Goal: Task Accomplishment & Management: Complete application form

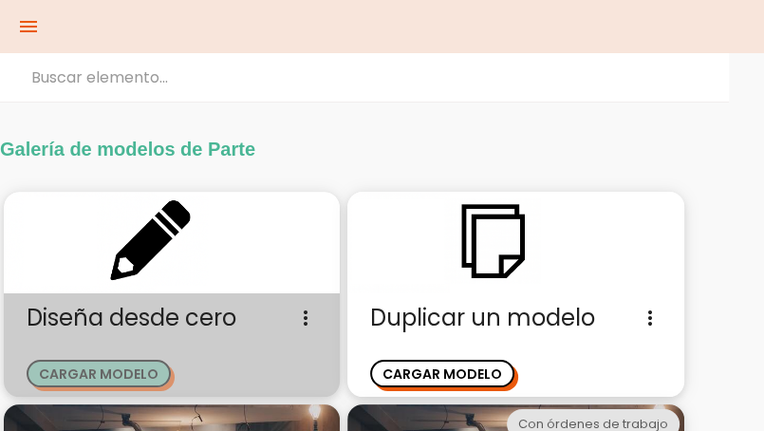
click at [92, 363] on button "CARGAR MODELO" at bounding box center [99, 373] width 144 height 28
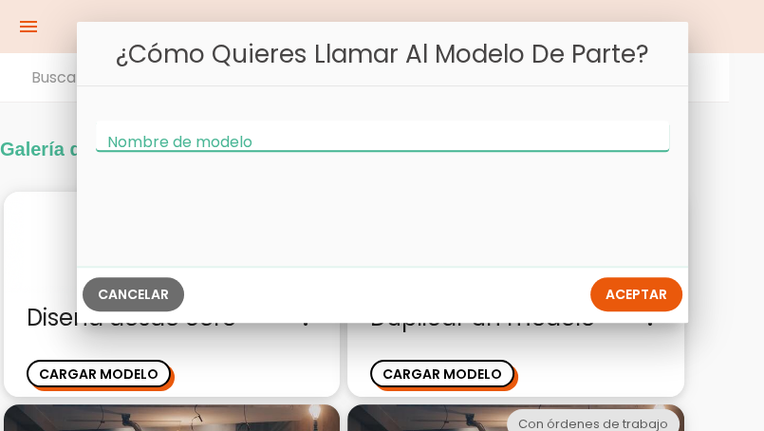
click at [256, 143] on input "Nombre de modelo" at bounding box center [382, 135] width 573 height 30
type input "Solicitud"
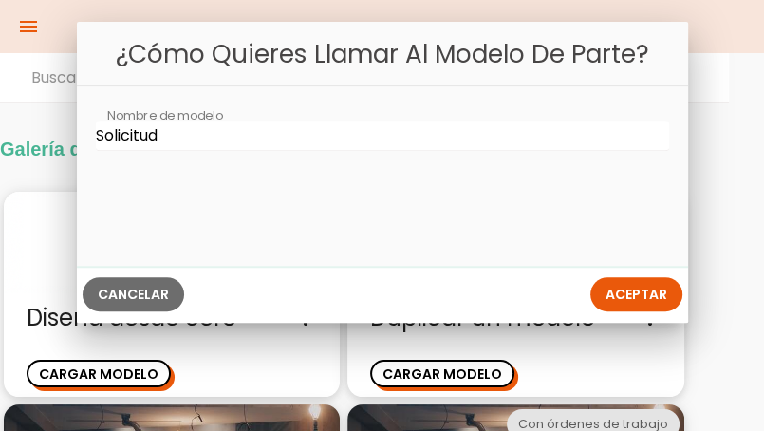
click at [149, 304] on button "Cancelar" at bounding box center [133, 295] width 101 height 34
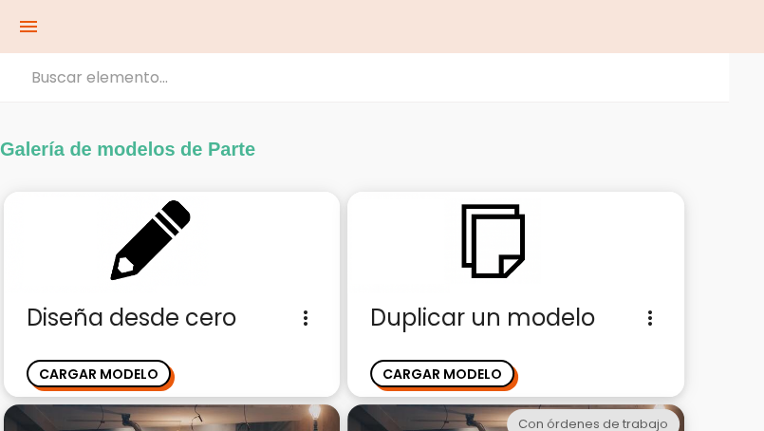
click at [38, 30] on icon "menu" at bounding box center [28, 26] width 23 height 53
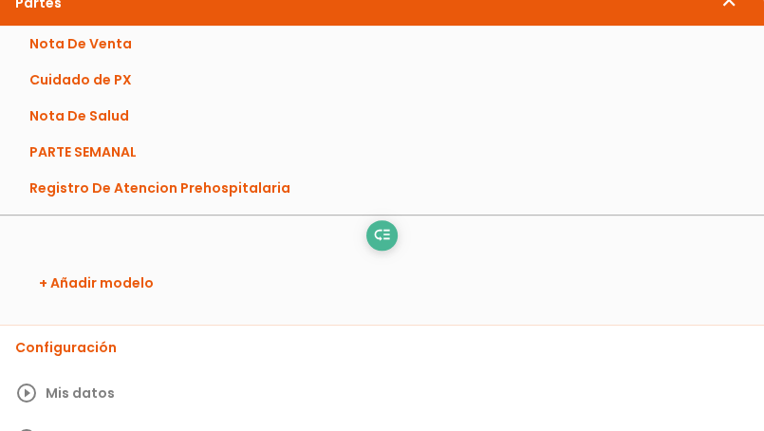
scroll to position [379, 0]
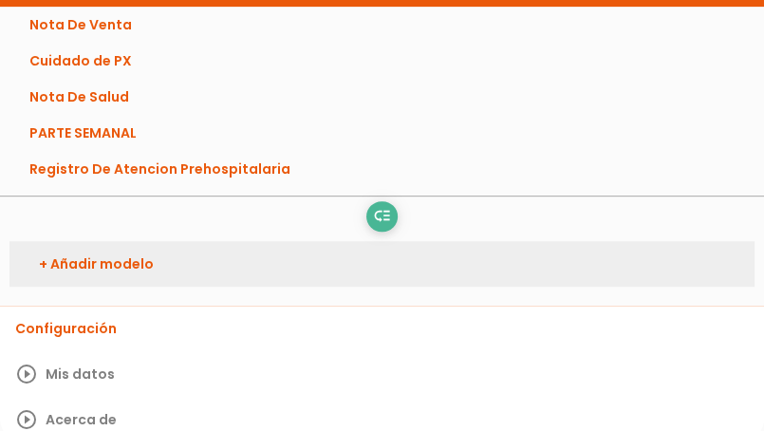
click at [147, 267] on link "+ Añadir modelo" at bounding box center [381, 264] width 745 height 46
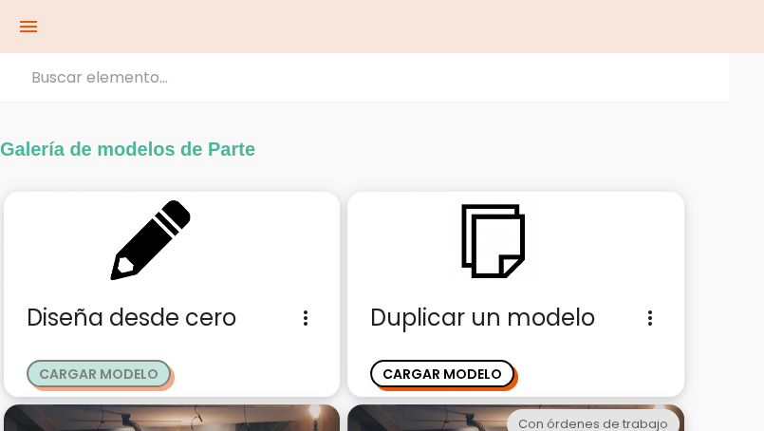
click at [114, 363] on button "CARGAR MODELO" at bounding box center [99, 373] width 144 height 28
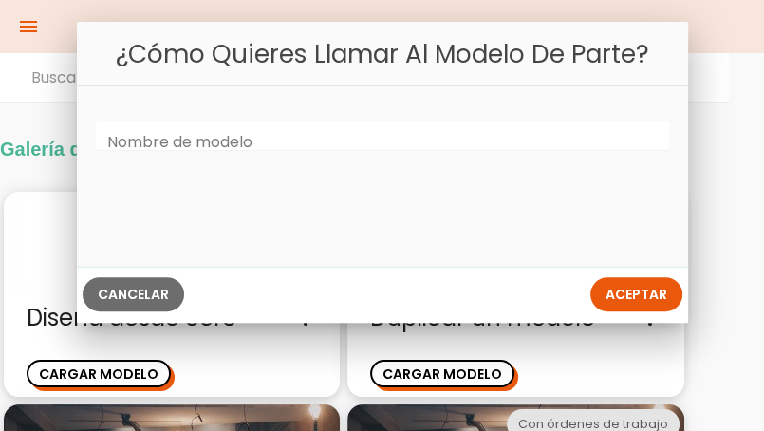
click at [141, 151] on label "Nombre de modelo" at bounding box center [179, 143] width 145 height 22
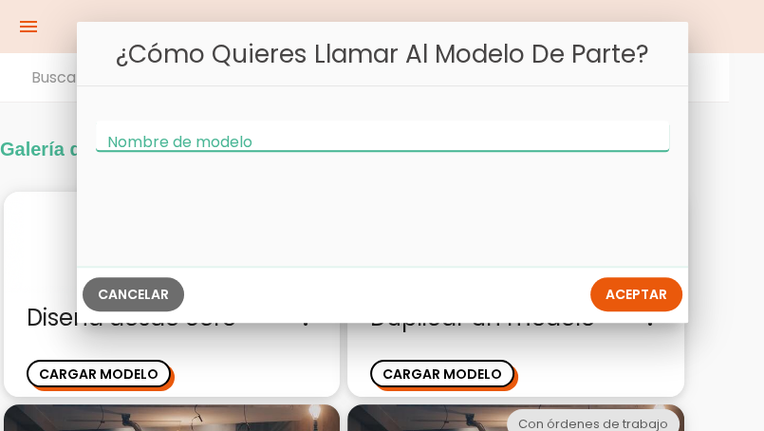
click at [141, 151] on input "Nombre de modelo" at bounding box center [382, 135] width 573 height 30
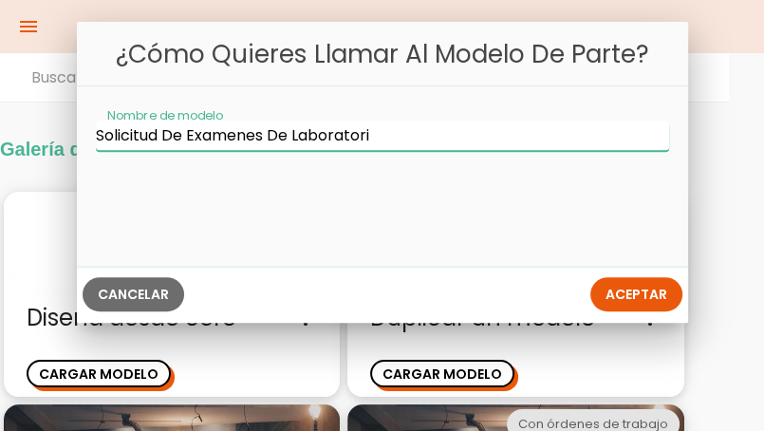
type input "Solicitud De Examenes De Laboratorio"
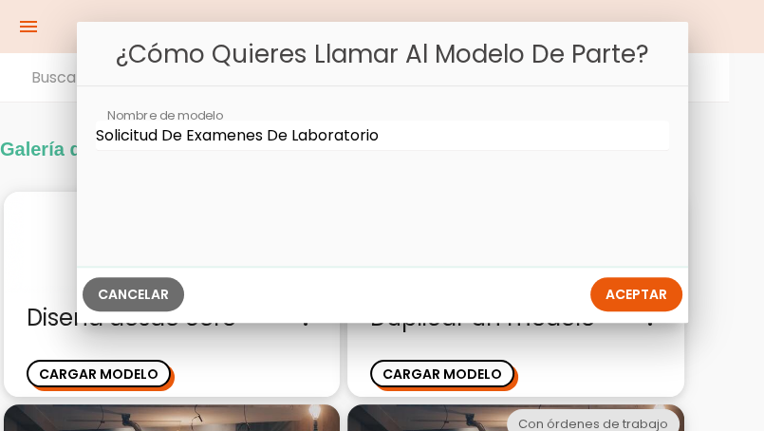
click at [603, 299] on button "Aceptar" at bounding box center [636, 295] width 92 height 34
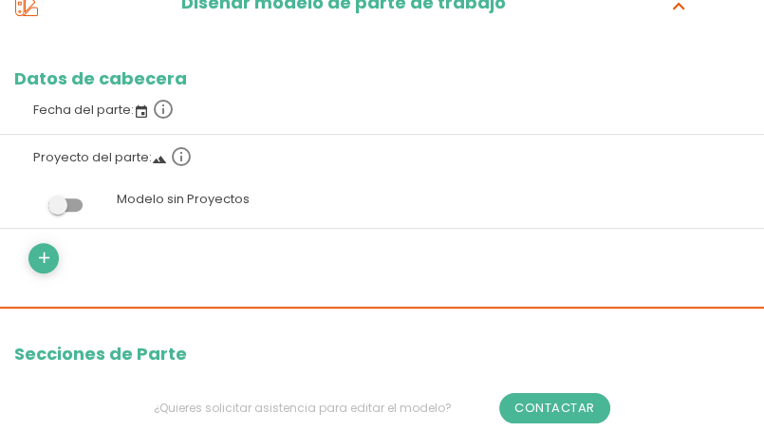
scroll to position [379, 0]
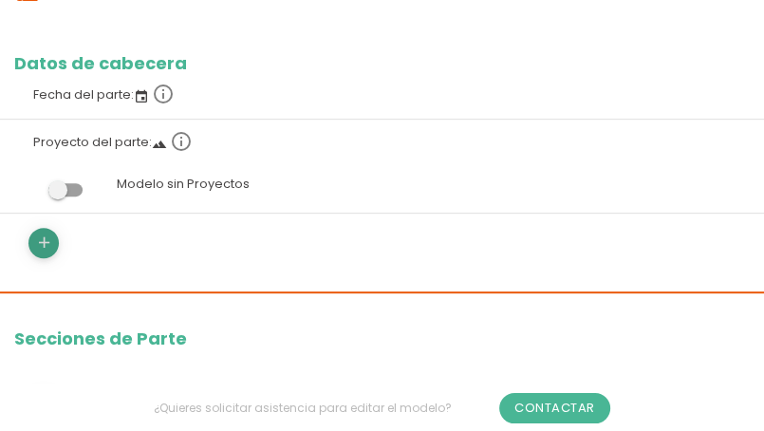
click at [46, 247] on icon "add" at bounding box center [44, 243] width 18 height 30
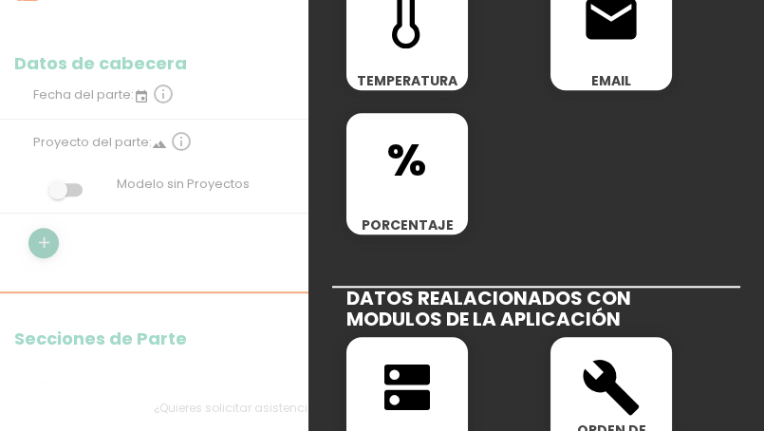
scroll to position [854, 0]
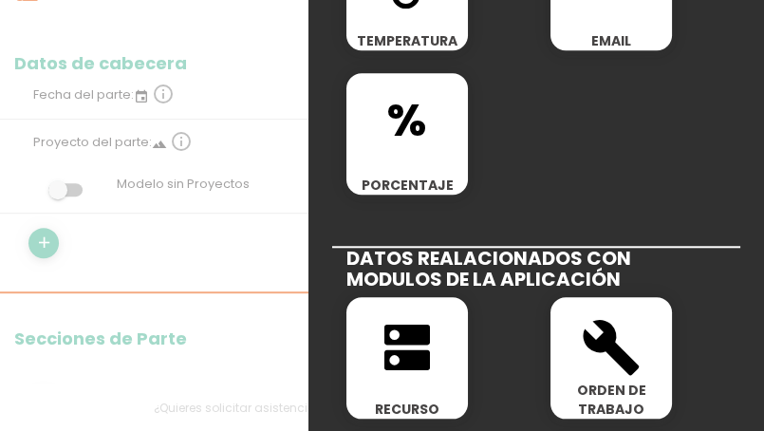
click at [417, 359] on icon "dns" at bounding box center [407, 347] width 61 height 61
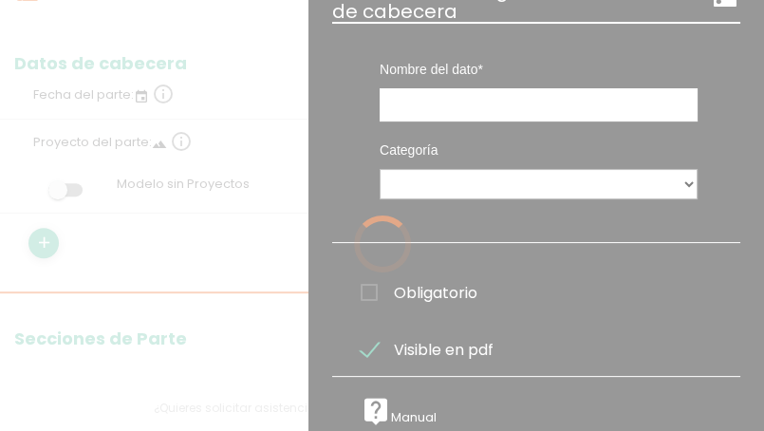
scroll to position [0, 0]
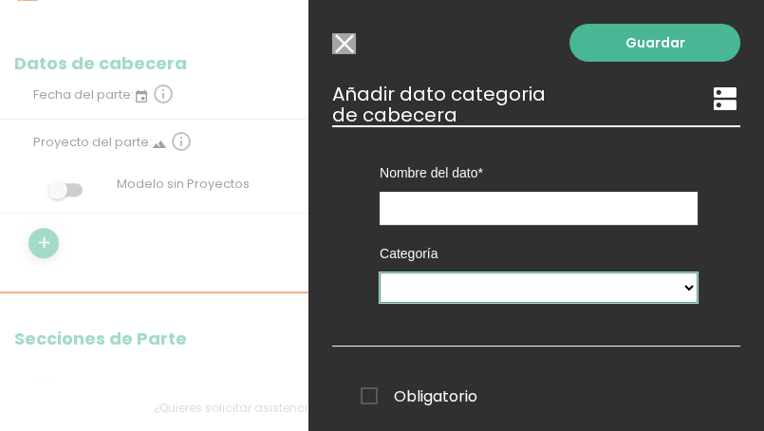
click at [667, 289] on select "Ticket PX Tipos De Gastos Paramedicos Riesgos Ambulancias Delegacoines" at bounding box center [538, 287] width 318 height 30
select select "579"
click at [379, 272] on select "Ticket PX Tipos De Gastos Paramedicos Riesgos Ambulancias Delegacoines" at bounding box center [538, 287] width 318 height 30
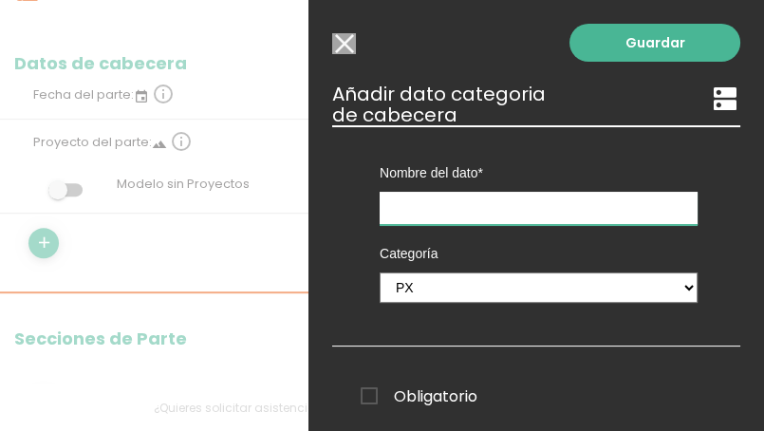
click at [428, 211] on input "text" at bounding box center [538, 208] width 318 height 33
type input "P"
click at [550, 201] on input "text" at bounding box center [538, 208] width 318 height 33
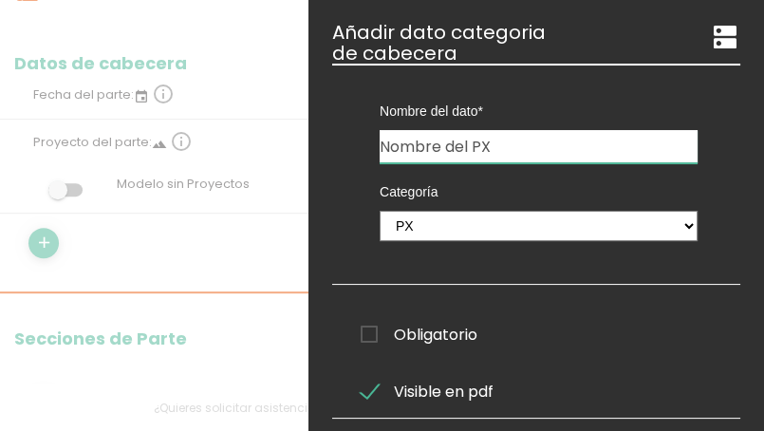
scroll to position [95, 0]
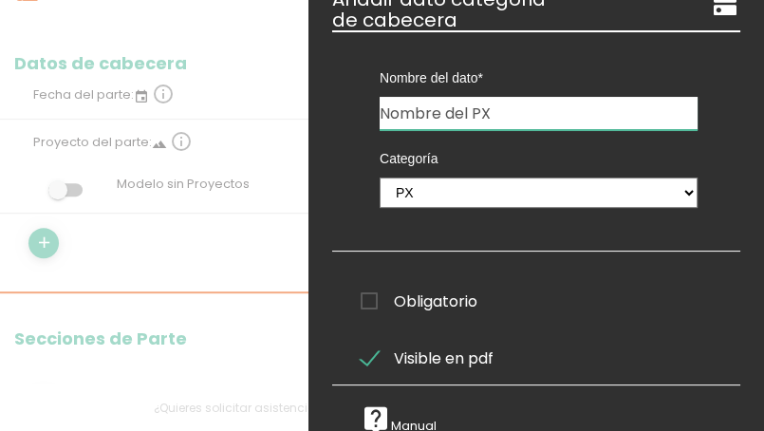
type input "Nombre del PX"
click at [377, 300] on span "Obligatorio" at bounding box center [418, 301] width 117 height 24
click at [0, 0] on input "Obligatorio" at bounding box center [0, 0] width 0 height 0
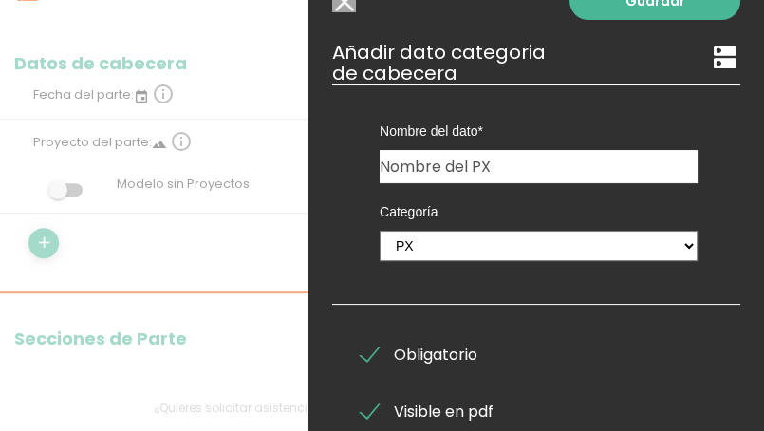
scroll to position [0, 0]
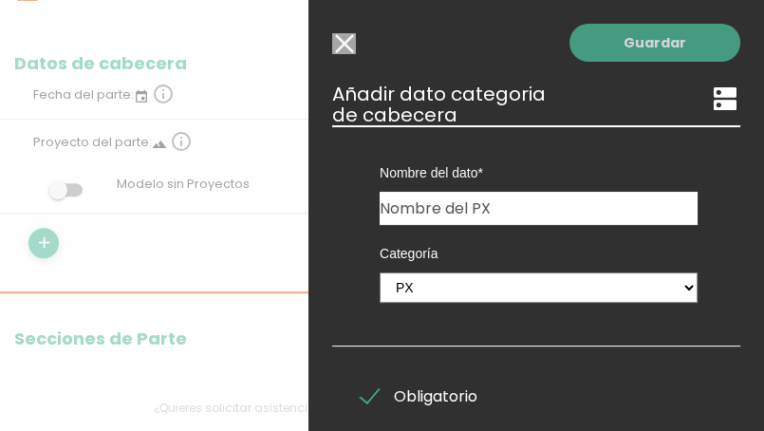
click at [622, 54] on link "Guardar" at bounding box center [654, 43] width 171 height 38
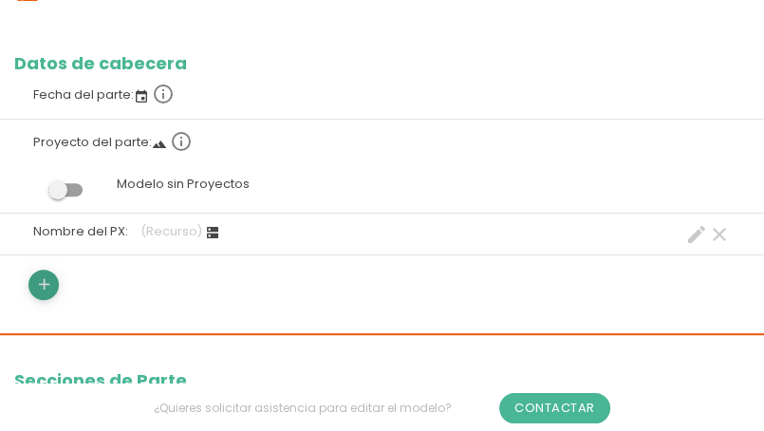
click at [36, 285] on icon "add" at bounding box center [44, 284] width 18 height 30
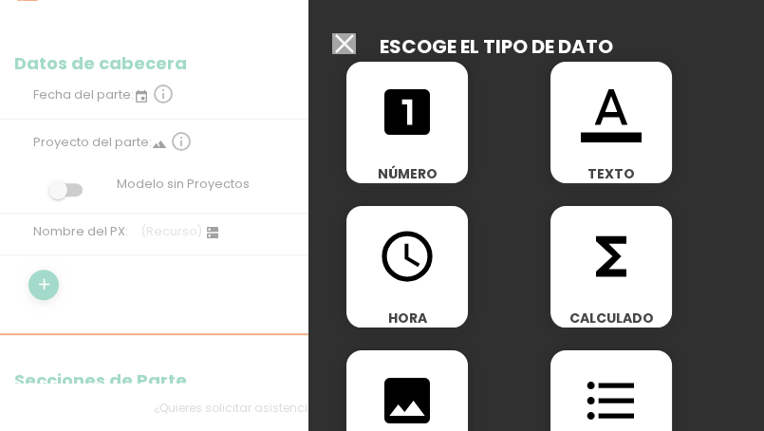
click at [566, 170] on span "TEXTO" at bounding box center [610, 173] width 121 height 19
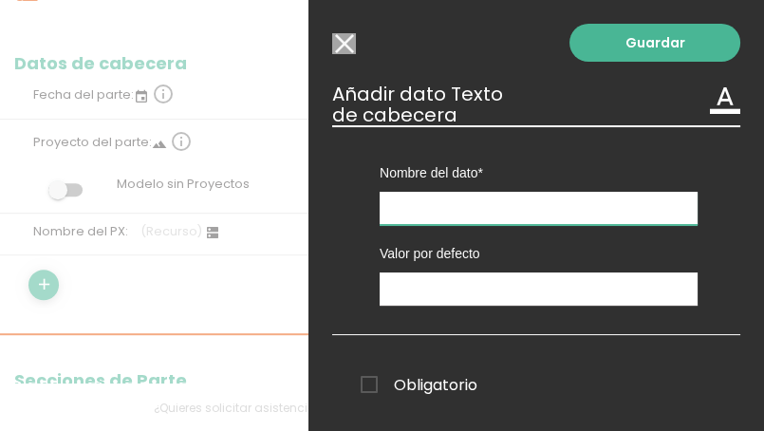
click at [483, 207] on input "text" at bounding box center [538, 208] width 318 height 33
type input "D"
type input "!"
type input "ID"
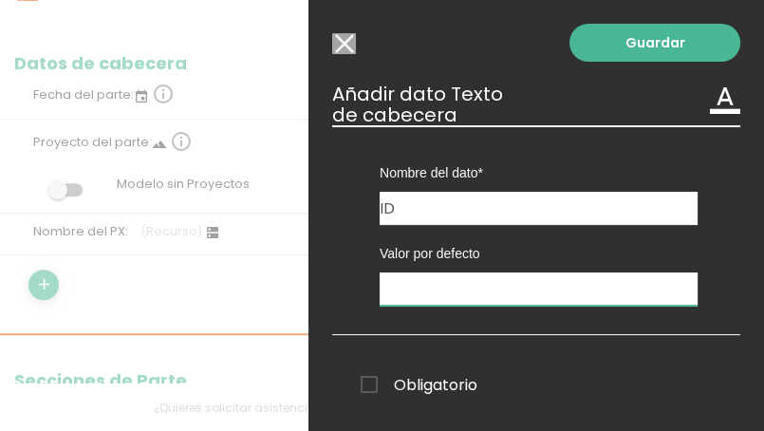
click at [440, 287] on input "text" at bounding box center [538, 288] width 318 height 33
drag, startPoint x: 369, startPoint y: 373, endPoint x: 367, endPoint y: 384, distance: 11.5
click at [367, 384] on span "Obligatorio" at bounding box center [418, 385] width 117 height 24
click at [0, 0] on input "Obligatorio" at bounding box center [0, 0] width 0 height 0
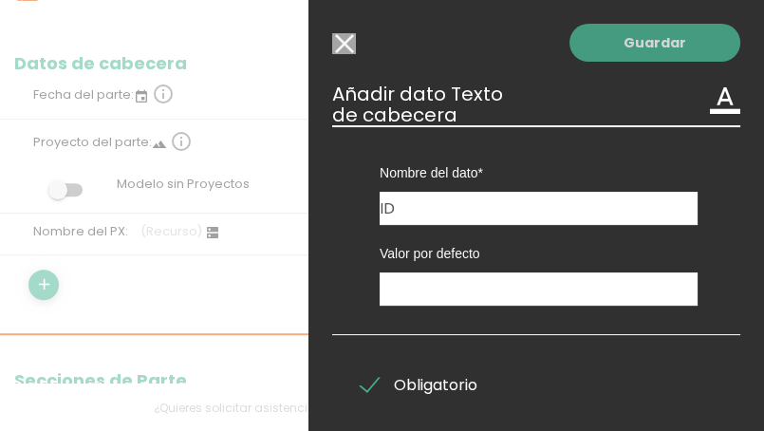
click at [611, 48] on link "Guardar" at bounding box center [654, 43] width 171 height 38
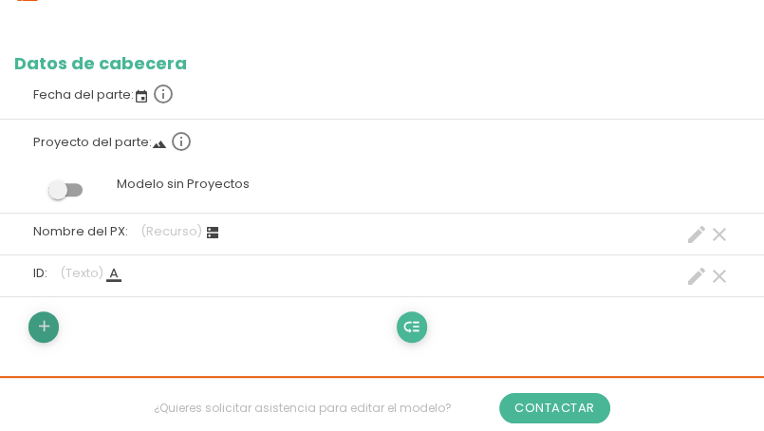
click at [43, 331] on icon "add" at bounding box center [44, 326] width 18 height 30
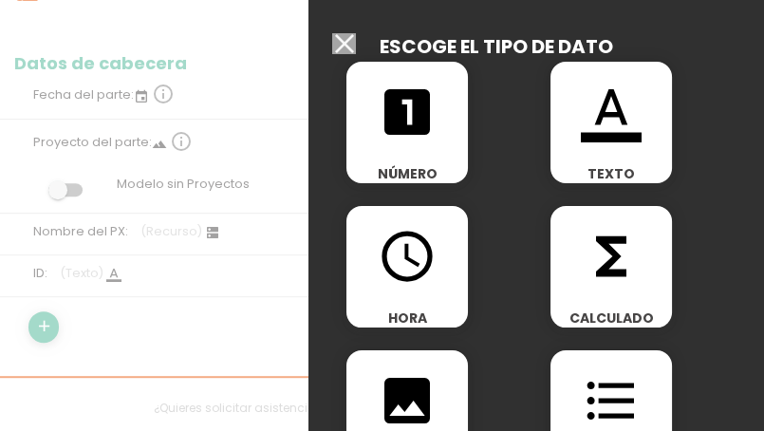
click at [395, 174] on span "NÚMERO" at bounding box center [406, 173] width 121 height 19
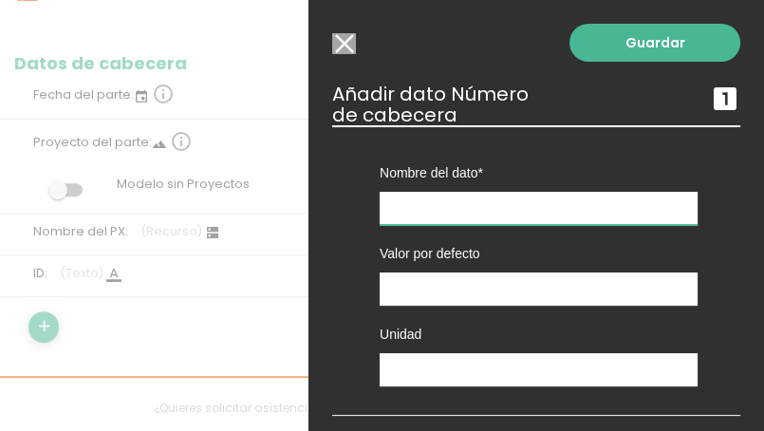
click at [396, 201] on input "text" at bounding box center [538, 208] width 318 height 33
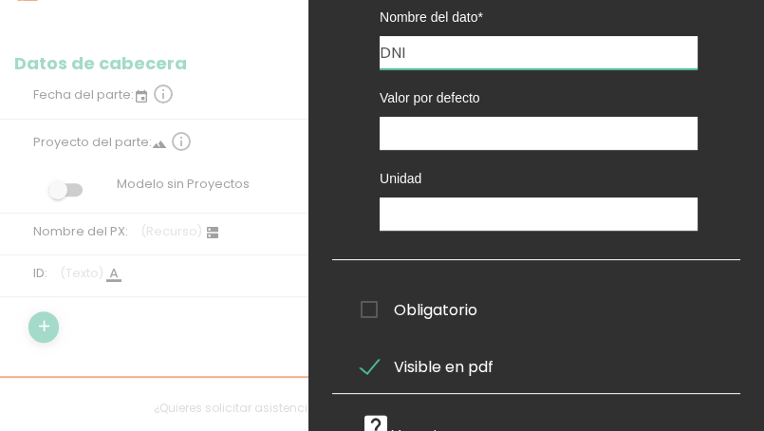
scroll to position [186, 0]
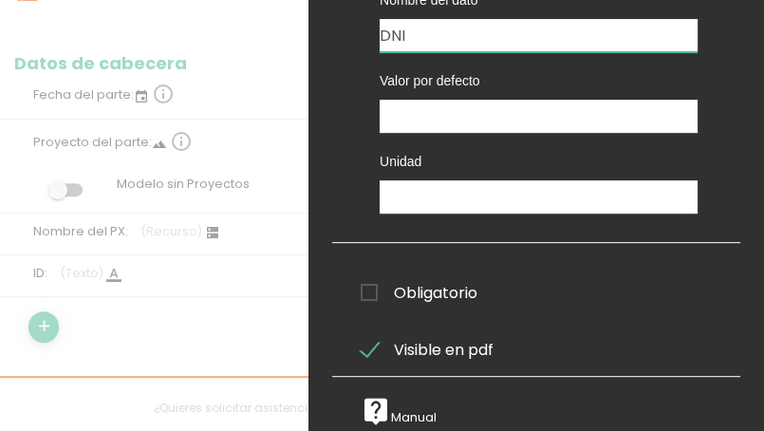
type input "DNI"
click at [371, 281] on span "Obligatorio" at bounding box center [418, 293] width 117 height 24
click at [0, 0] on input "Obligatorio" at bounding box center [0, 0] width 0 height 0
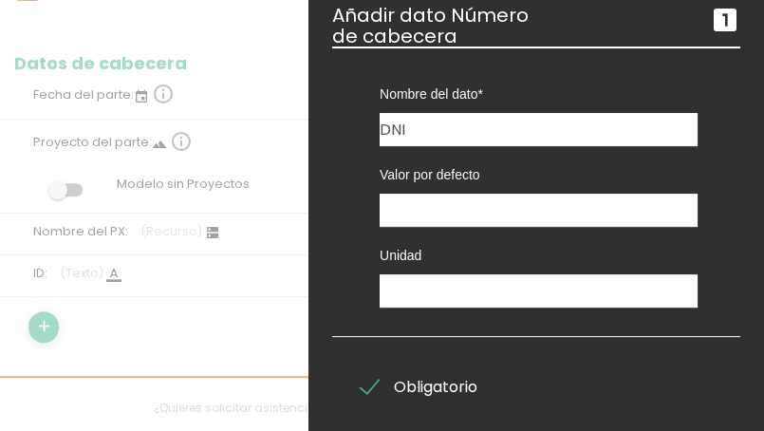
scroll to position [0, 0]
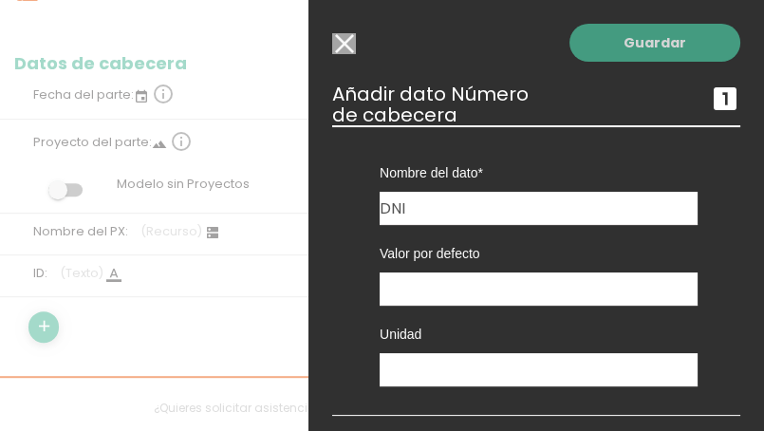
click at [640, 57] on link "Guardar" at bounding box center [654, 43] width 171 height 38
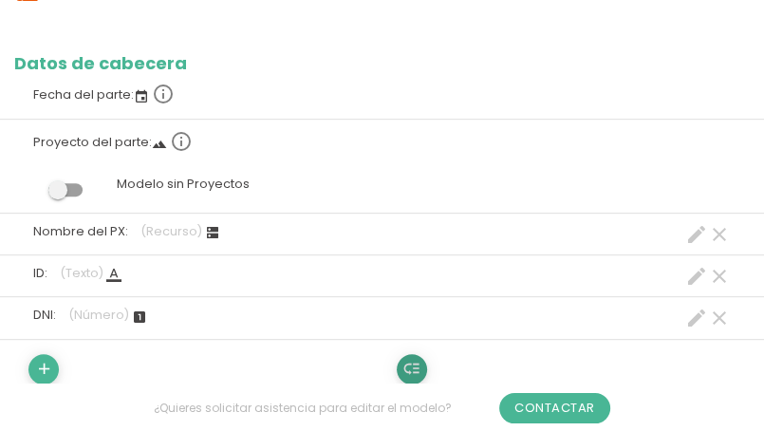
click at [411, 378] on icon "low_priority" at bounding box center [411, 369] width 18 height 30
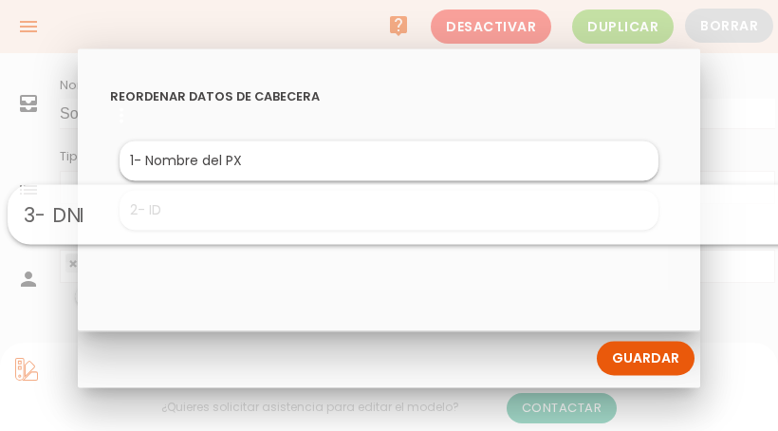
drag, startPoint x: 239, startPoint y: 272, endPoint x: 262, endPoint y: 225, distance: 52.6
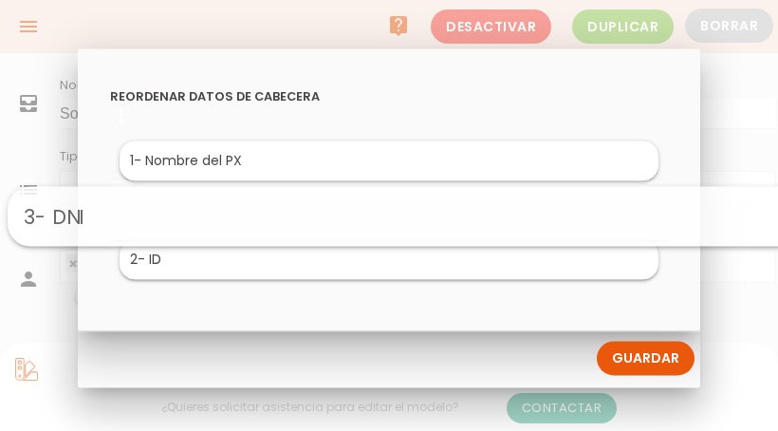
drag, startPoint x: 235, startPoint y: 249, endPoint x: 258, endPoint y: 205, distance: 50.1
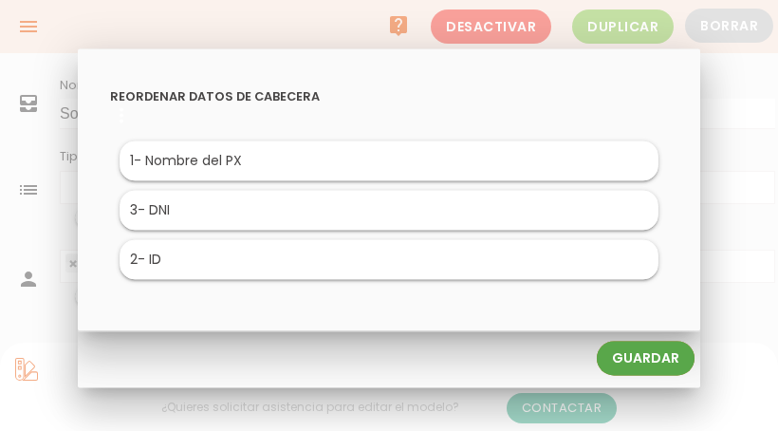
click at [615, 363] on link "Guardar" at bounding box center [646, 358] width 98 height 34
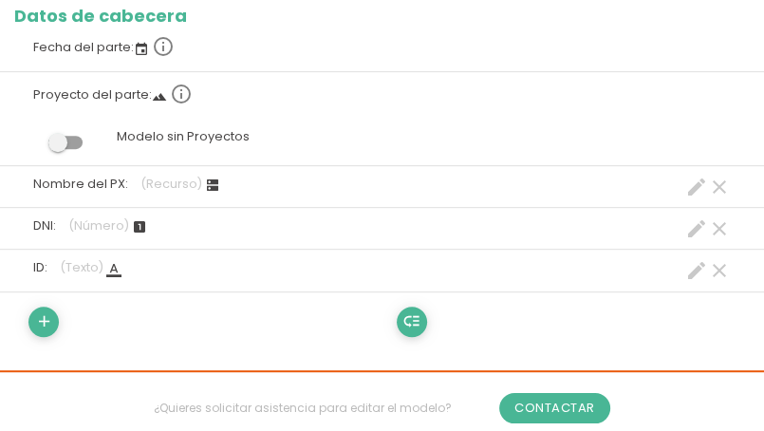
scroll to position [474, 0]
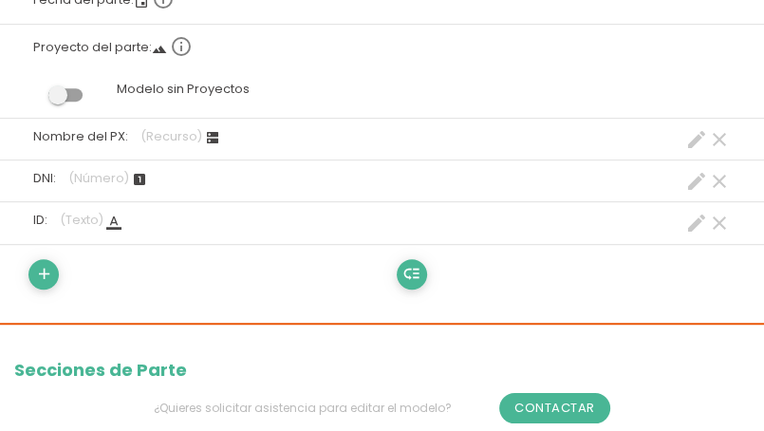
click at [696, 138] on icon "create" at bounding box center [696, 139] width 23 height 23
select select "579"
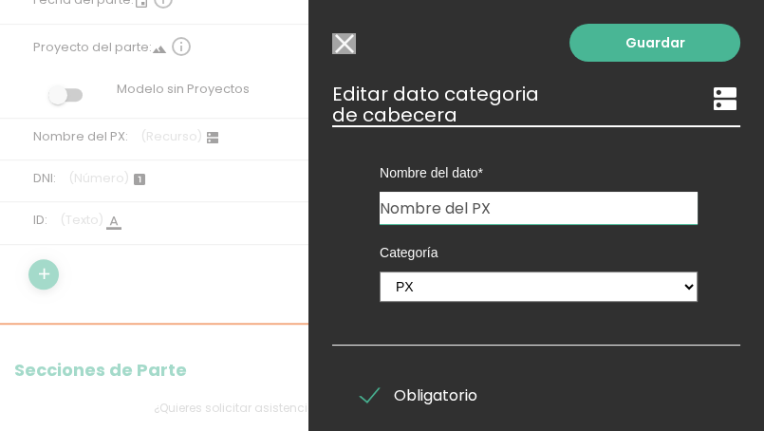
click at [470, 208] on input "Nombre del PX" at bounding box center [538, 208] width 318 height 32
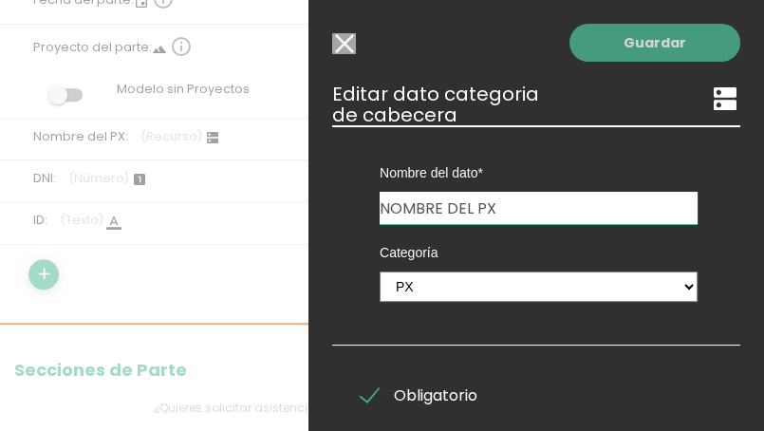
type input "NOMBRE DEL PX"
click at [570, 53] on link "Guardar" at bounding box center [654, 43] width 171 height 38
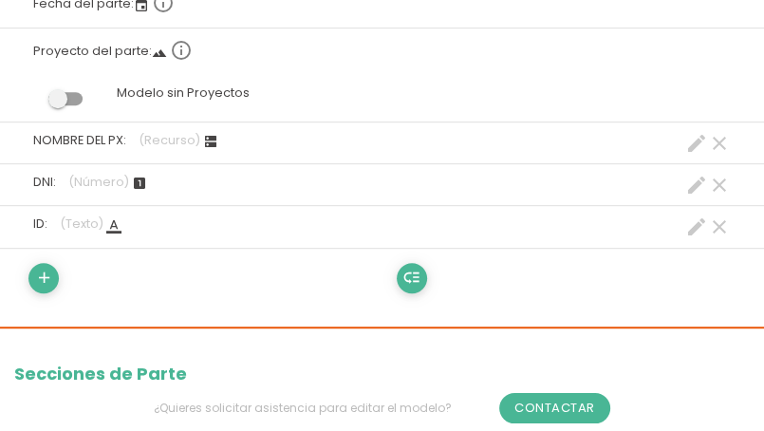
scroll to position [474, 0]
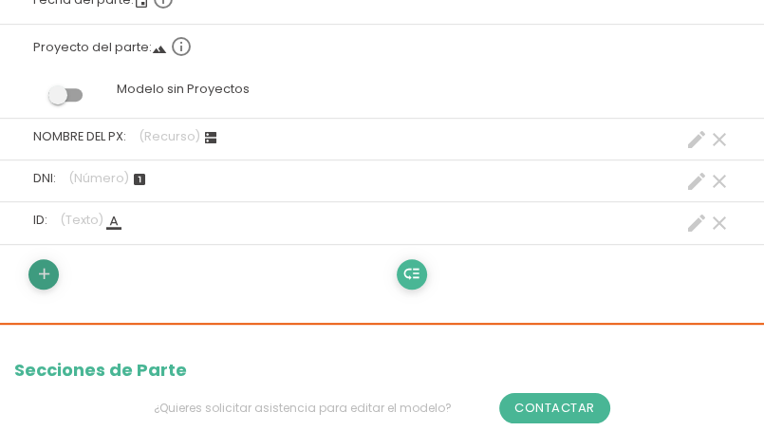
click at [47, 276] on icon "add" at bounding box center [44, 274] width 18 height 30
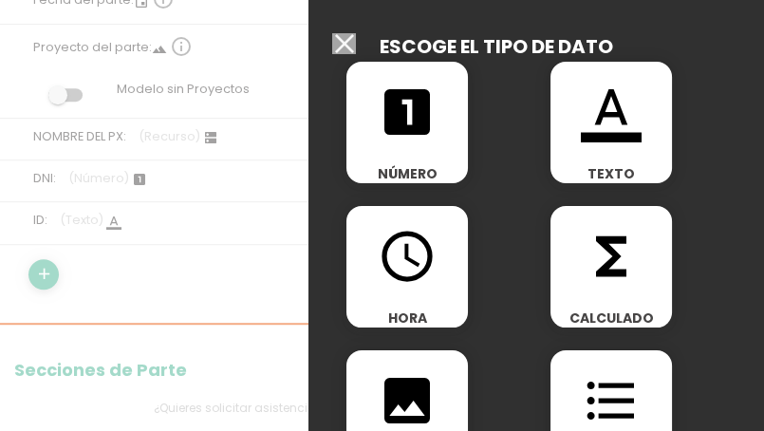
click at [552, 162] on div "format_color_text TEXTO" at bounding box center [610, 122] width 121 height 121
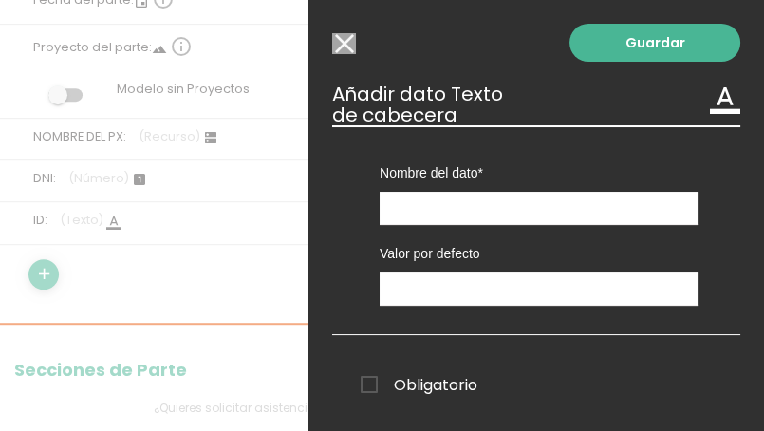
click at [342, 49] on input "Modelo sin Ordenes de trabajo" at bounding box center [344, 43] width 24 height 21
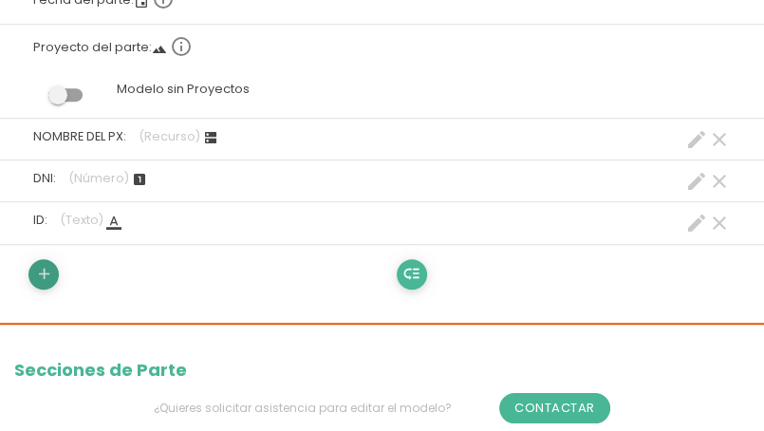
click at [47, 276] on icon "add" at bounding box center [44, 274] width 18 height 30
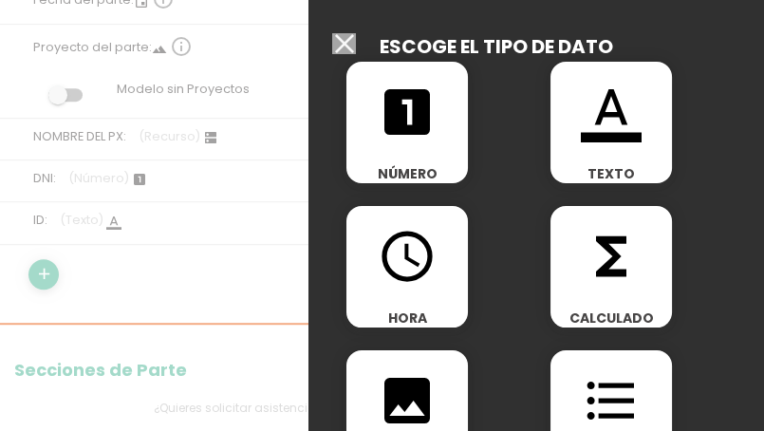
click at [569, 164] on span "TEXTO" at bounding box center [610, 173] width 121 height 19
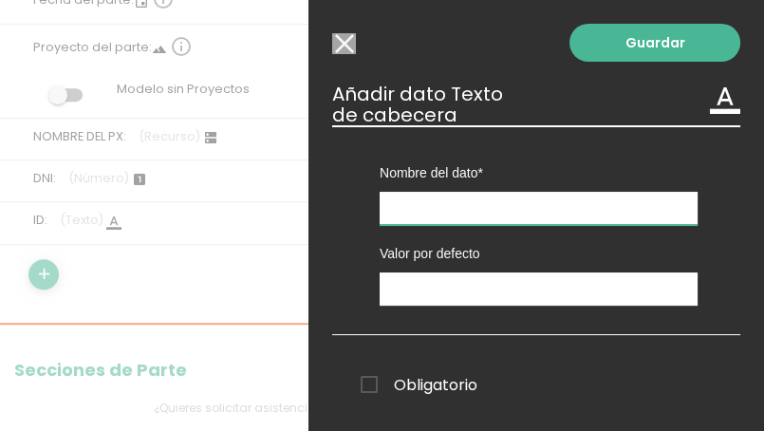
click at [458, 204] on input "text" at bounding box center [538, 208] width 318 height 33
type input "N"
type input "a"
type input "AUTORISA"
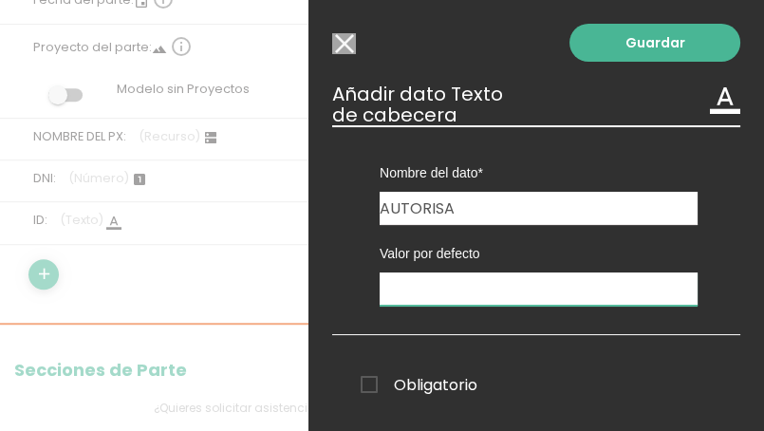
click at [440, 285] on input "text" at bounding box center [538, 288] width 318 height 33
click at [611, 292] on input "LIC. ANTONIO TARANGO ORTIZ-590117bma" at bounding box center [538, 288] width 318 height 33
click at [409, 290] on input "LIC. ANTONIO TARANGO ORTIZ-890117bma" at bounding box center [538, 288] width 318 height 33
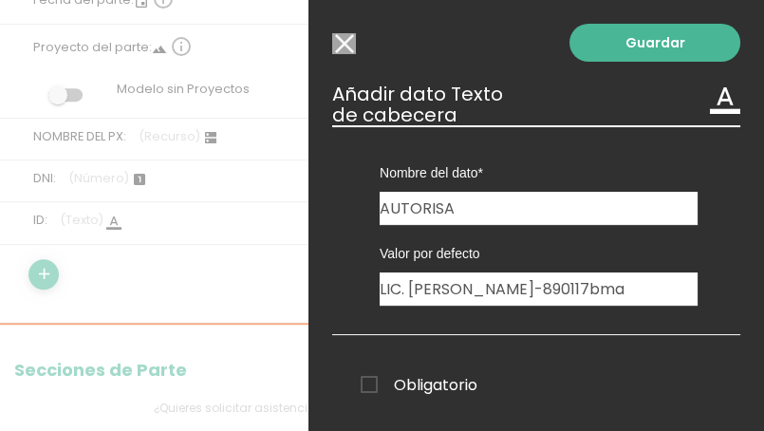
click at [360, 385] on span "Obligatorio" at bounding box center [418, 385] width 117 height 24
click at [0, 0] on input "Obligatorio" at bounding box center [0, 0] width 0 height 0
click at [412, 293] on input "LIC. ANTONIO TARANGO ORTIZ-890117bma" at bounding box center [538, 288] width 318 height 33
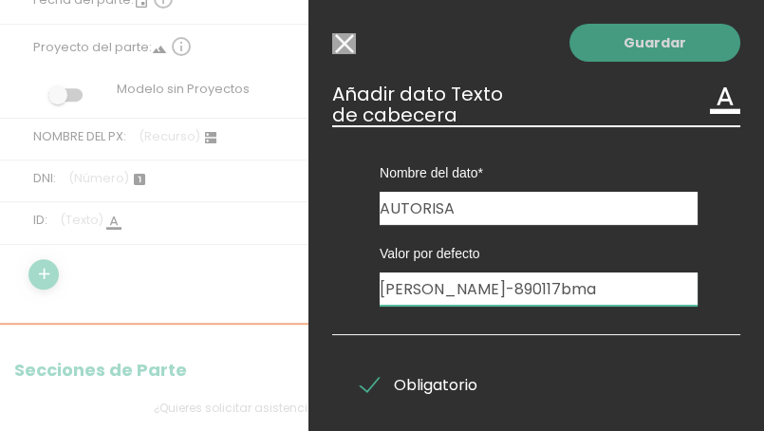
type input "[PERSON_NAME]-890117bma"
click at [613, 52] on link "Guardar" at bounding box center [654, 43] width 171 height 38
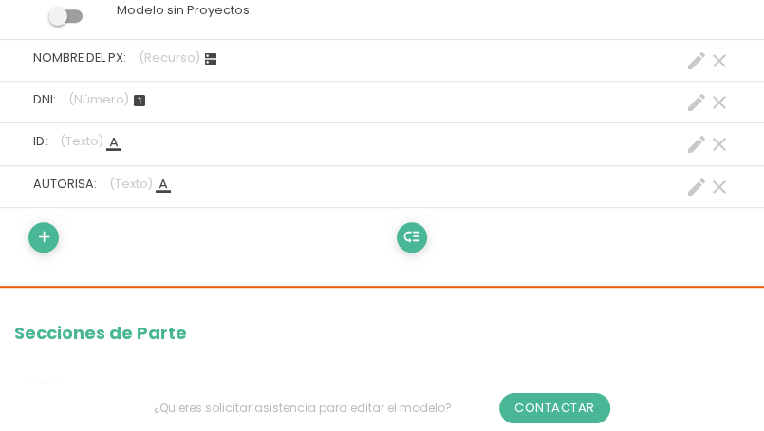
scroll to position [664, 0]
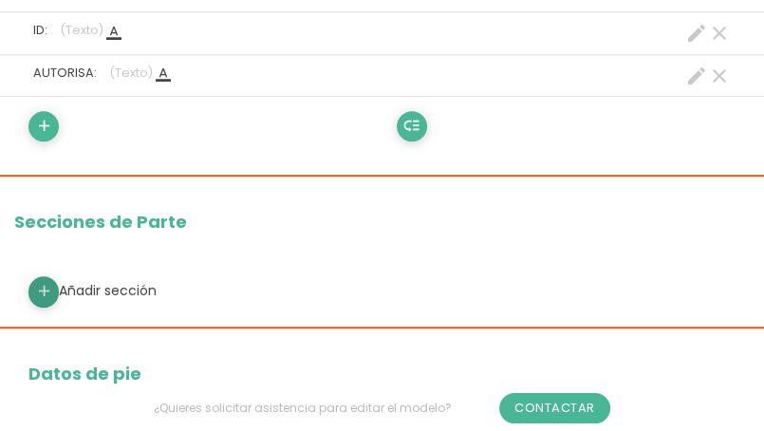
click at [39, 284] on icon "add" at bounding box center [44, 291] width 18 height 30
select select
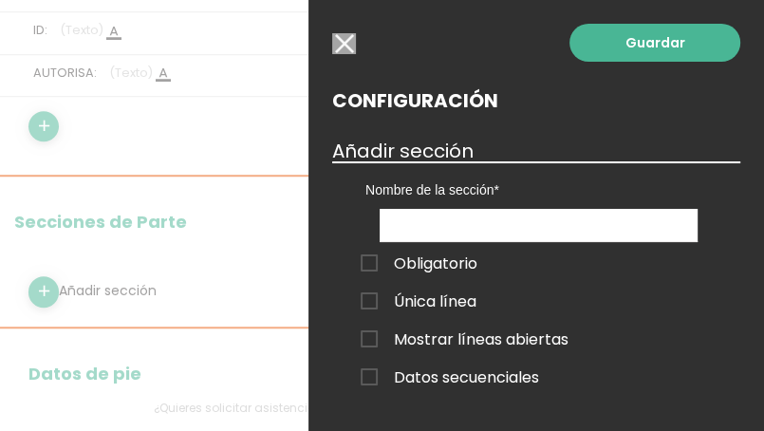
click at [370, 261] on span "Obligatorio" at bounding box center [418, 263] width 117 height 24
click at [0, 0] on input "Obligatorio" at bounding box center [0, 0] width 0 height 0
click at [361, 333] on span "Mostrar líneas abiertas" at bounding box center [464, 339] width 208 height 24
click at [0, 0] on input "Mostrar líneas abiertas" at bounding box center [0, 0] width 0 height 0
click at [448, 230] on input "text" at bounding box center [538, 225] width 318 height 33
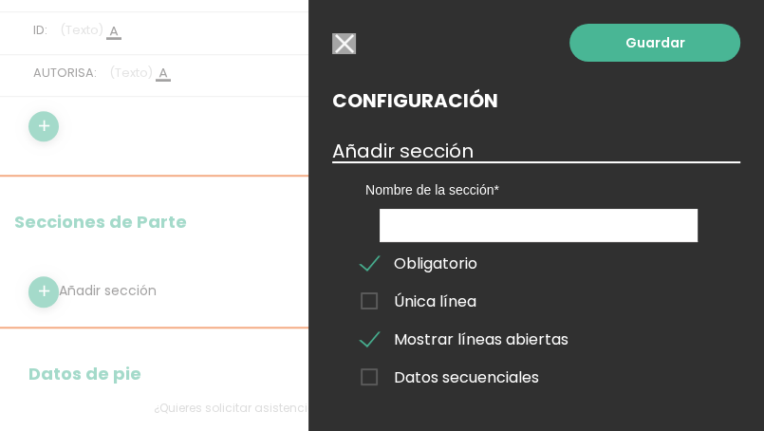
click at [362, 382] on div at bounding box center [559, 382] width 455 height 1
click at [372, 378] on span "Datos secuenciales" at bounding box center [449, 377] width 178 height 24
click at [0, 0] on input "Datos secuenciales" at bounding box center [0, 0] width 0 height 0
click at [462, 214] on input "text" at bounding box center [538, 225] width 318 height 33
type input "d"
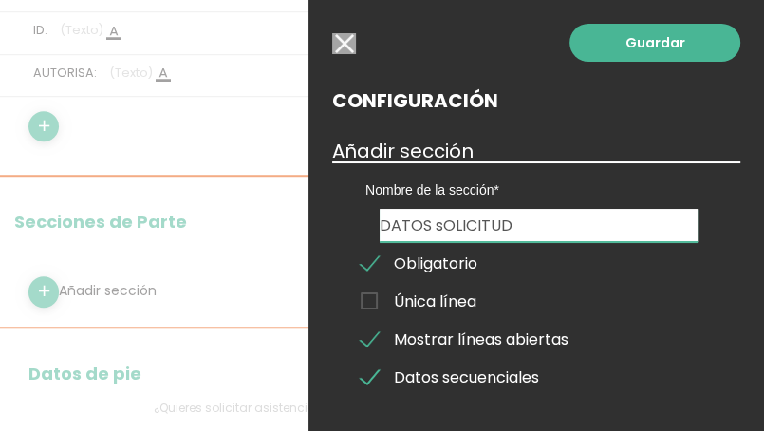
click at [438, 230] on input "DATOS sOLICITUD" at bounding box center [538, 225] width 318 height 33
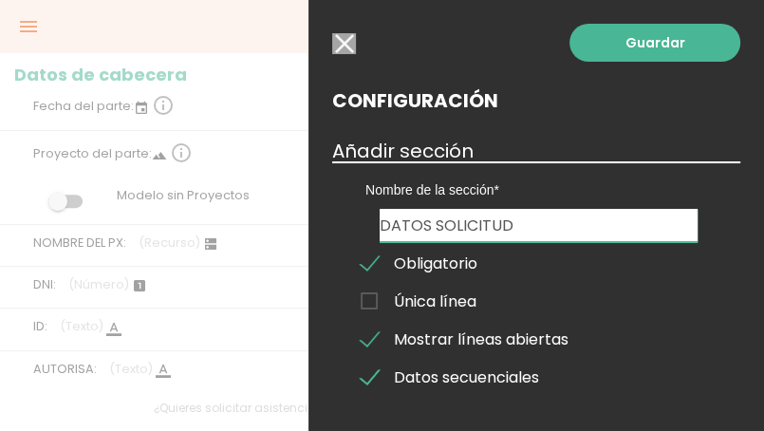
scroll to position [285, 0]
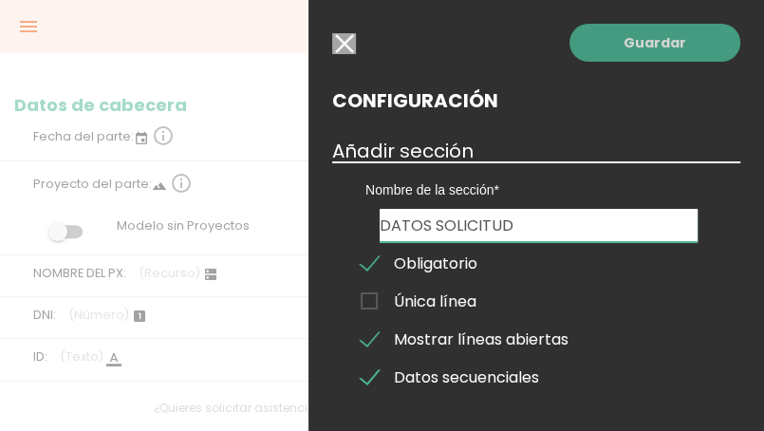
type input "DATOS SOLICITUD"
click at [641, 50] on link "Guardar" at bounding box center [654, 43] width 171 height 38
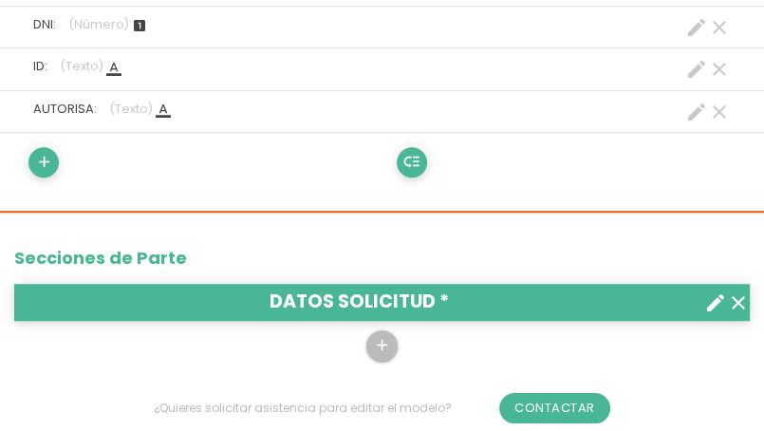
scroll to position [759, 0]
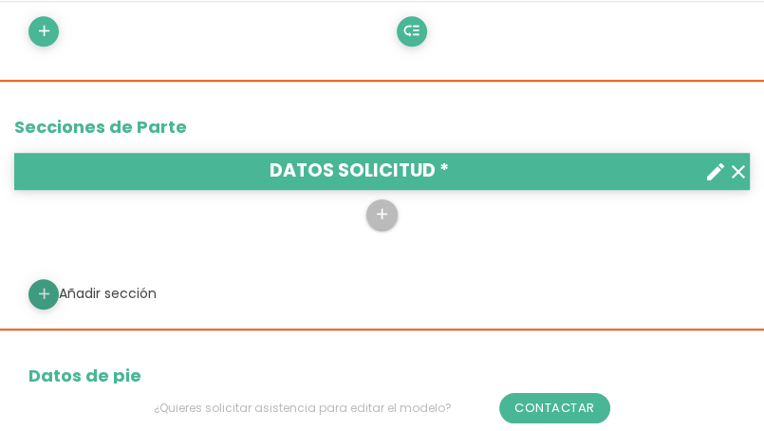
click at [45, 294] on icon "add" at bounding box center [44, 294] width 18 height 30
select select
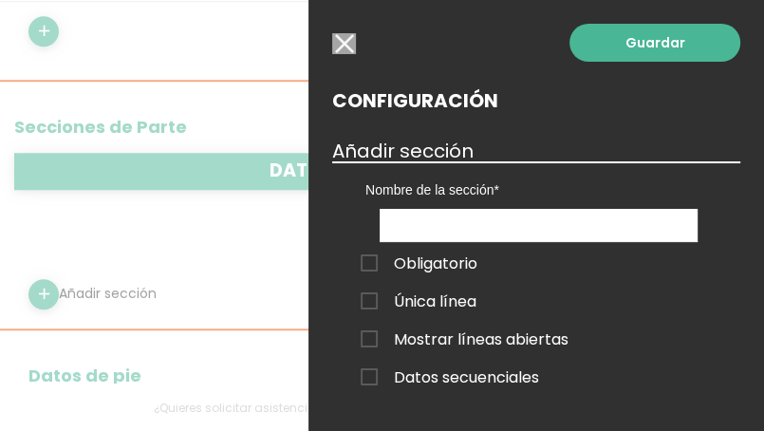
click at [374, 262] on span "Obligatorio" at bounding box center [418, 263] width 117 height 24
click at [0, 0] on input "Obligatorio" at bounding box center [0, 0] width 0 height 0
click at [410, 231] on input "text" at bounding box center [538, 225] width 318 height 33
click at [349, 51] on input "button" at bounding box center [344, 43] width 24 height 21
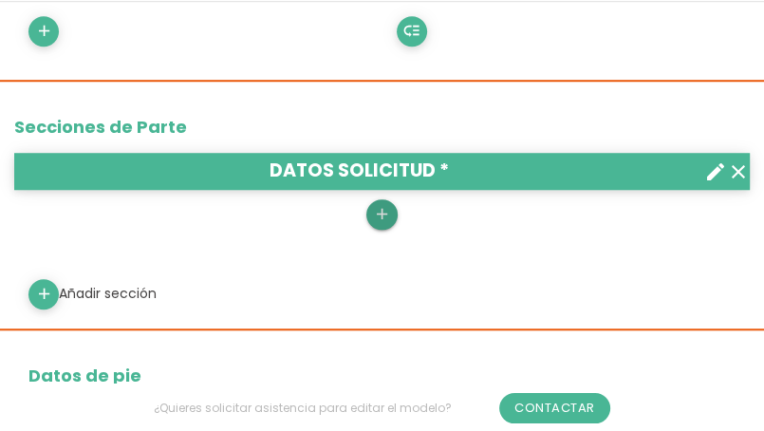
click at [389, 221] on icon "add" at bounding box center [382, 214] width 18 height 30
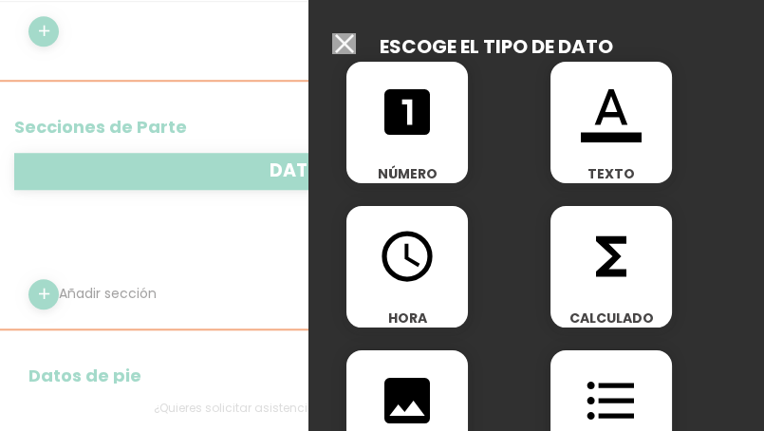
click at [570, 158] on div "format_color_text TEXTO" at bounding box center [610, 122] width 121 height 121
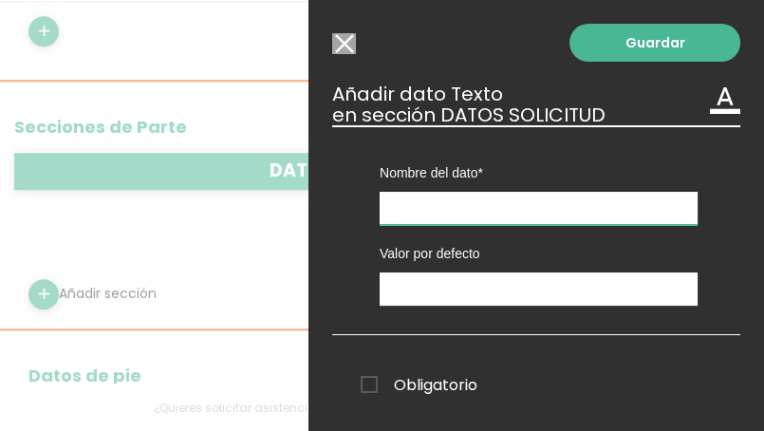
click at [488, 201] on input "text" at bounding box center [538, 208] width 318 height 33
type input "e"
click at [346, 49] on input "Modelo sin Ordenes de trabajo" at bounding box center [344, 43] width 24 height 21
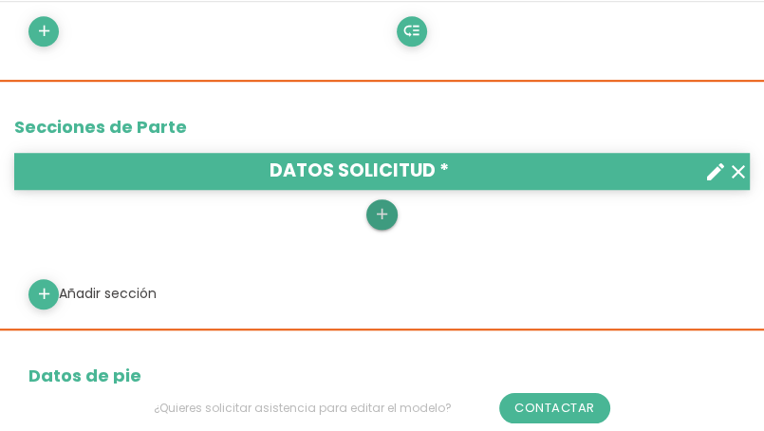
click at [385, 219] on icon "add" at bounding box center [382, 214] width 18 height 30
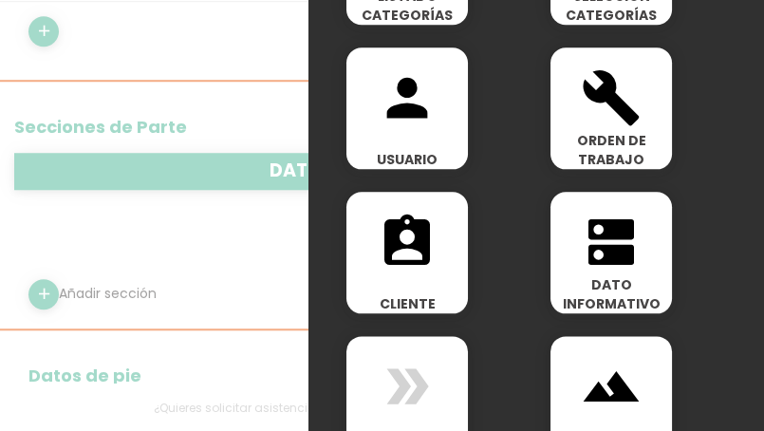
scroll to position [1138, 0]
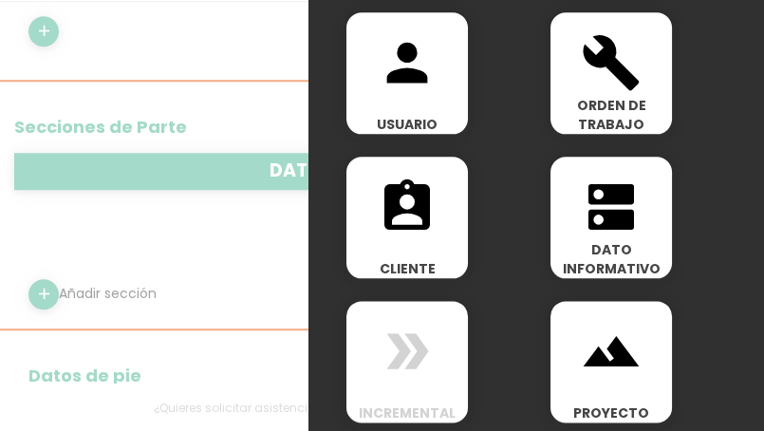
click at [554, 262] on span "DATO INFORMATIVO" at bounding box center [610, 259] width 121 height 38
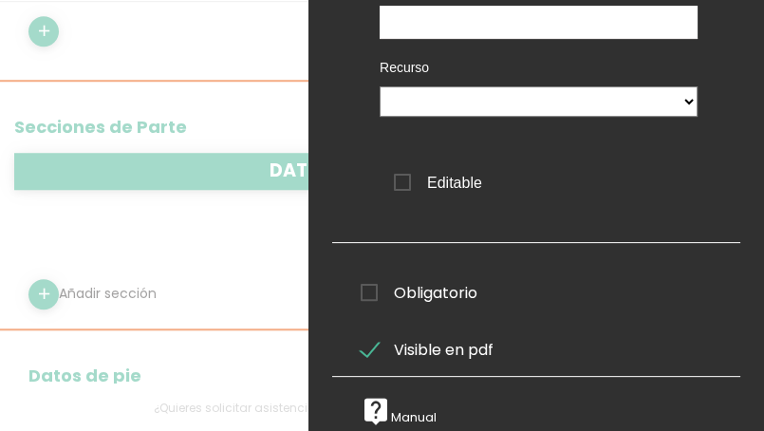
scroll to position [0, 0]
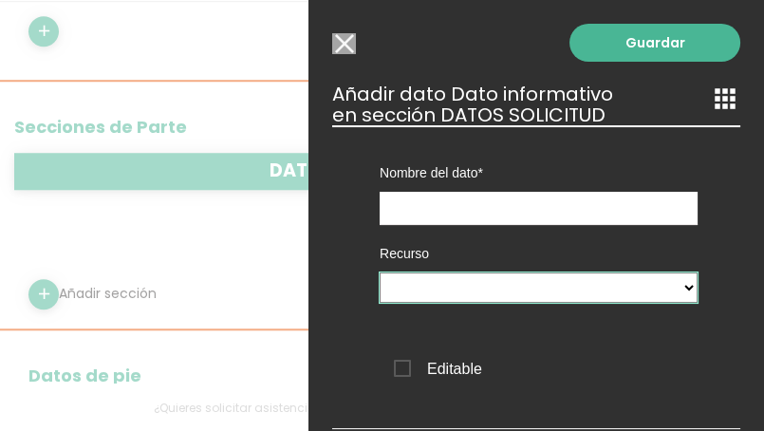
click at [672, 288] on select at bounding box center [538, 287] width 318 height 30
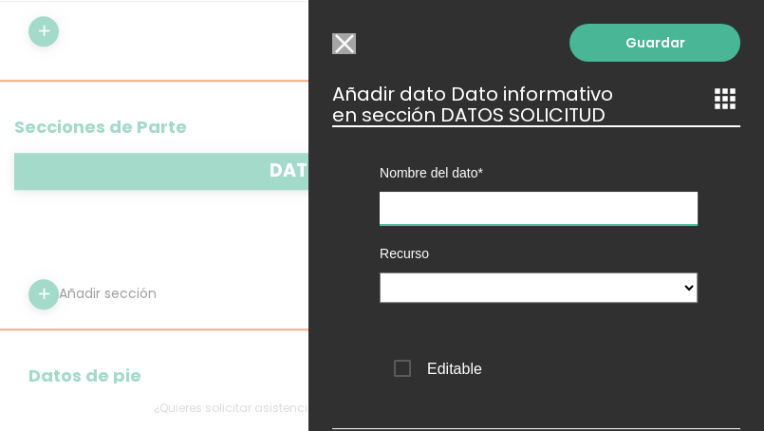
click at [600, 204] on input "text" at bounding box center [538, 208] width 318 height 33
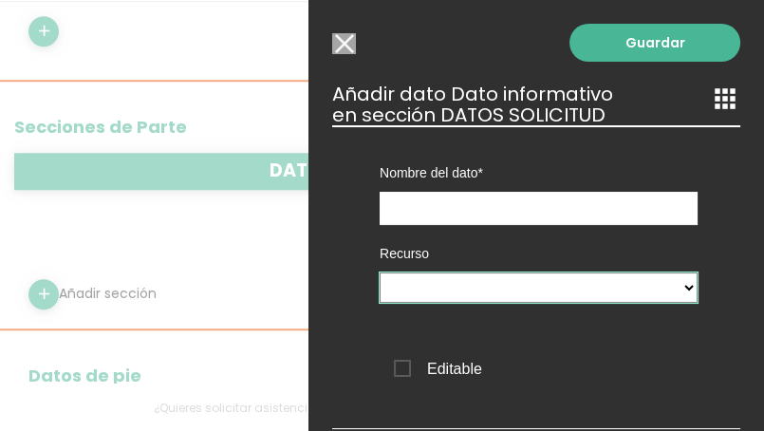
click at [680, 286] on select at bounding box center [538, 287] width 318 height 30
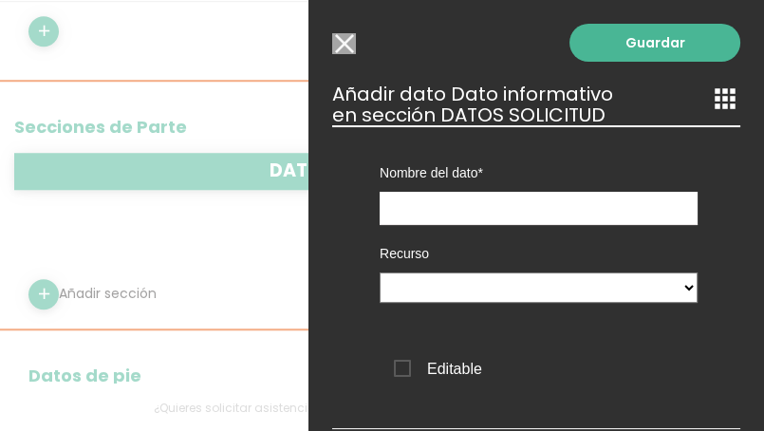
click at [404, 364] on span "Editable" at bounding box center [438, 369] width 88 height 24
click at [0, 0] on input "Editable" at bounding box center [0, 0] width 0 height 0
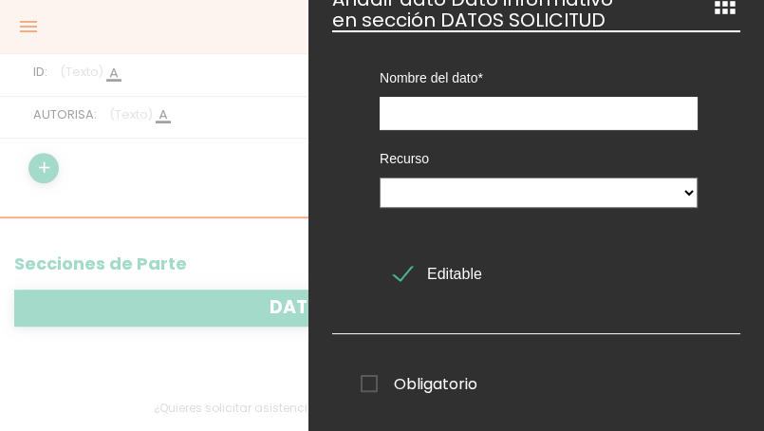
scroll to position [190, 0]
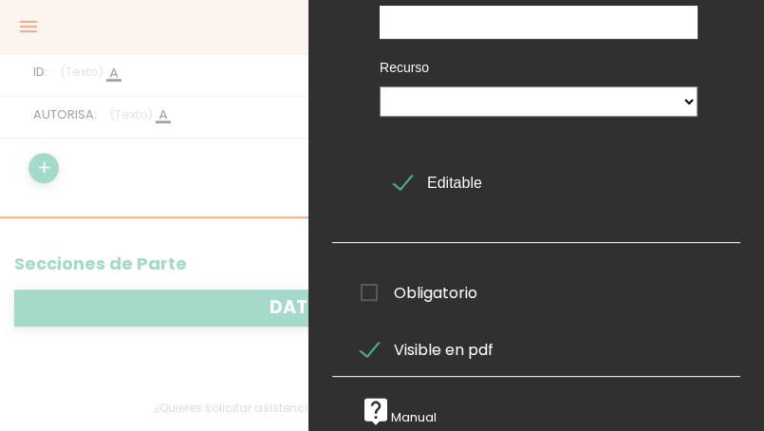
click at [363, 296] on span "Obligatorio" at bounding box center [418, 293] width 117 height 24
click at [0, 0] on input "Obligatorio" at bounding box center [0, 0] width 0 height 0
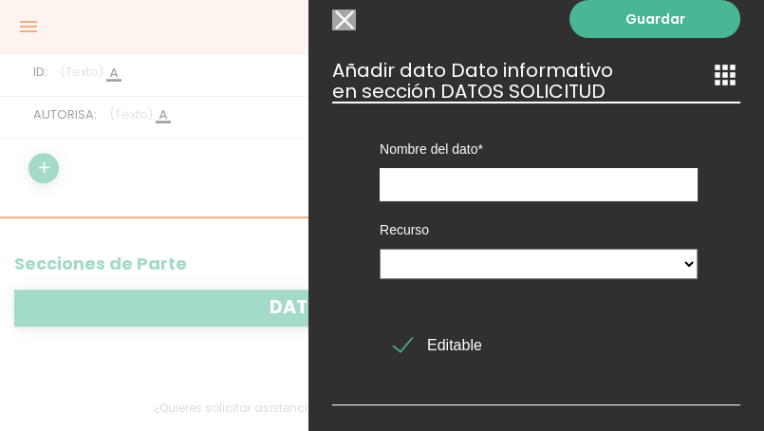
scroll to position [0, 0]
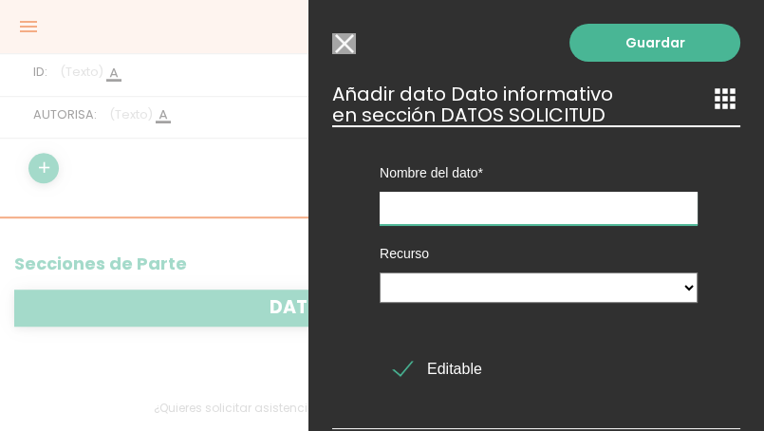
click at [568, 200] on input "text" at bounding box center [538, 208] width 318 height 33
click at [339, 42] on input "Modelo sin Ordenes de trabajo" at bounding box center [344, 43] width 24 height 21
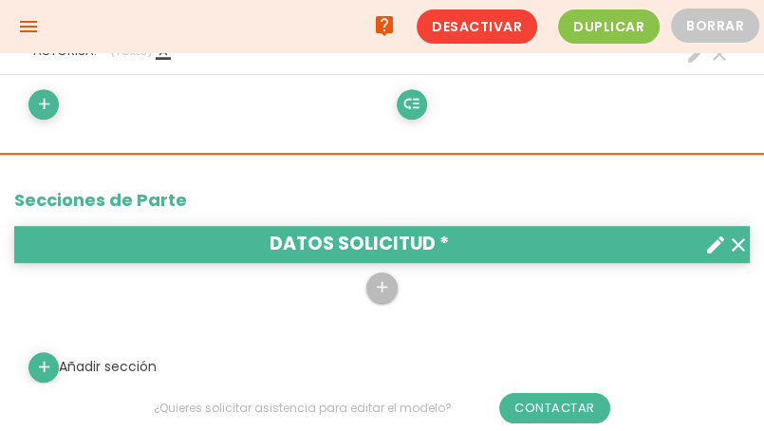
scroll to position [569, 0]
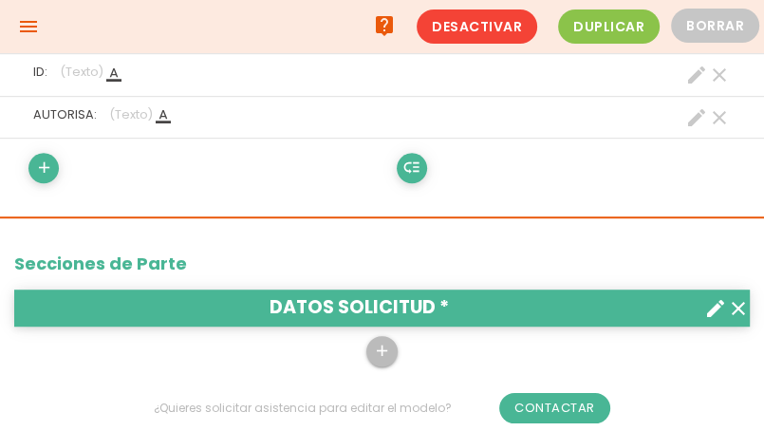
click at [30, 22] on icon "menu" at bounding box center [28, 26] width 23 height 53
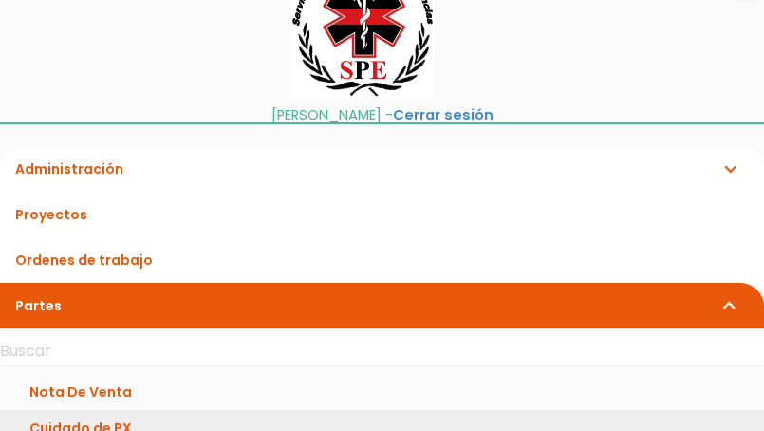
scroll to position [0, 0]
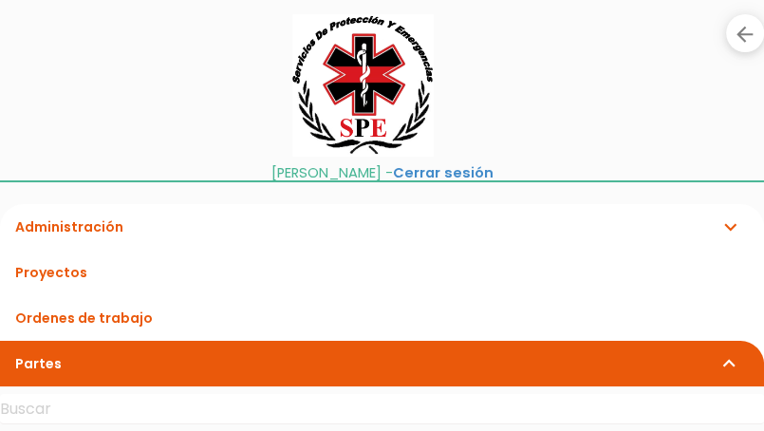
click at [86, 220] on link "Administración expand_more" at bounding box center [382, 227] width 764 height 46
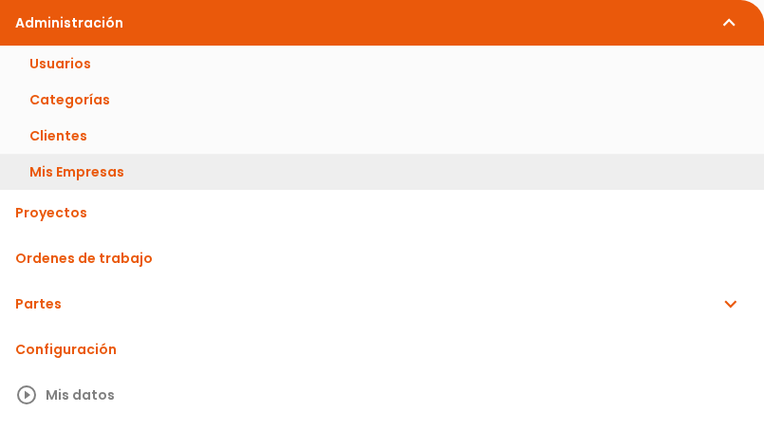
scroll to position [140, 0]
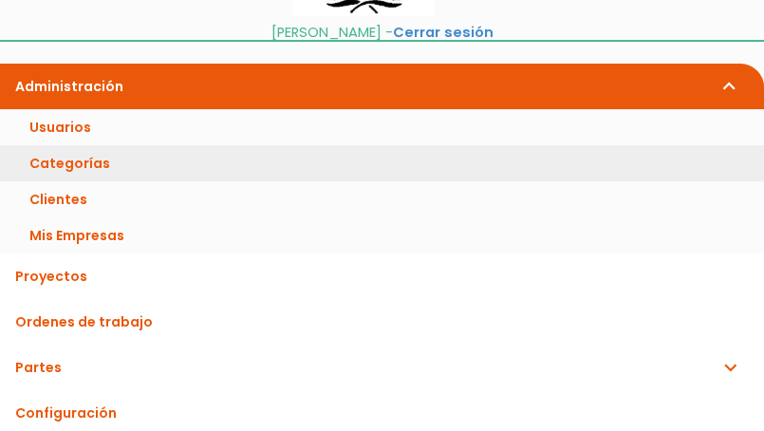
click at [77, 162] on link "Categorías" at bounding box center [382, 163] width 764 height 36
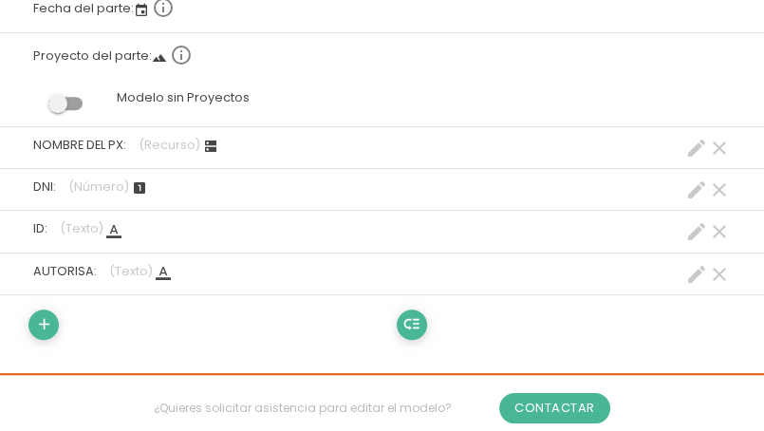
scroll to position [474, 0]
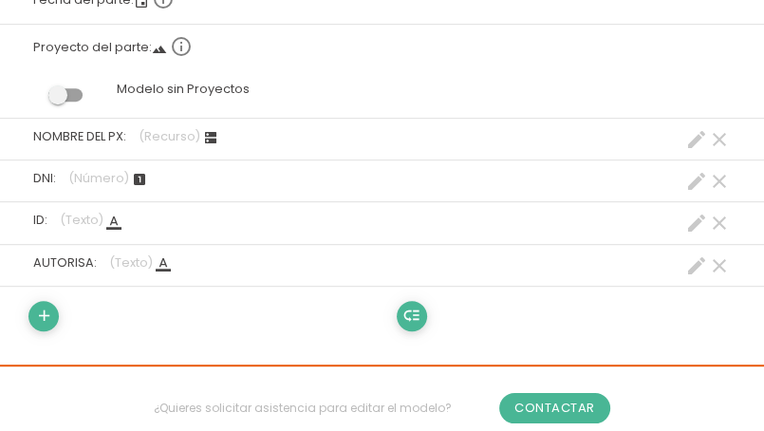
click at [690, 265] on icon "create" at bounding box center [696, 265] width 23 height 23
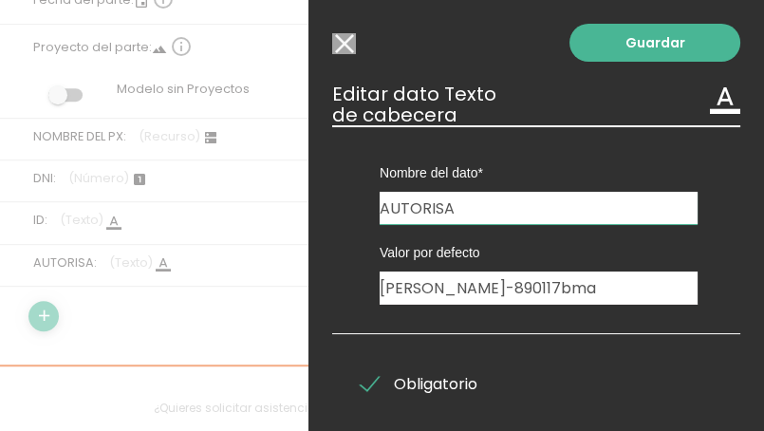
click at [347, 50] on input "Modelo sin Ordenes de trabajo" at bounding box center [344, 43] width 24 height 21
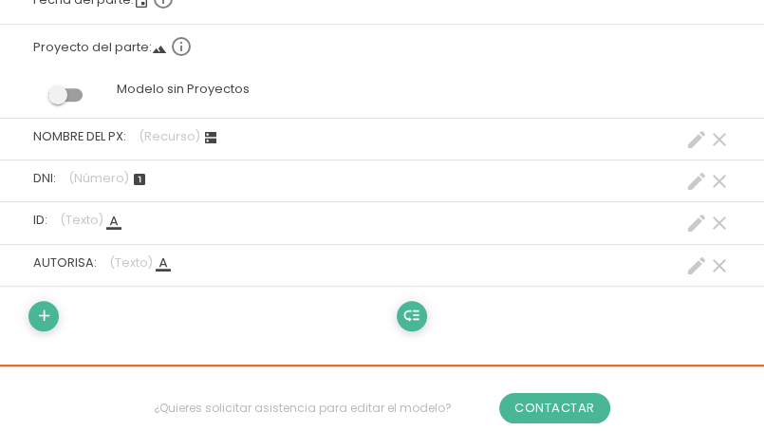
click at [725, 261] on icon "clear" at bounding box center [719, 265] width 23 height 23
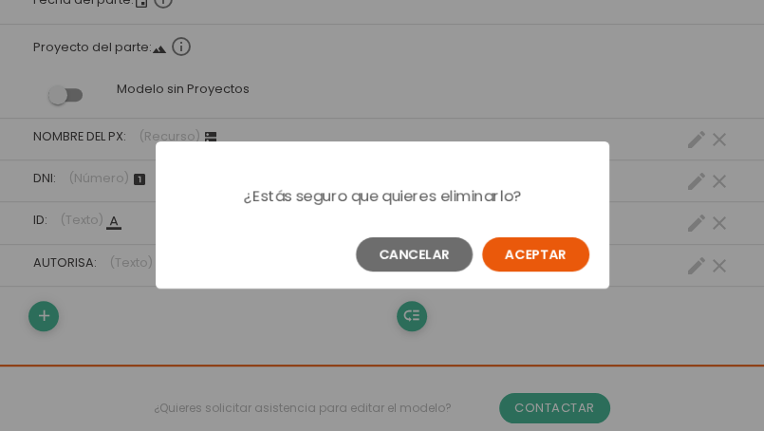
scroll to position [0, 0]
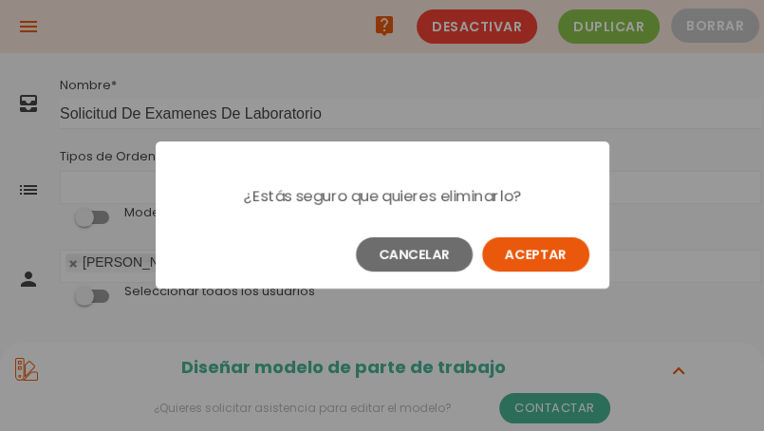
click at [506, 261] on button "Aceptar" at bounding box center [535, 254] width 107 height 34
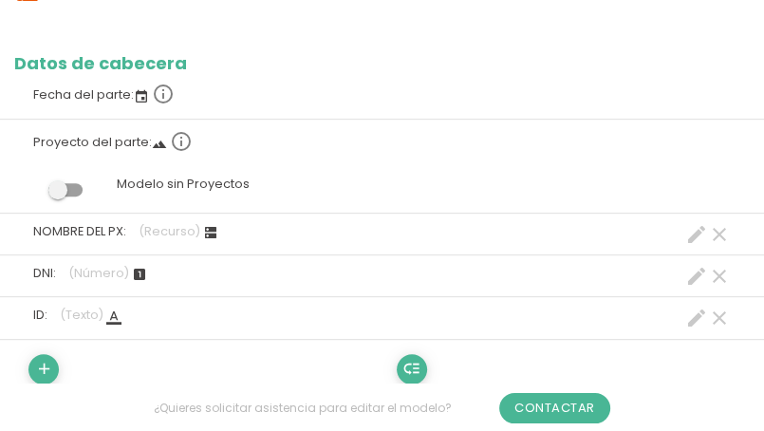
scroll to position [474, 0]
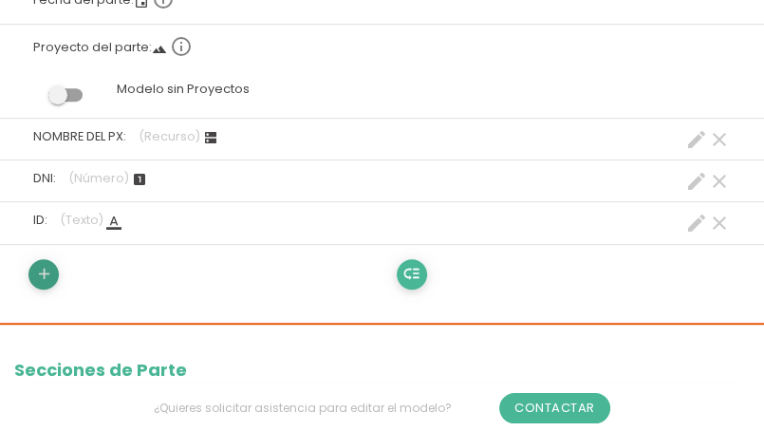
click at [48, 271] on icon "add" at bounding box center [44, 274] width 18 height 30
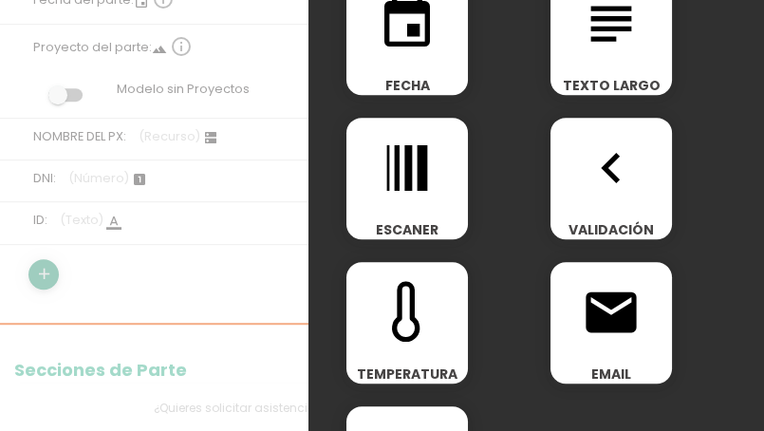
scroll to position [569, 0]
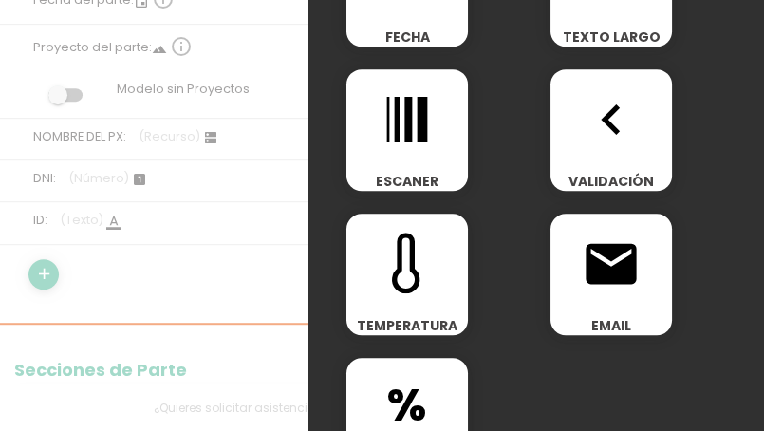
click at [632, 154] on div "navigate_before VALIDACIÓN" at bounding box center [610, 129] width 121 height 121
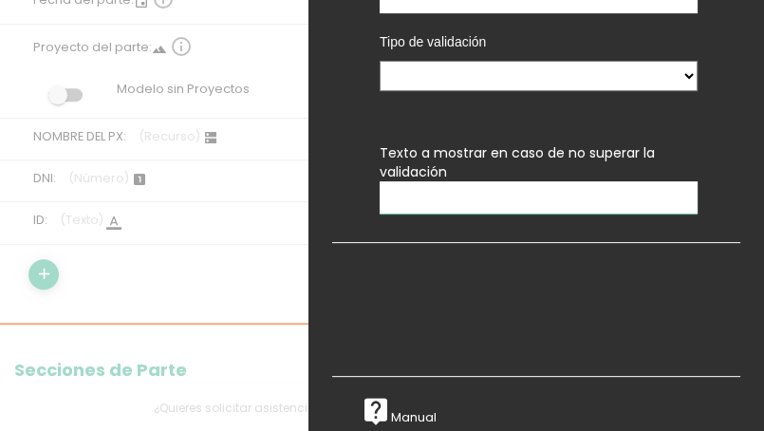
scroll to position [0, 0]
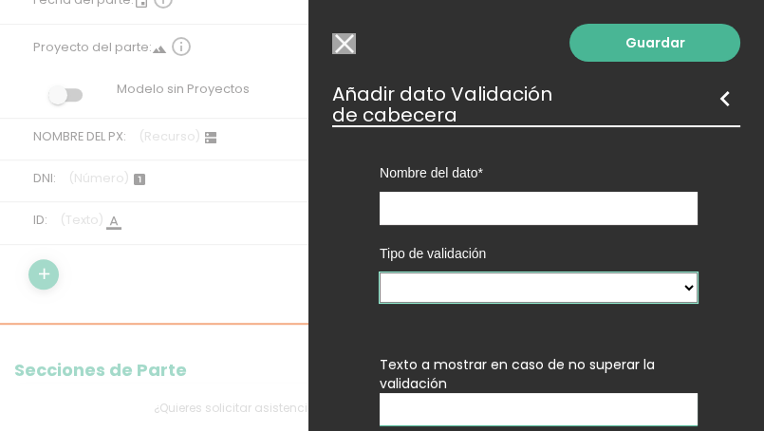
click at [669, 285] on select "Entre datos numéricos Entre datos hora" at bounding box center [538, 287] width 318 height 30
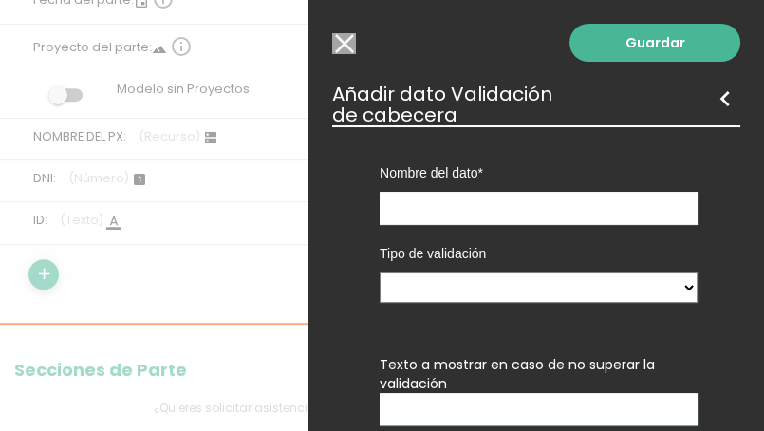
click at [342, 52] on input "Modelo sin Ordenes de trabajo" at bounding box center [344, 43] width 24 height 21
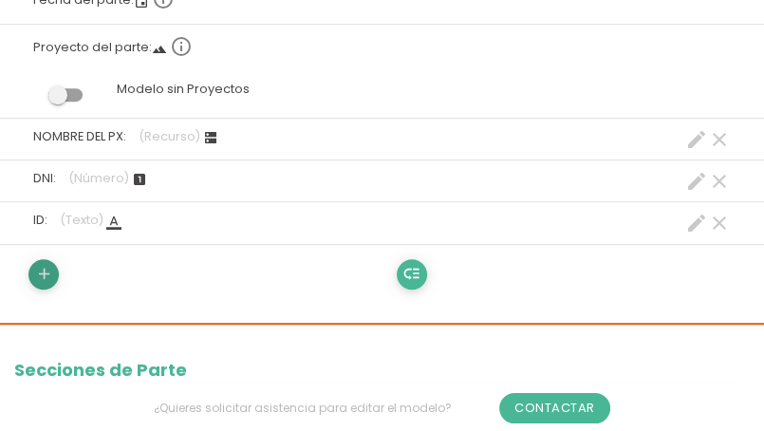
click at [30, 279] on link "add" at bounding box center [43, 274] width 30 height 30
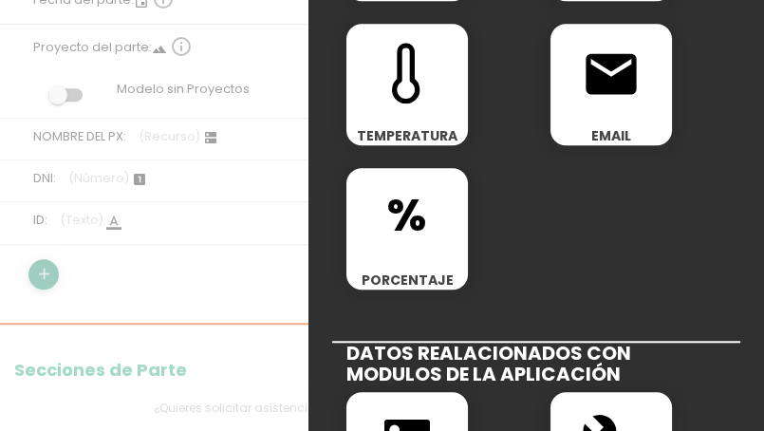
scroll to position [854, 0]
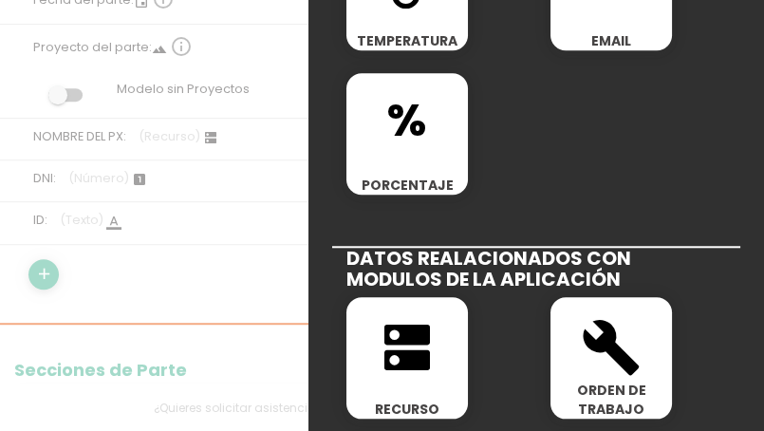
click at [433, 371] on icon "dns" at bounding box center [407, 347] width 61 height 61
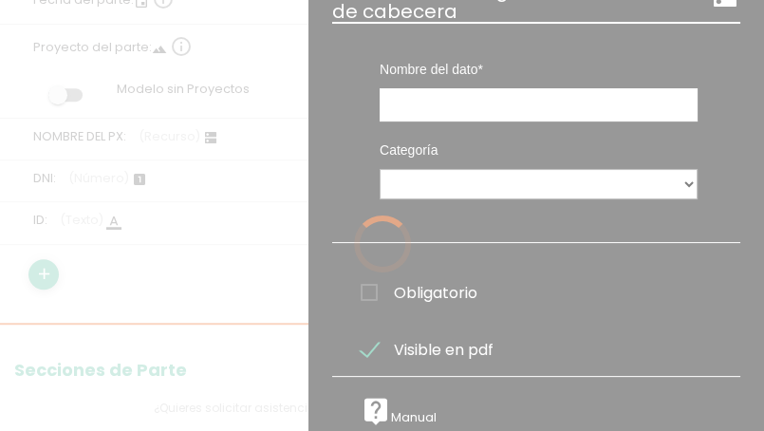
scroll to position [0, 0]
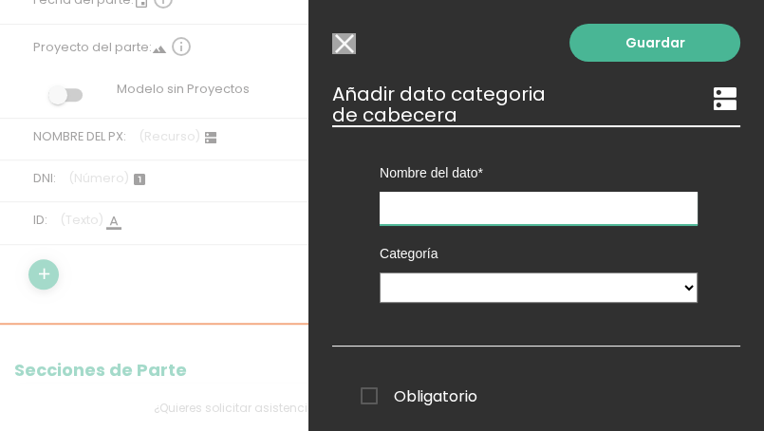
click at [448, 202] on input "text" at bounding box center [538, 208] width 318 height 33
type input "AUTORISA"
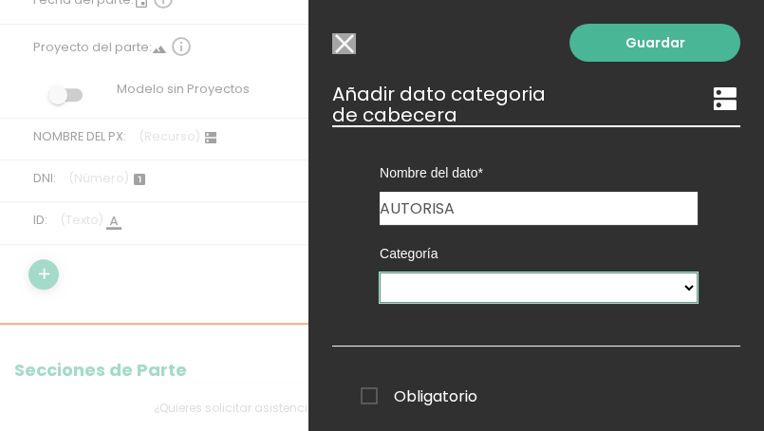
click at [671, 286] on select "Ticket PX Tipos De Gastos Paramedicos Riesgos Ambulancias Delegacoines" at bounding box center [538, 287] width 318 height 30
select select "585"
click at [379, 272] on select "Ticket PX Tipos De Gastos Paramedicos Riesgos Ambulancias Delegacoines" at bounding box center [538, 287] width 318 height 30
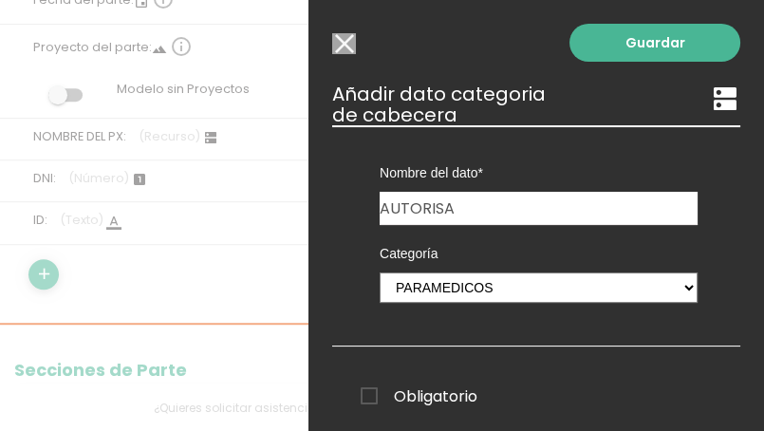
click at [377, 389] on span "Obligatorio" at bounding box center [418, 396] width 117 height 24
click at [0, 0] on input "Obligatorio" at bounding box center [0, 0] width 0 height 0
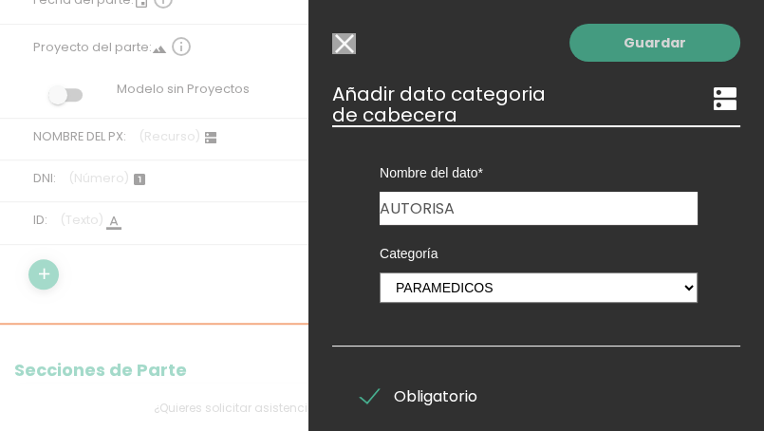
click at [596, 60] on link "Guardar" at bounding box center [654, 43] width 171 height 38
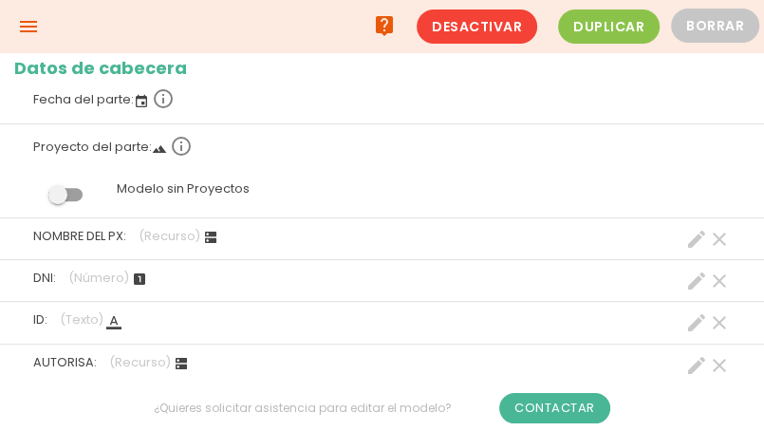
scroll to position [190, 0]
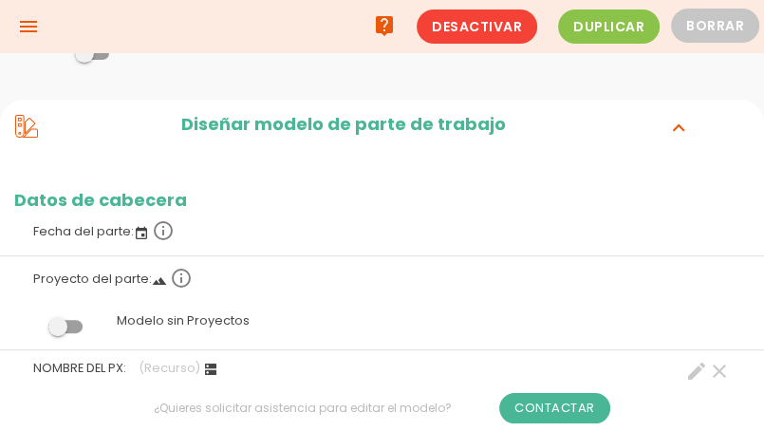
click at [34, 28] on icon "menu" at bounding box center [28, 26] width 23 height 53
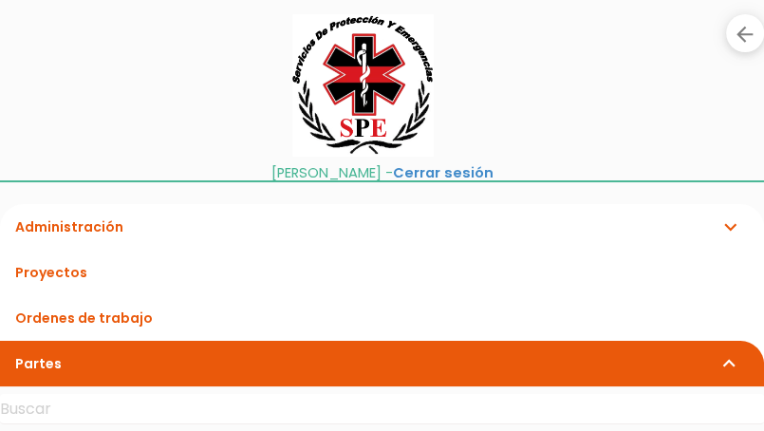
click at [76, 219] on link "Administración expand_more" at bounding box center [382, 227] width 764 height 46
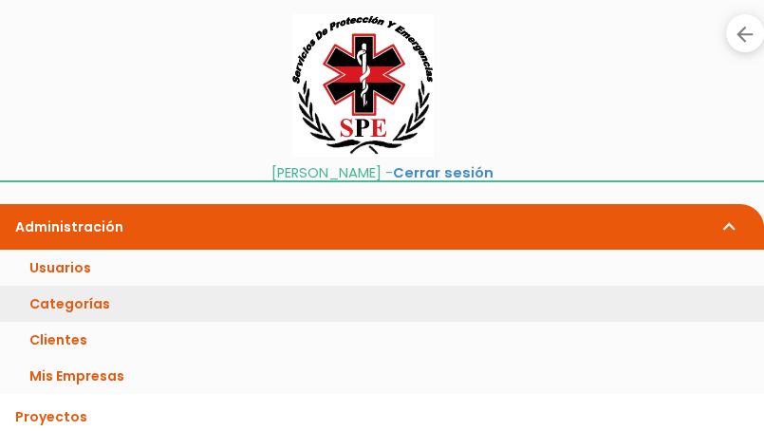
click at [87, 306] on link "Categorías" at bounding box center [382, 303] width 764 height 36
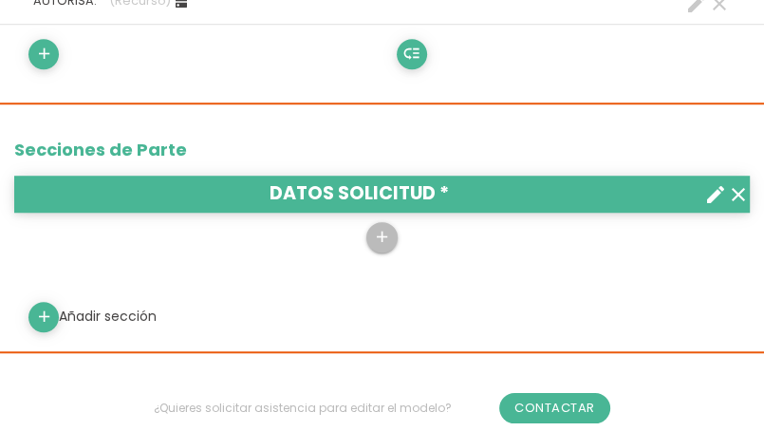
scroll to position [759, 0]
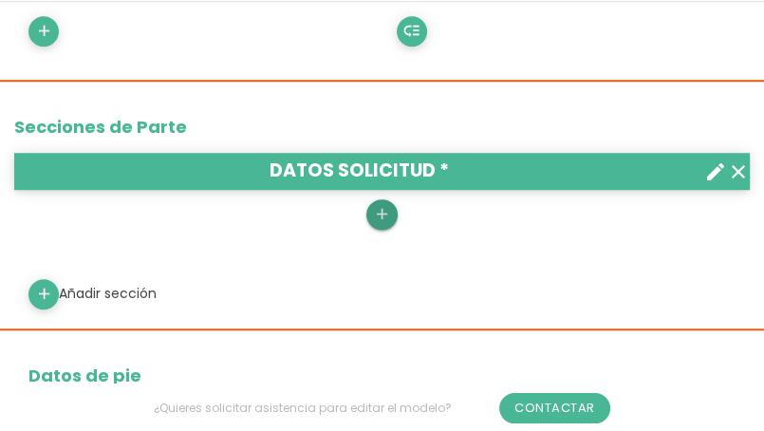
click at [384, 211] on icon "add" at bounding box center [382, 214] width 18 height 30
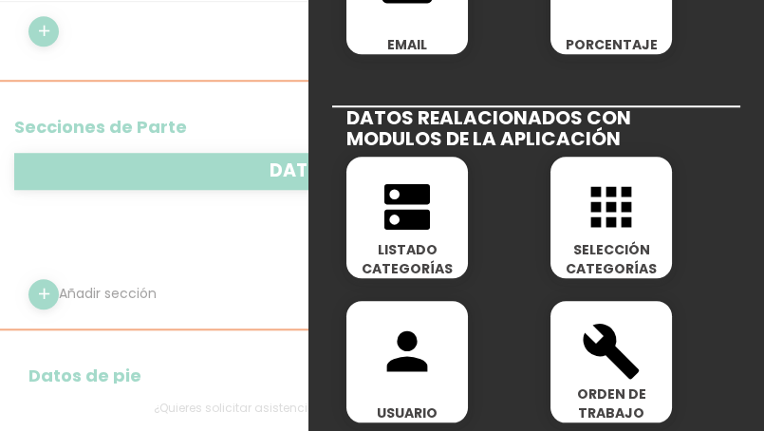
scroll to position [854, 0]
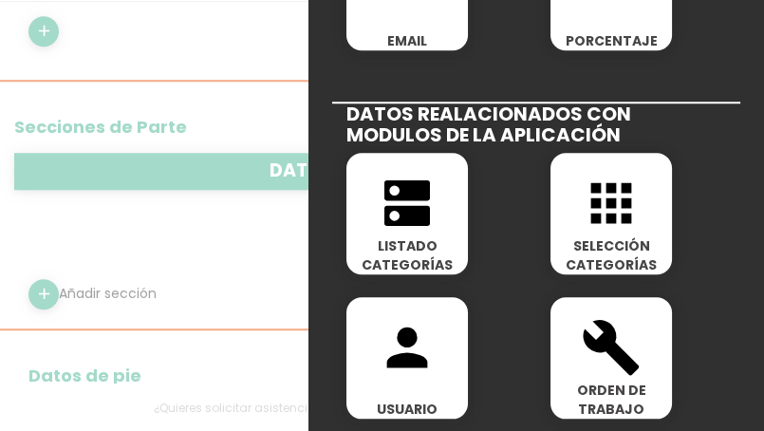
click at [436, 252] on span "LISTADO CATEGORÍAS" at bounding box center [406, 255] width 121 height 38
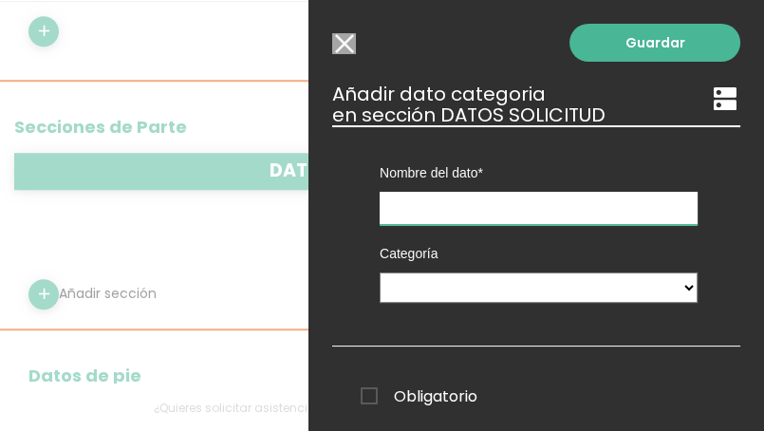
click at [436, 198] on input "text" at bounding box center [538, 208] width 318 height 33
type input "ESPESIALIDAD QUE ENVIA"
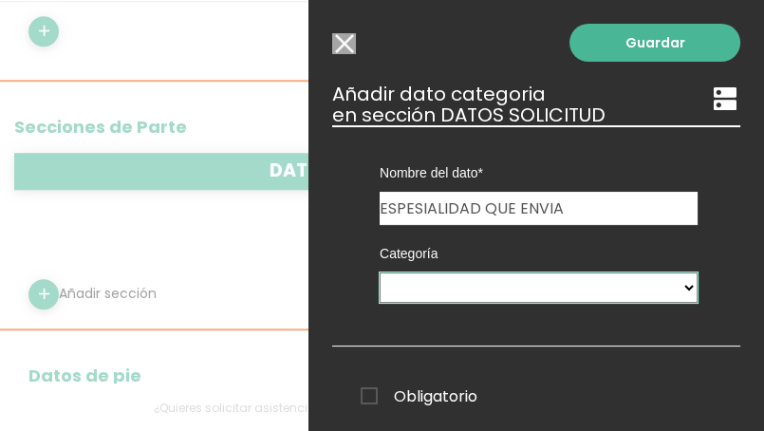
click at [675, 288] on select "Ticket PX Tipos De Gastos Paramedicos Riesgos Ambulancias Delegacoines Especial…" at bounding box center [538, 287] width 318 height 30
select select "676"
click at [379, 272] on select "Ticket PX Tipos De Gastos Paramedicos Riesgos Ambulancias Delegacoines Especial…" at bounding box center [538, 287] width 318 height 30
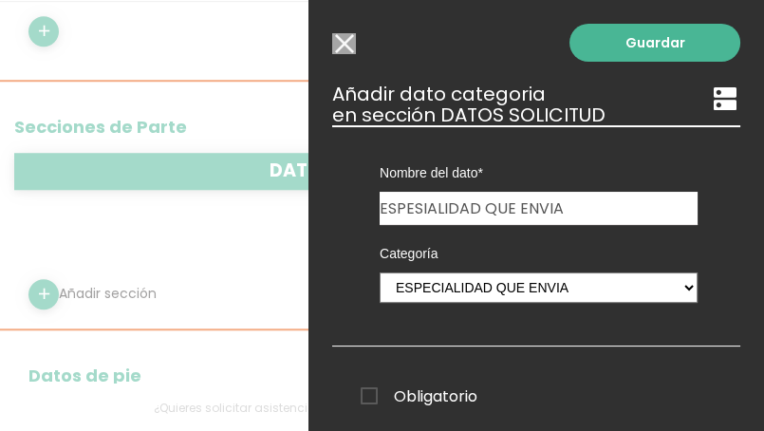
click at [370, 399] on span "Obligatorio" at bounding box center [418, 396] width 117 height 24
click at [0, 0] on input "Obligatorio" at bounding box center [0, 0] width 0 height 0
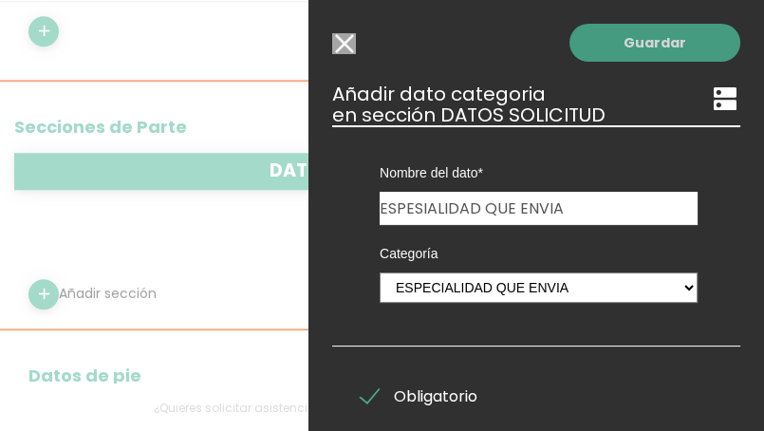
click at [679, 49] on link "Guardar" at bounding box center [654, 43] width 171 height 38
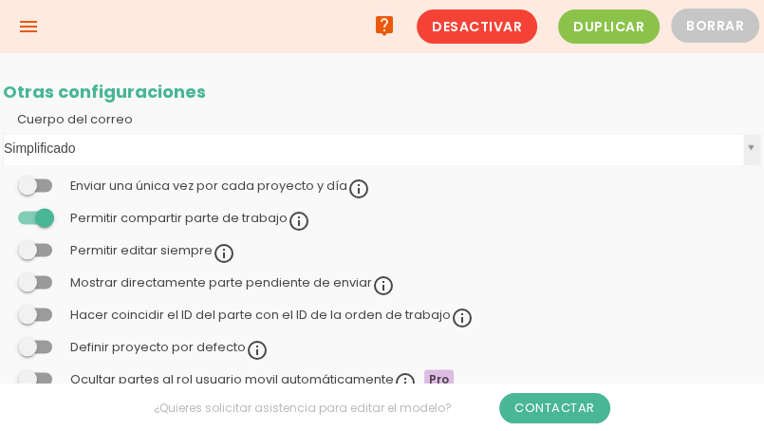
scroll to position [759, 0]
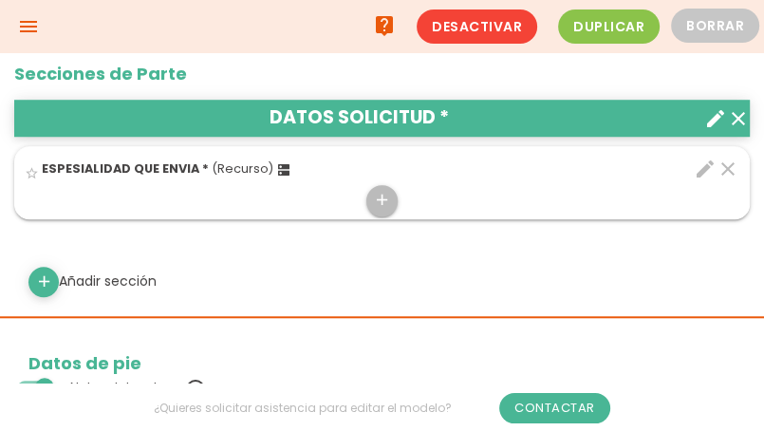
click at [28, 26] on icon "menu" at bounding box center [28, 26] width 23 height 53
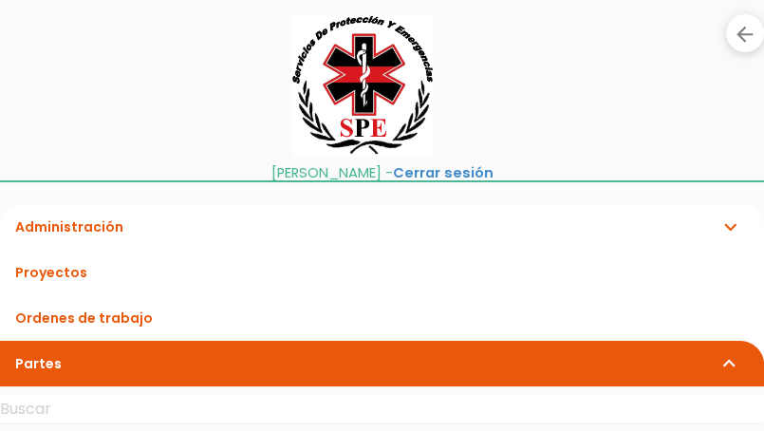
click at [68, 228] on link "Administración expand_more" at bounding box center [382, 227] width 764 height 46
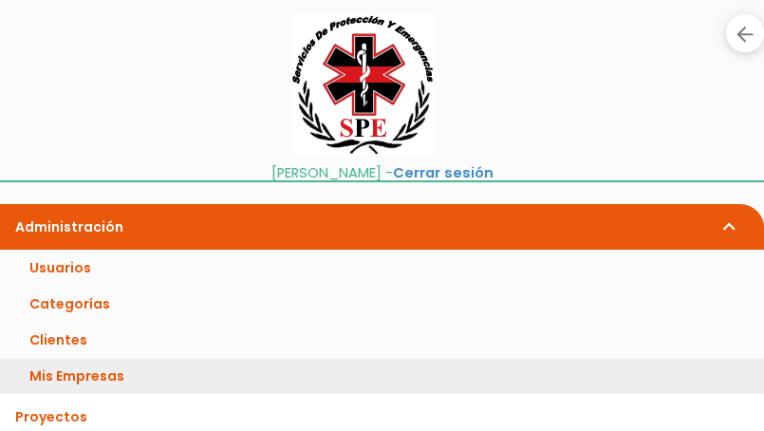
scroll to position [95, 0]
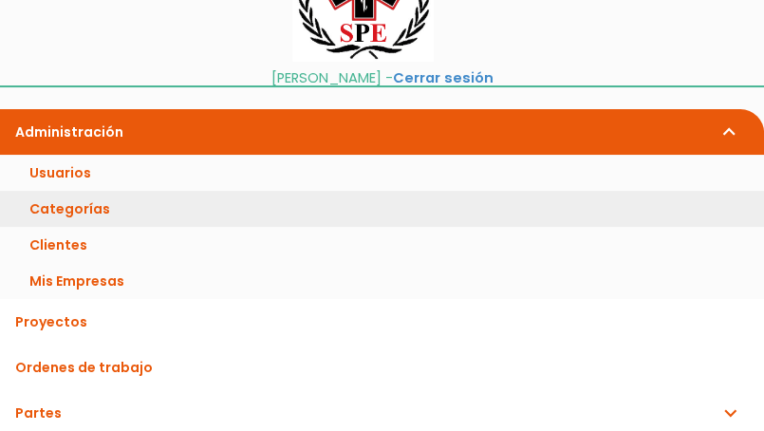
click at [70, 212] on link "Categorías" at bounding box center [382, 209] width 764 height 36
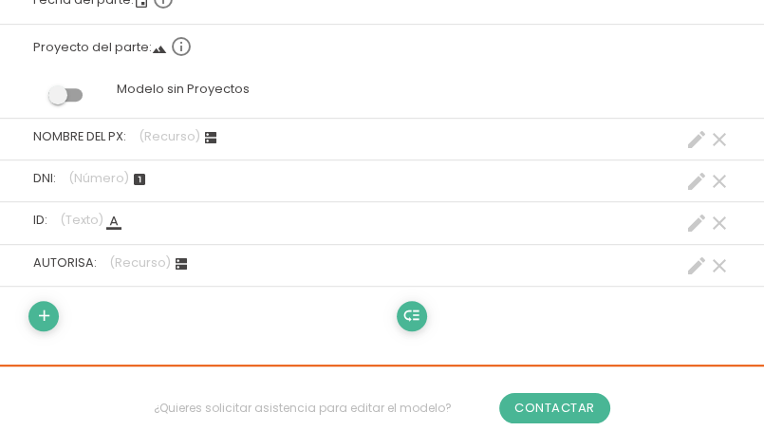
scroll to position [759, 0]
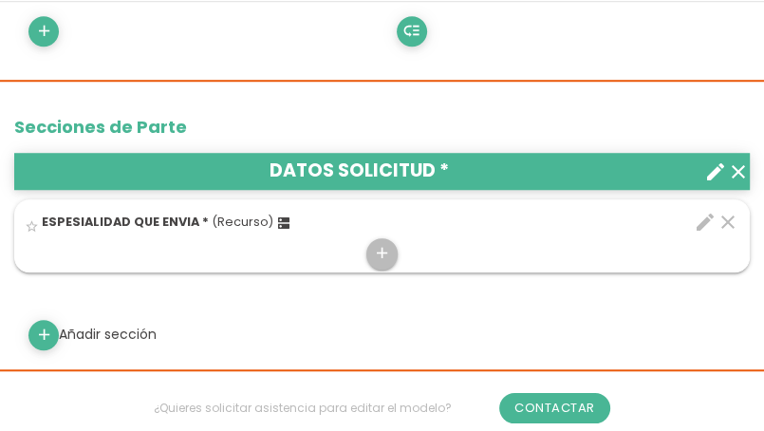
click at [708, 222] on icon "edit" at bounding box center [704, 222] width 23 height 23
select select "676"
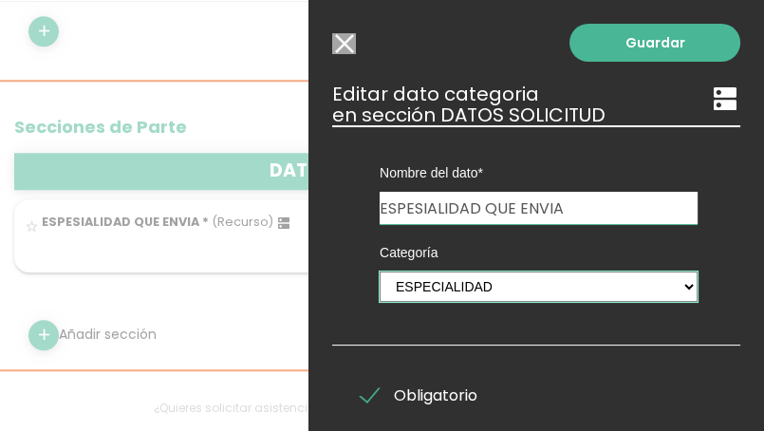
click at [671, 285] on select "Ticket PX Tipos De Gastos Paramedicos Riesgos Ambulancias Delegacoines Especial…" at bounding box center [538, 286] width 318 height 30
click at [379, 271] on select "Ticket PX Tipos De Gastos Paramedicos Riesgos Ambulancias Delegacoines Especial…" at bounding box center [538, 286] width 318 height 30
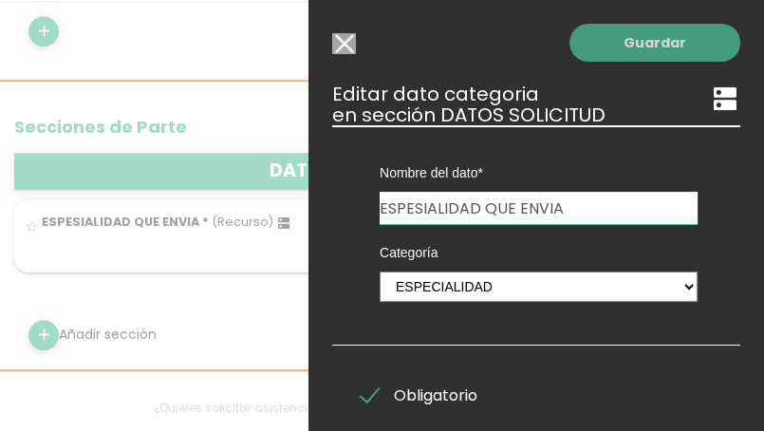
drag, startPoint x: 600, startPoint y: 17, endPoint x: 602, endPoint y: 33, distance: 16.2
click at [600, 23] on div "Guardar ESCOGE EL TIPO DE DATO looks_one NÚMERO format_color_text TEXTO access_…" at bounding box center [535, 215] width 455 height 431
click at [602, 37] on link "Guardar" at bounding box center [654, 43] width 171 height 38
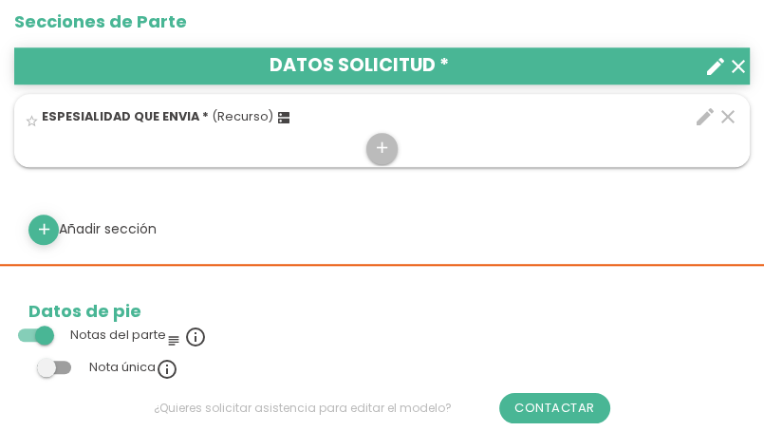
scroll to position [854, 0]
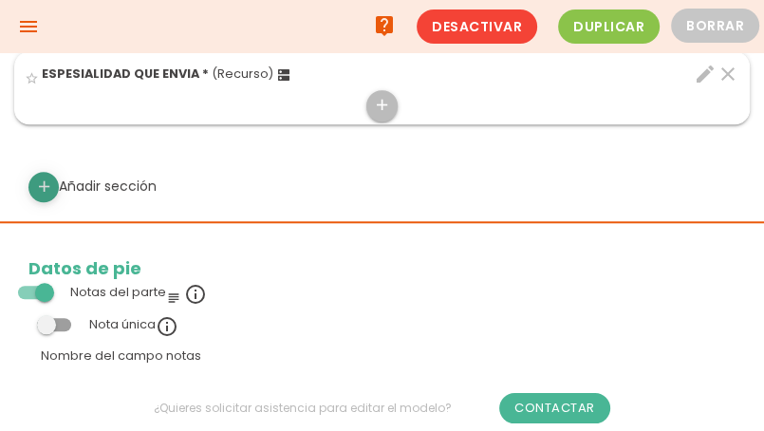
click at [48, 183] on icon "add" at bounding box center [44, 187] width 18 height 30
select select
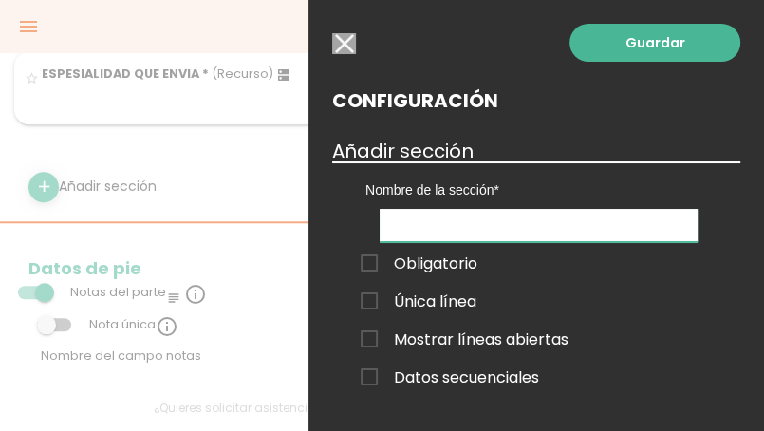
click at [450, 216] on input "text" at bounding box center [538, 225] width 318 height 33
click at [435, 230] on input "N° DE cAMA" at bounding box center [538, 225] width 318 height 33
click at [368, 259] on span "Obligatorio" at bounding box center [418, 263] width 117 height 24
click at [0, 0] on input "Obligatorio" at bounding box center [0, 0] width 0 height 0
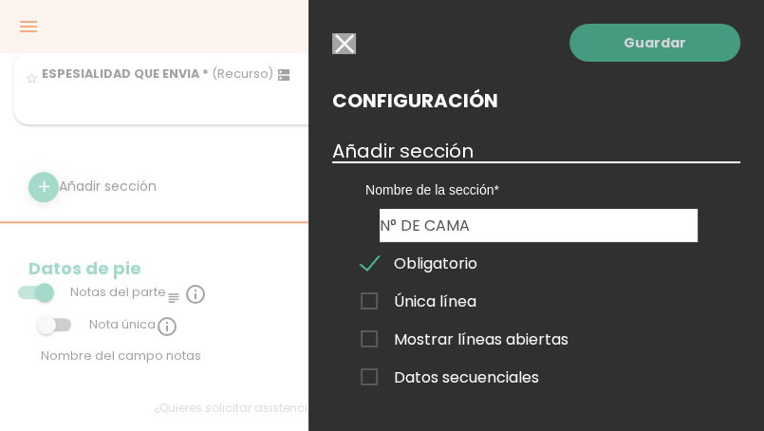
click at [639, 41] on link "Guardar" at bounding box center [654, 43] width 171 height 38
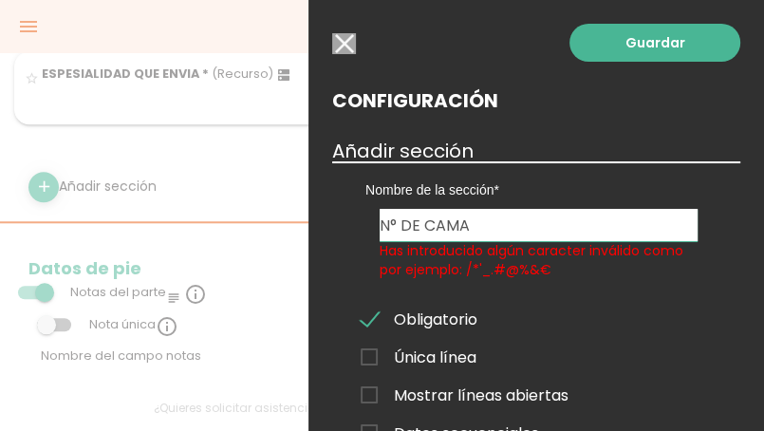
click at [395, 226] on input "N° DE CAMA" at bounding box center [538, 225] width 318 height 32
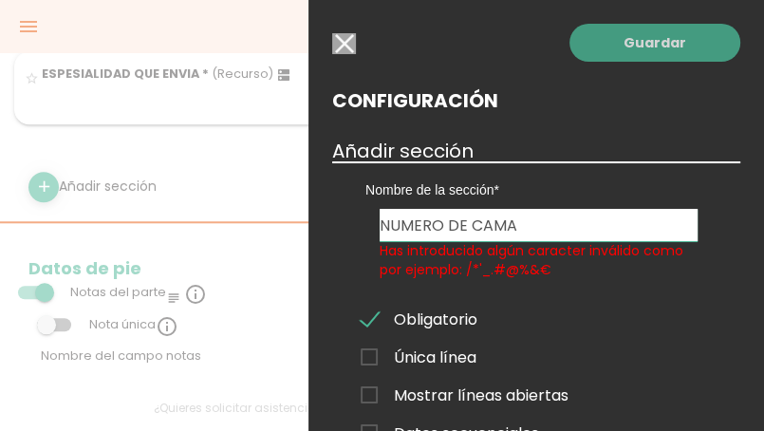
type input "NUMERO DE CAMA"
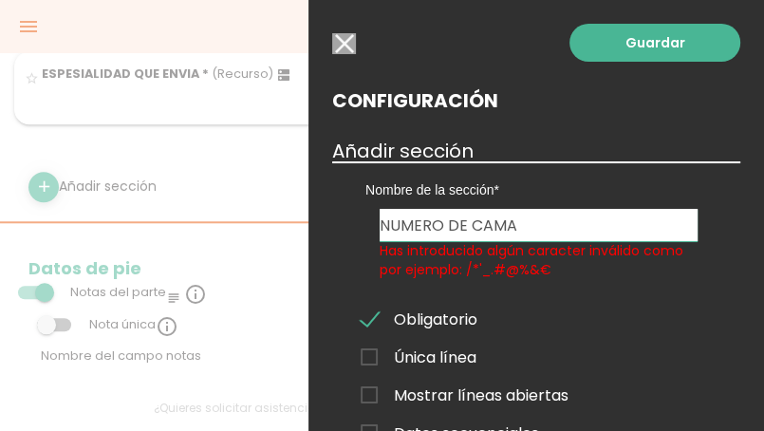
click at [610, 29] on link "Guardar" at bounding box center [654, 43] width 171 height 38
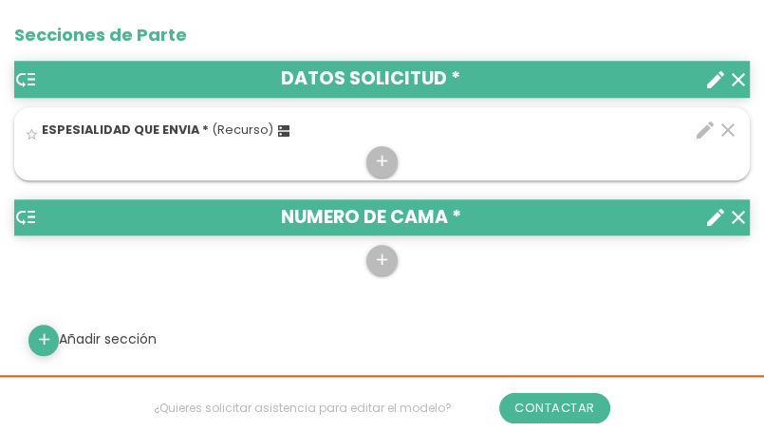
scroll to position [854, 0]
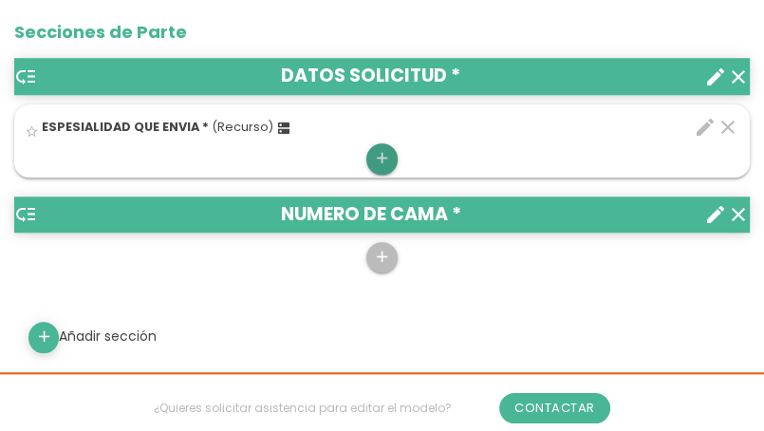
click at [372, 160] on link "add" at bounding box center [381, 158] width 30 height 30
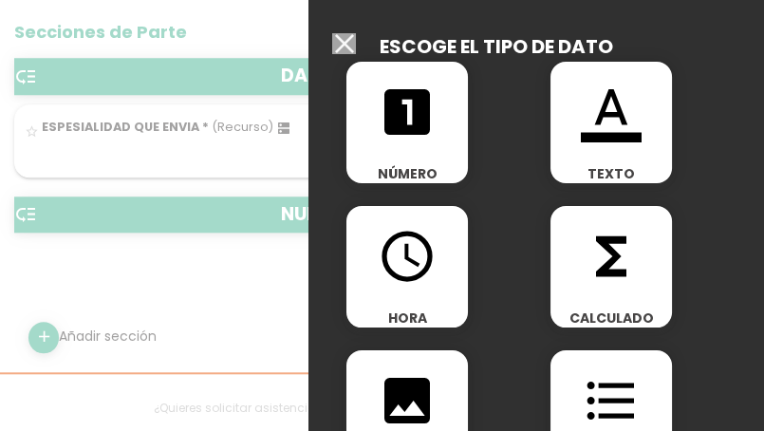
click at [620, 169] on span "TEXTO" at bounding box center [610, 173] width 121 height 19
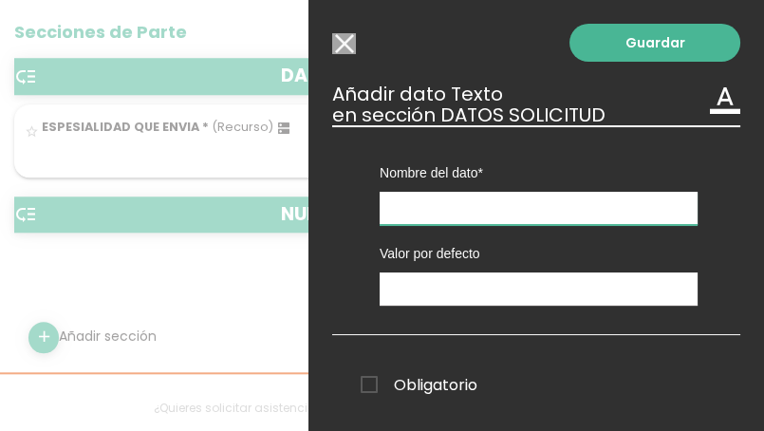
click at [457, 202] on input "text" at bounding box center [538, 208] width 318 height 33
type input "N"
type input "N° DE CAMA"
click at [374, 383] on span "Obligatorio" at bounding box center [418, 385] width 117 height 24
click at [0, 0] on input "Obligatorio" at bounding box center [0, 0] width 0 height 0
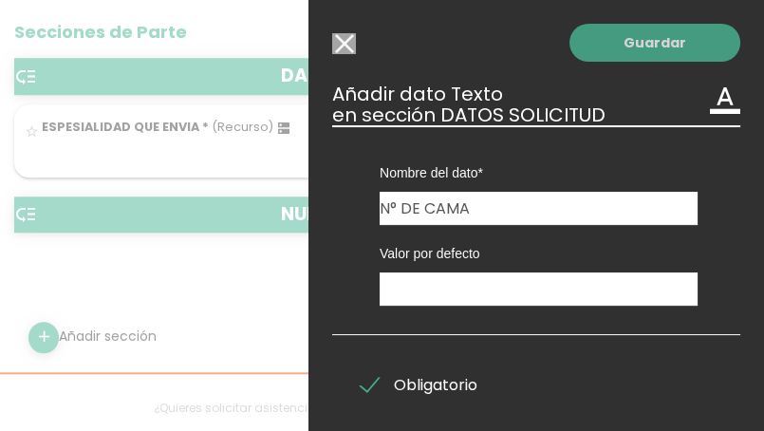
click at [635, 37] on link "Guardar" at bounding box center [654, 43] width 171 height 38
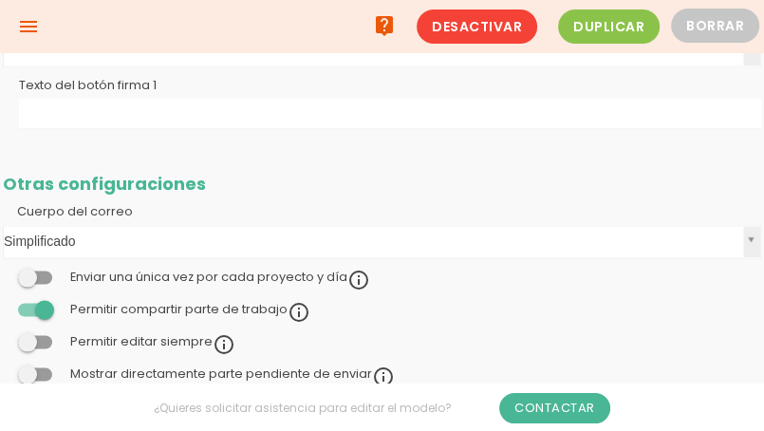
scroll to position [854, 0]
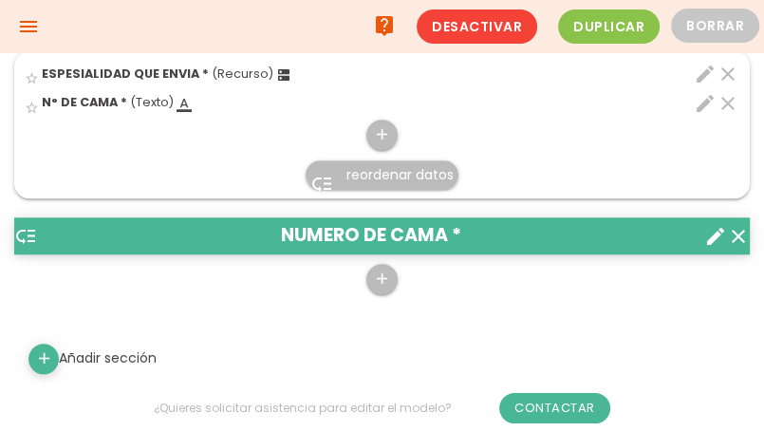
click at [708, 239] on icon "create" at bounding box center [715, 236] width 23 height 23
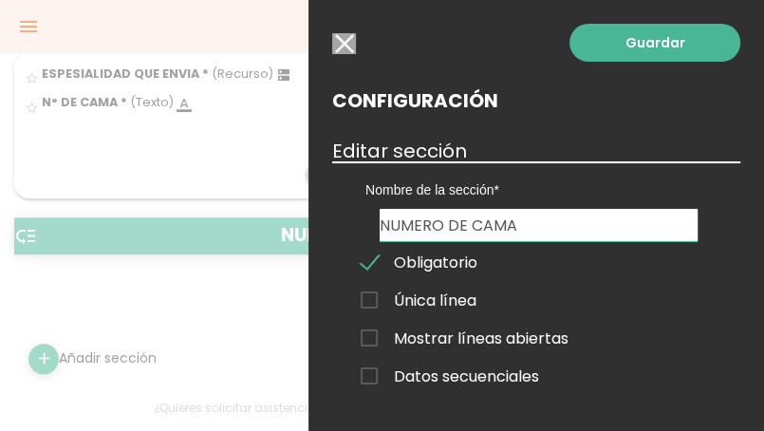
click at [523, 234] on input "NUMERO DE CAMA" at bounding box center [538, 225] width 318 height 32
type input "N"
click at [390, 227] on input "eXAMENES SOLICITADOS" at bounding box center [538, 225] width 318 height 32
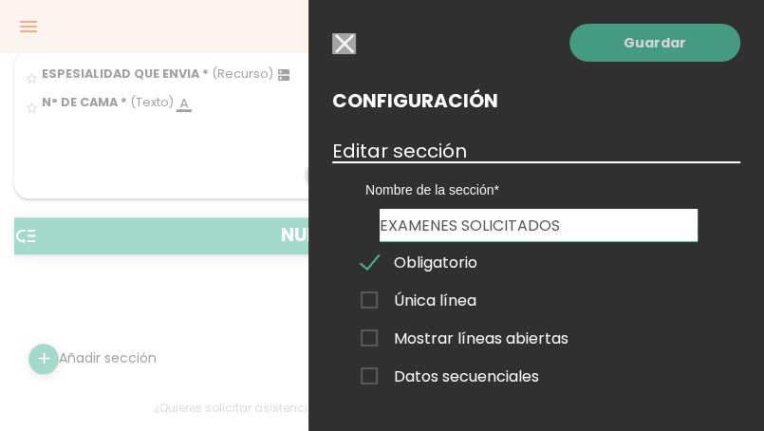
type input "EXAMENES SOLICITADOS"
click at [625, 58] on link "Guardar" at bounding box center [654, 43] width 171 height 38
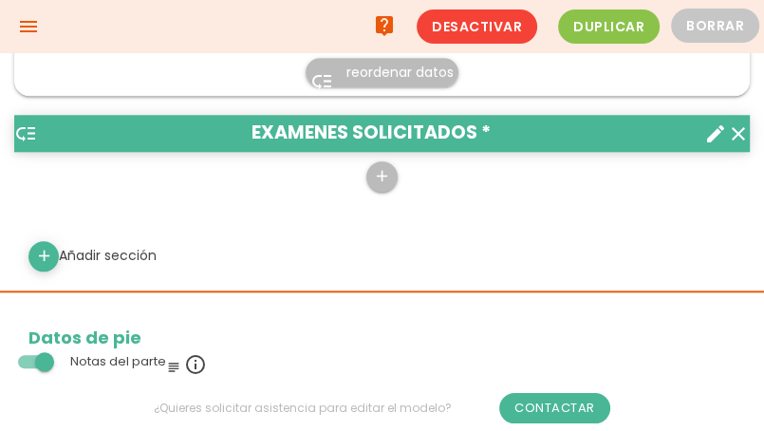
scroll to position [948, 0]
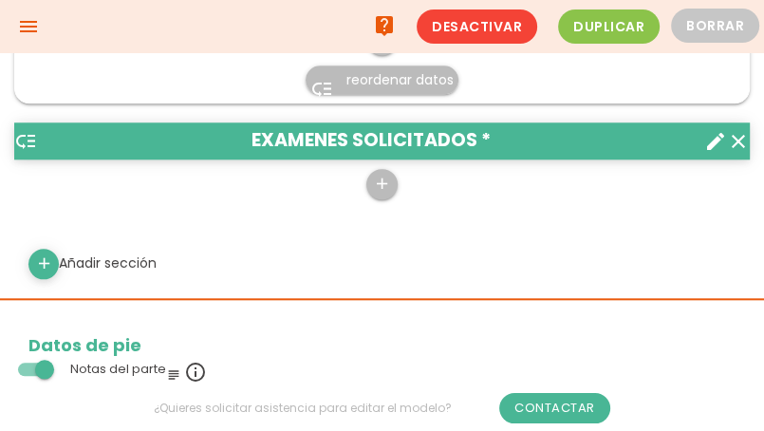
click at [712, 140] on icon "create" at bounding box center [715, 141] width 23 height 23
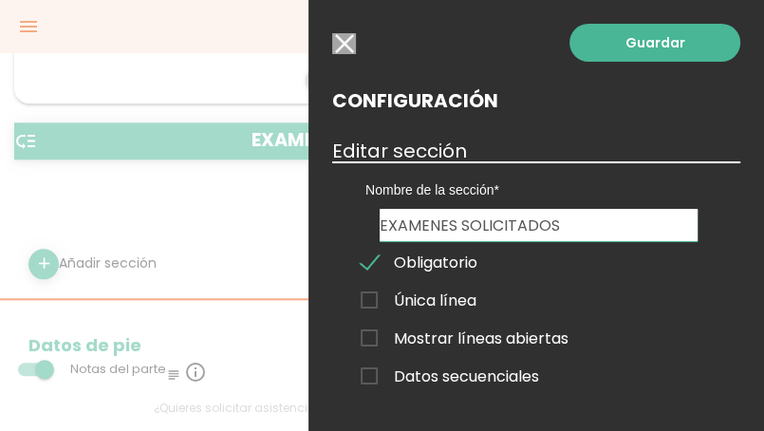
click at [371, 373] on span "Datos secuenciales" at bounding box center [449, 376] width 178 height 24
click at [0, 0] on input "Datos secuenciales" at bounding box center [0, 0] width 0 height 0
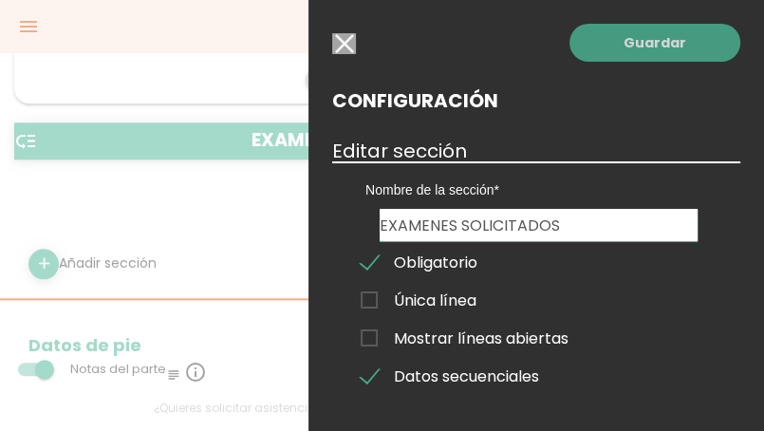
click at [620, 59] on link "Guardar" at bounding box center [654, 43] width 171 height 38
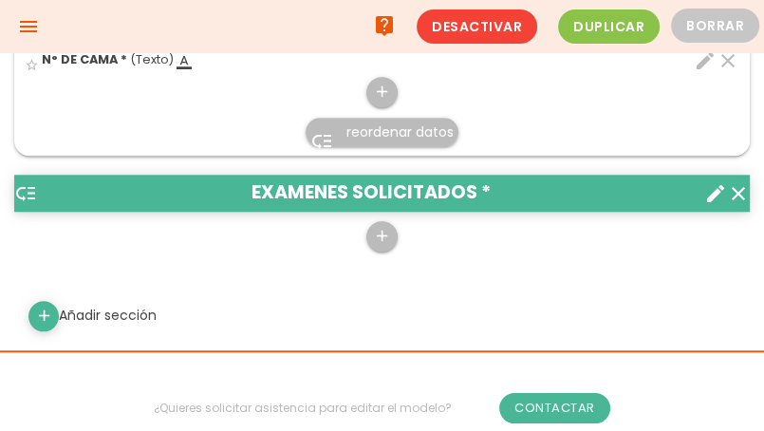
scroll to position [759, 0]
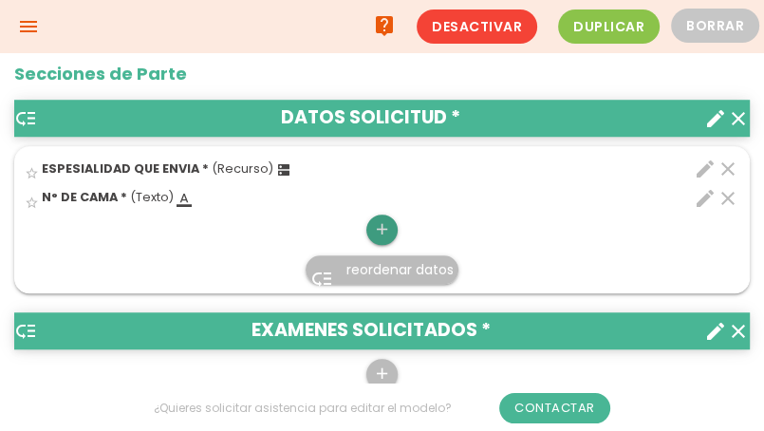
click at [387, 235] on icon "add" at bounding box center [382, 229] width 18 height 30
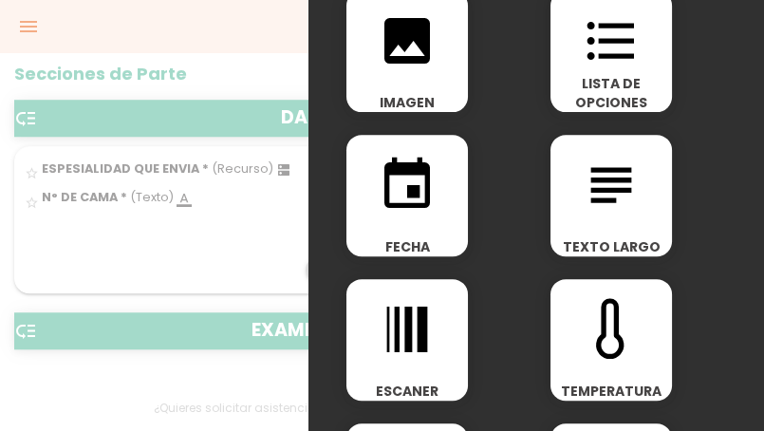
scroll to position [379, 0]
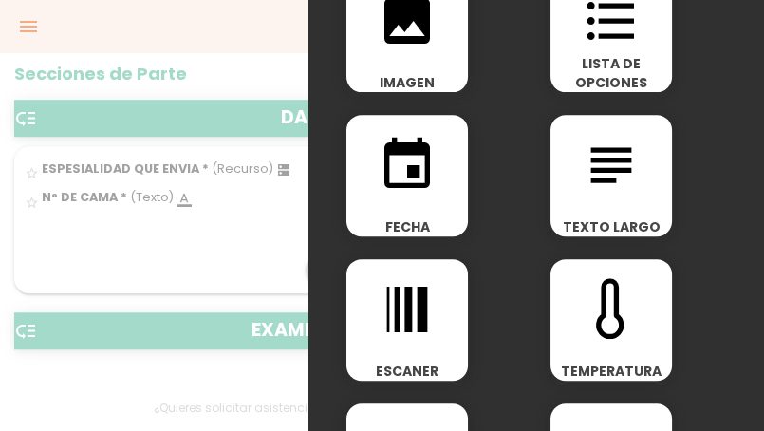
click at [421, 215] on div "event FECHA" at bounding box center [406, 175] width 121 height 121
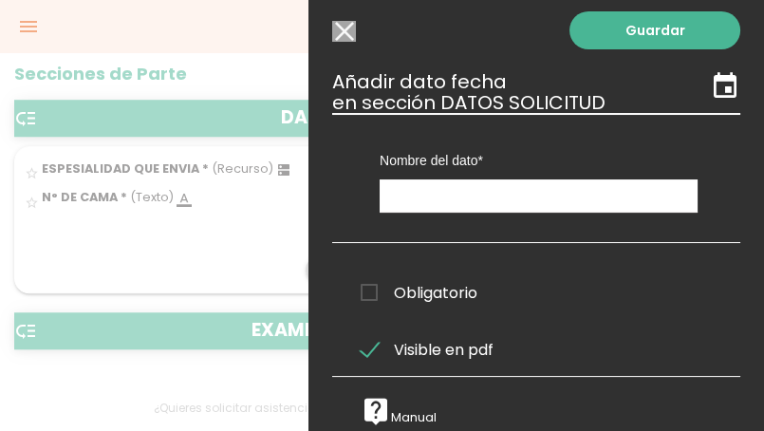
scroll to position [0, 0]
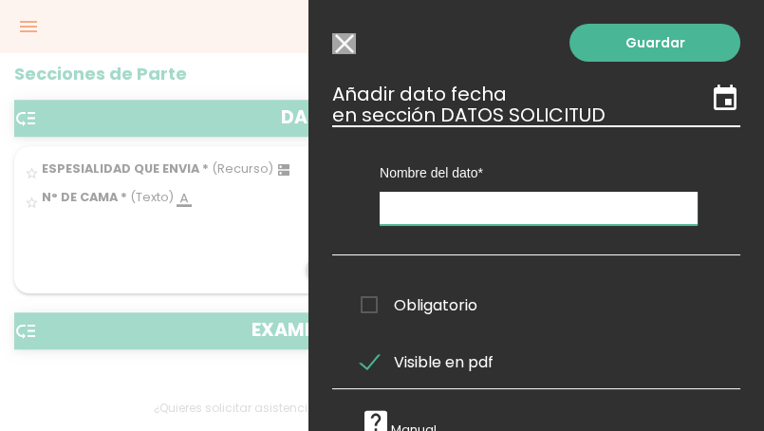
click at [421, 216] on input "text" at bounding box center [538, 208] width 318 height 33
click at [370, 304] on span "Obligatorio" at bounding box center [418, 305] width 117 height 24
click at [0, 0] on input "Obligatorio" at bounding box center [0, 0] width 0 height 0
click at [422, 223] on input "text" at bounding box center [538, 208] width 318 height 33
type input "f"
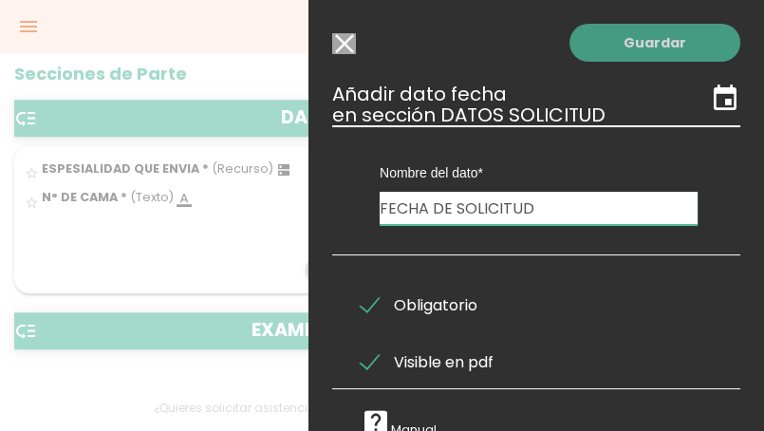
type input "FECHA DE SOLICITUD"
click at [637, 52] on link "Guardar" at bounding box center [654, 43] width 171 height 38
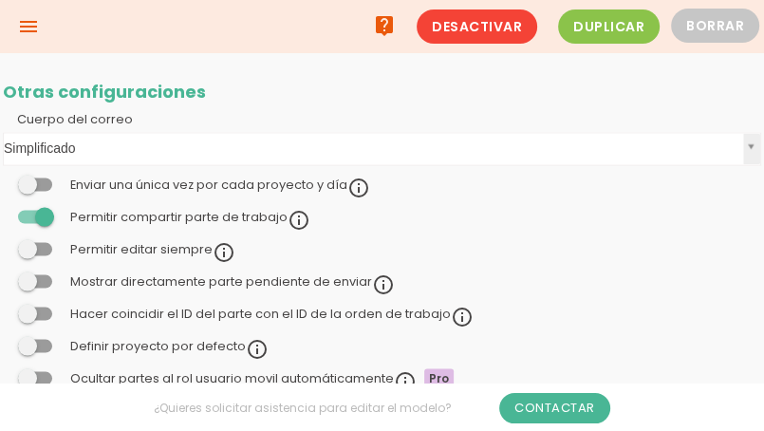
scroll to position [759, 0]
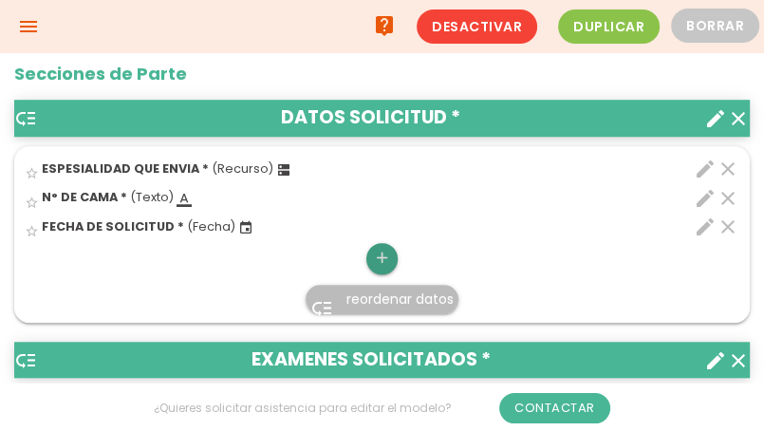
click at [375, 263] on icon "add" at bounding box center [382, 258] width 18 height 30
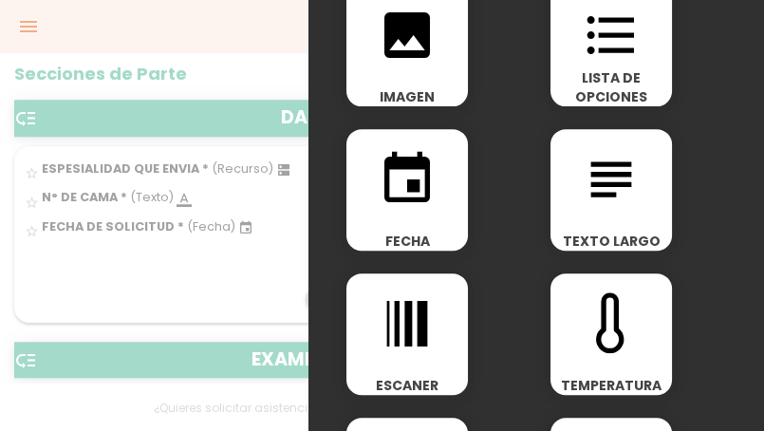
scroll to position [379, 0]
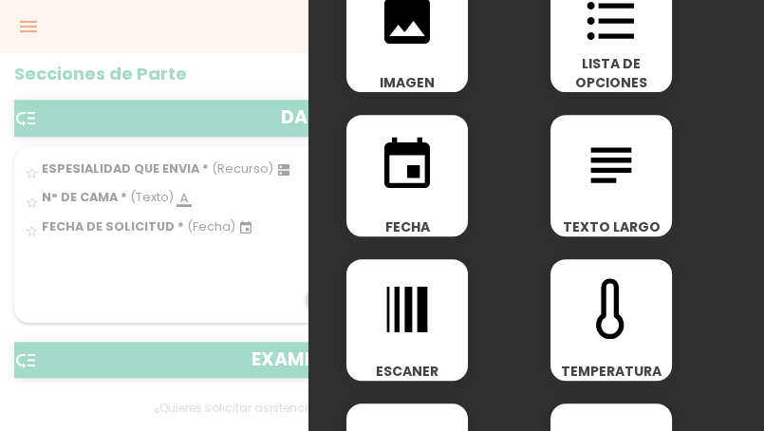
click at [410, 202] on div "event FECHA" at bounding box center [406, 175] width 121 height 121
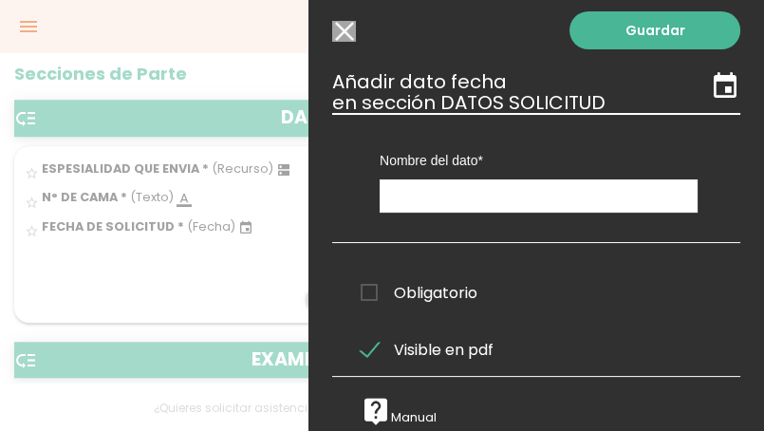
scroll to position [0, 0]
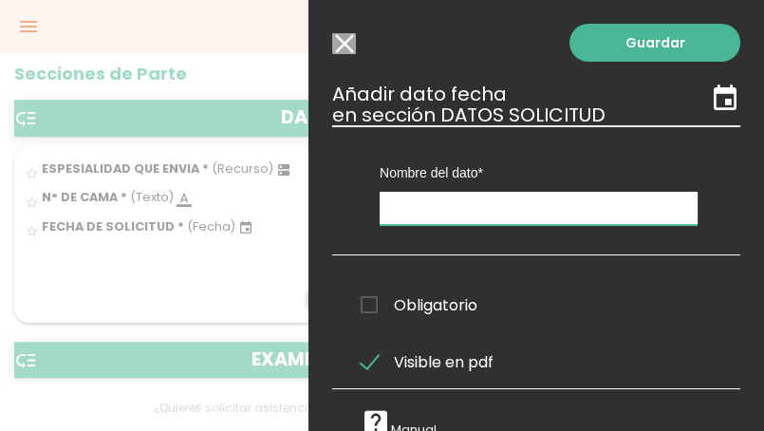
click at [425, 207] on input "text" at bounding box center [538, 208] width 318 height 33
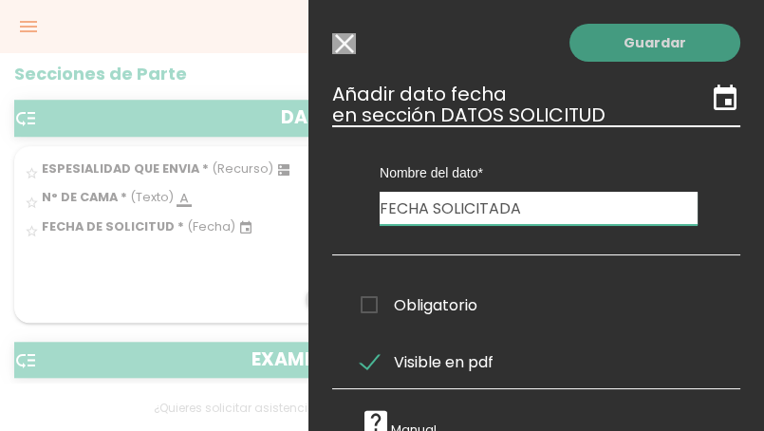
type input "FECHA SOLICITADA"
click at [638, 41] on link "Guardar" at bounding box center [654, 43] width 171 height 38
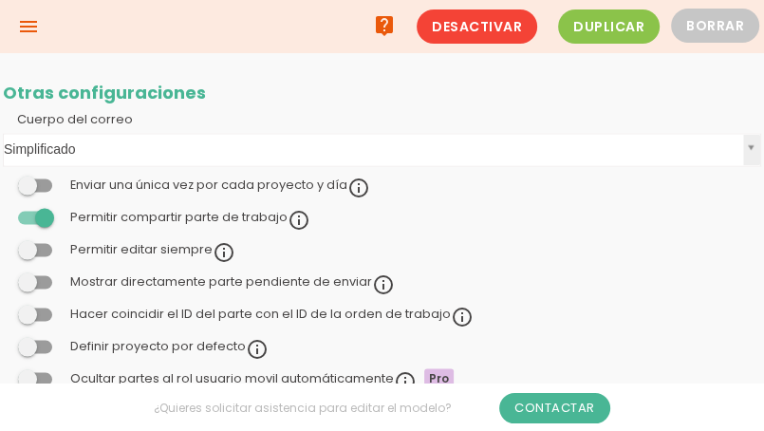
scroll to position [759, 0]
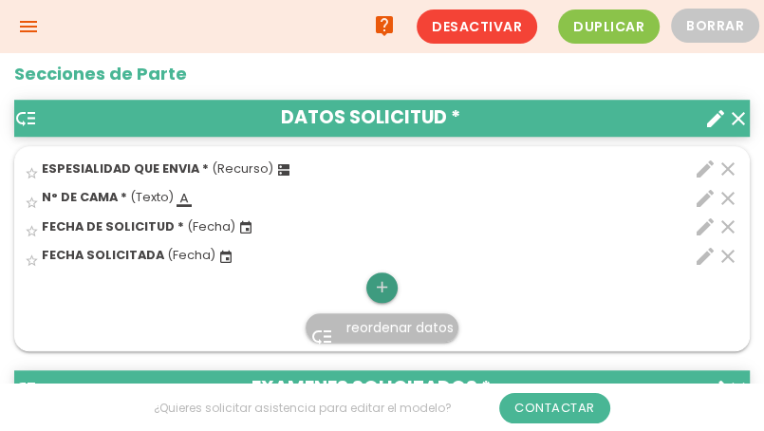
click at [379, 288] on icon "add" at bounding box center [382, 287] width 18 height 30
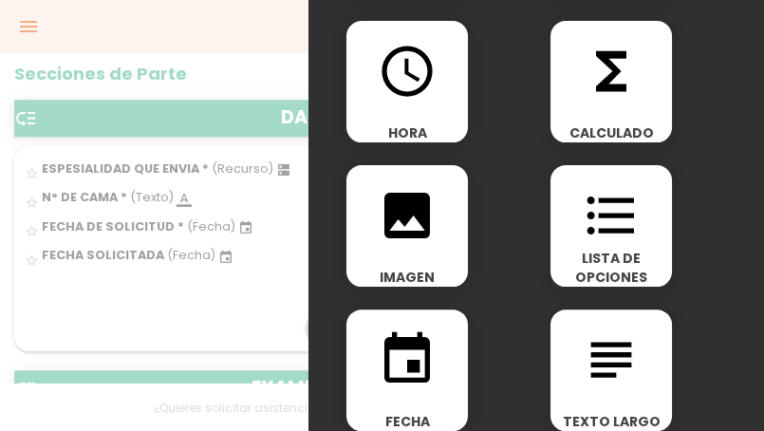
scroll to position [190, 0]
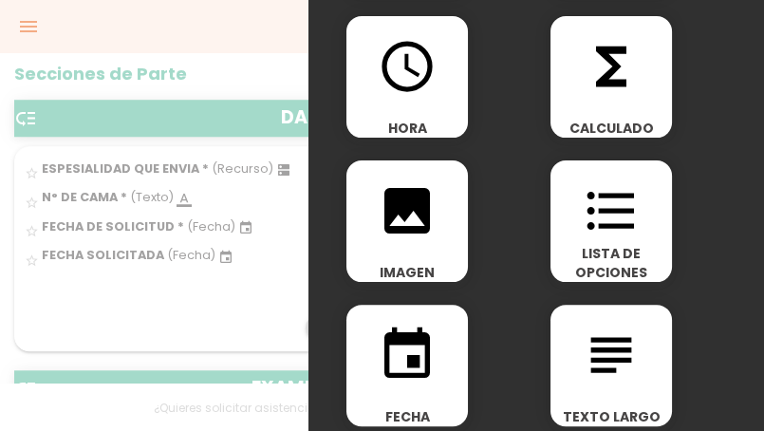
click at [384, 349] on icon "event" at bounding box center [407, 354] width 61 height 61
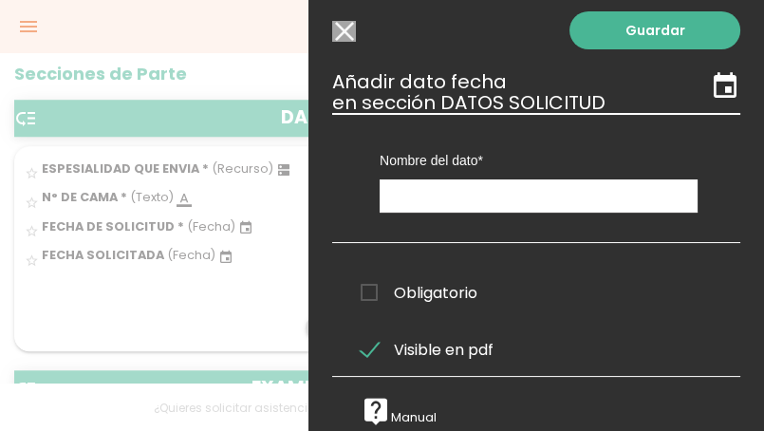
scroll to position [0, 0]
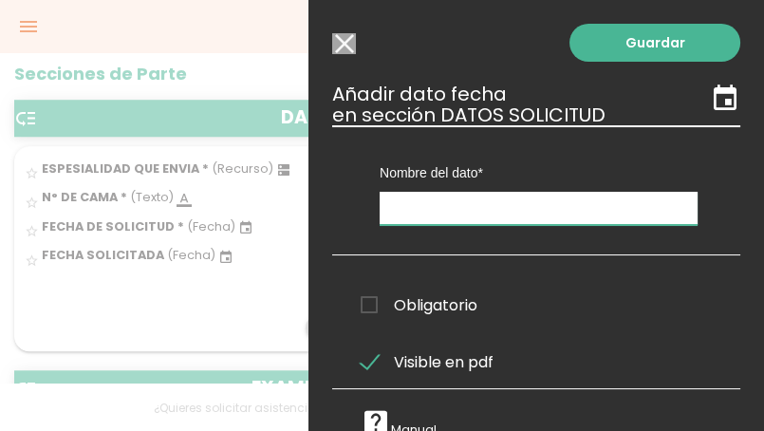
click at [436, 218] on input "text" at bounding box center [538, 208] width 318 height 33
type input "FECHA"
click at [353, 39] on input "Modelo sin Ordenes de trabajo" at bounding box center [344, 43] width 24 height 21
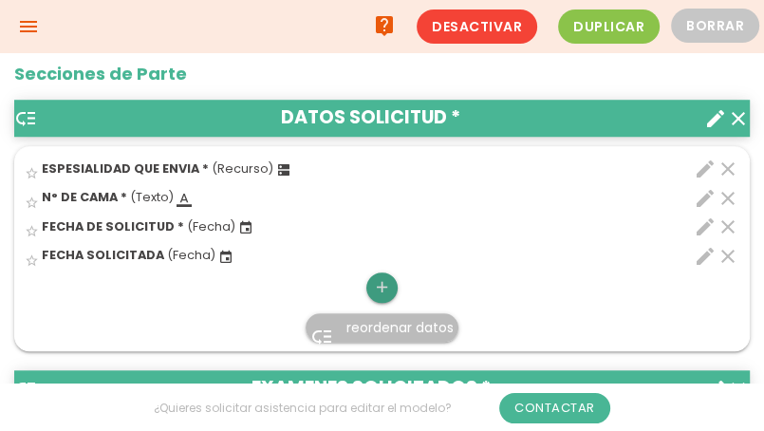
click at [386, 287] on icon "add" at bounding box center [382, 287] width 18 height 30
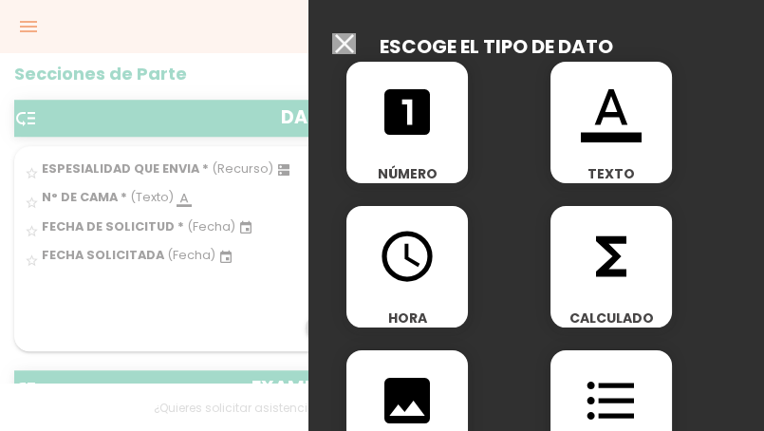
click at [401, 280] on icon "access_time" at bounding box center [407, 256] width 61 height 61
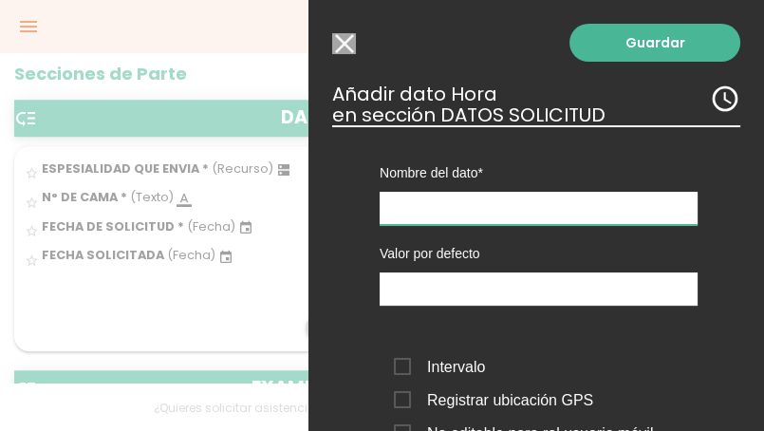
click at [421, 208] on input "text" at bounding box center [538, 208] width 318 height 33
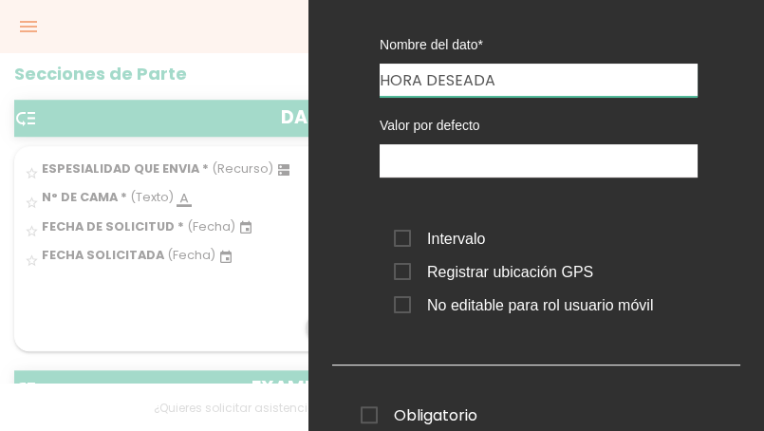
scroll to position [95, 0]
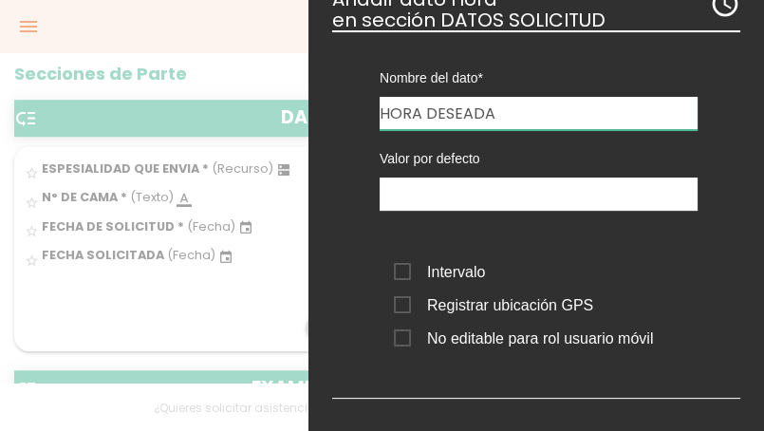
type input "HORA DESEADA"
click at [404, 267] on span "Intervalo" at bounding box center [439, 272] width 91 height 24
click at [0, 0] on input "Intervalo" at bounding box center [0, 0] width 0 height 0
click at [404, 267] on span "Intervalo" at bounding box center [439, 272] width 91 height 24
click at [0, 0] on input "Intervalo" at bounding box center [0, 0] width 0 height 0
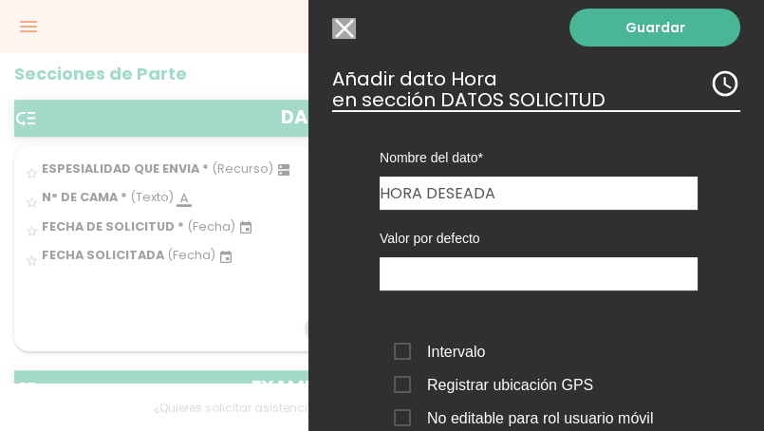
scroll to position [0, 0]
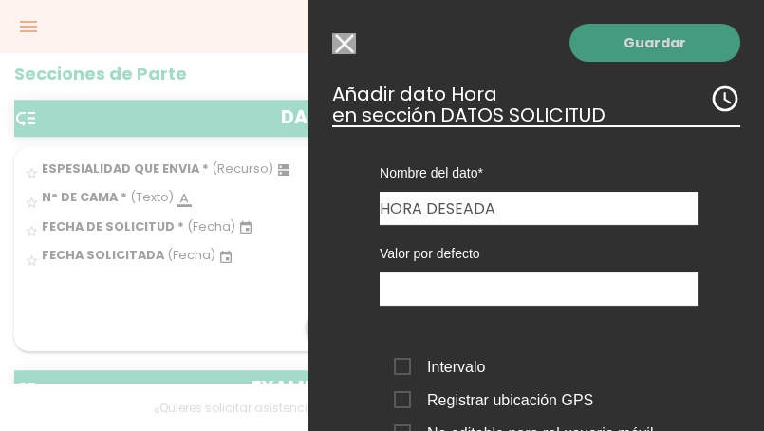
click at [645, 45] on link "Guardar" at bounding box center [654, 43] width 171 height 38
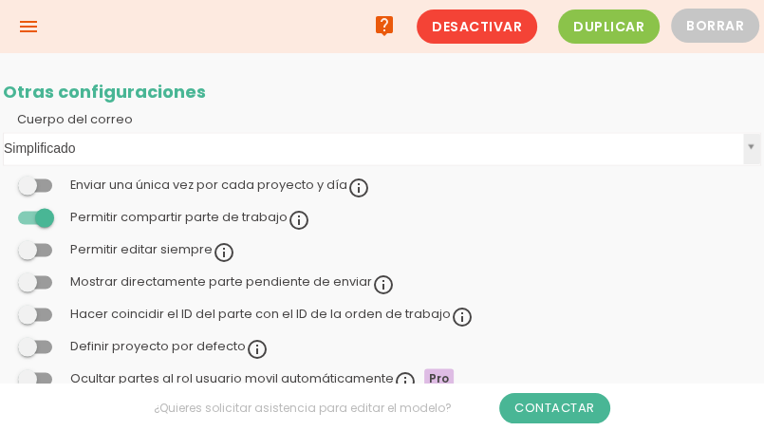
scroll to position [759, 0]
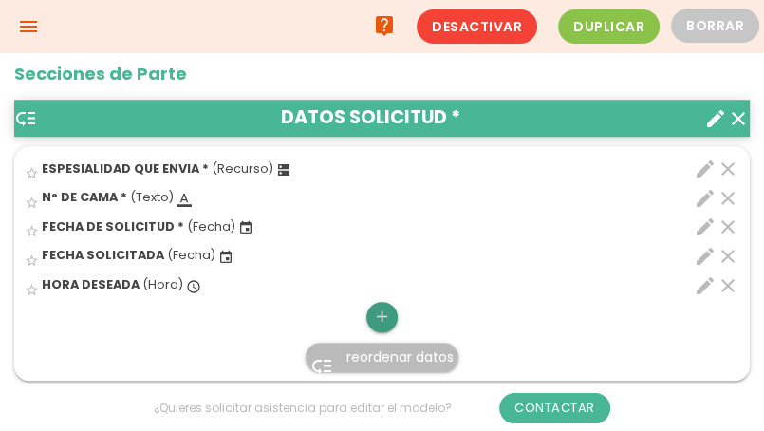
click at [385, 320] on icon "add" at bounding box center [382, 317] width 18 height 30
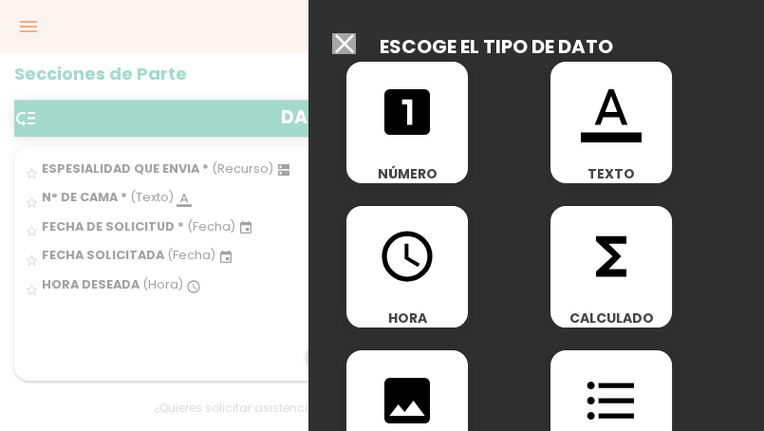
click at [573, 143] on div "format_color_text TEXTO" at bounding box center [610, 122] width 121 height 121
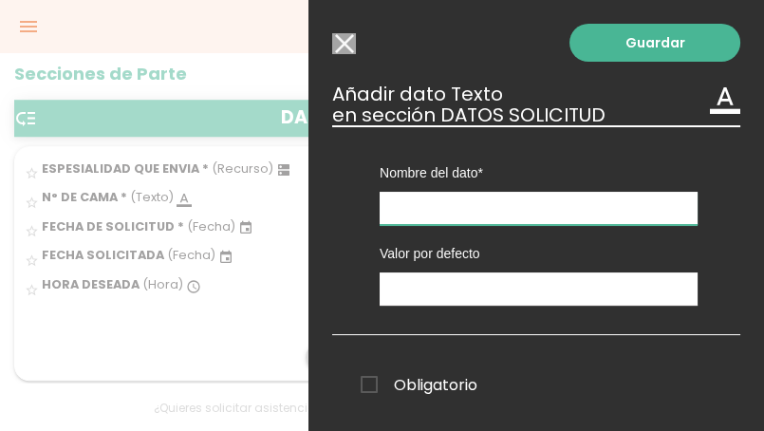
click at [405, 210] on input "text" at bounding box center [538, 208] width 318 height 33
click at [366, 376] on span "Obligatorio" at bounding box center [418, 385] width 117 height 24
click at [0, 0] on input "Obligatorio" at bounding box center [0, 0] width 0 height 0
click at [503, 214] on input "DX DE PRCUNCUIN" at bounding box center [538, 208] width 318 height 33
click at [464, 208] on input "DX DE PRCUNCUION" at bounding box center [538, 208] width 318 height 33
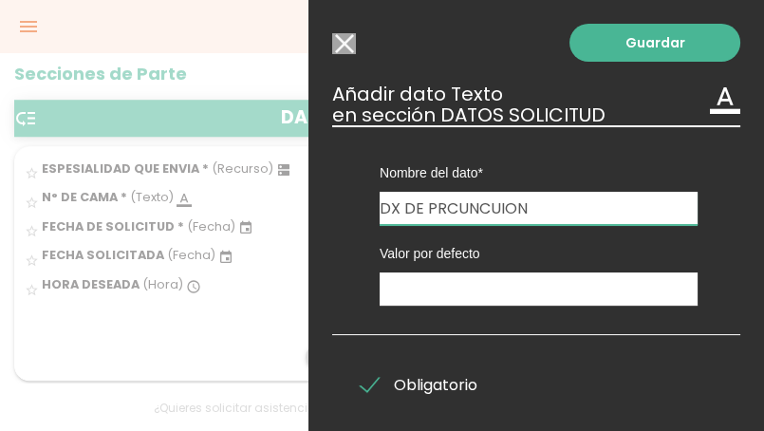
click at [442, 211] on input "DX DE PRCUNCUION" at bounding box center [538, 208] width 318 height 33
click at [462, 212] on input "DX DE PRECUNCUION" at bounding box center [538, 208] width 318 height 33
click at [543, 205] on input "DX DE PRESUNCUION" at bounding box center [538, 208] width 318 height 33
click at [505, 208] on input "DX DE PRESUNCUION" at bounding box center [538, 208] width 318 height 33
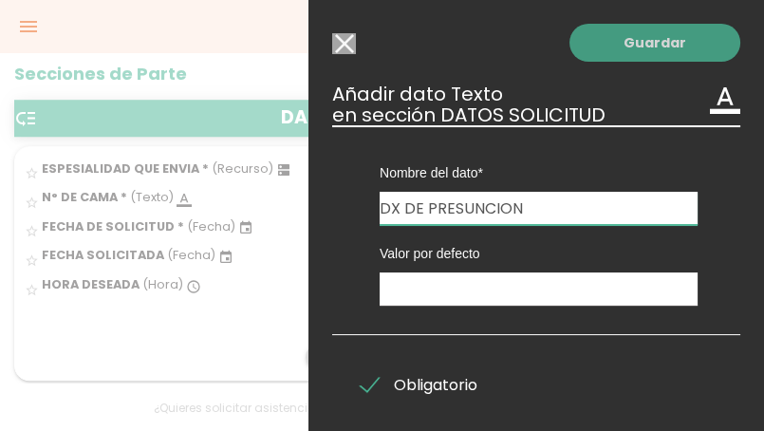
type input "DX DE PRESUNCION"
click at [599, 46] on link "Guardar" at bounding box center [654, 43] width 171 height 38
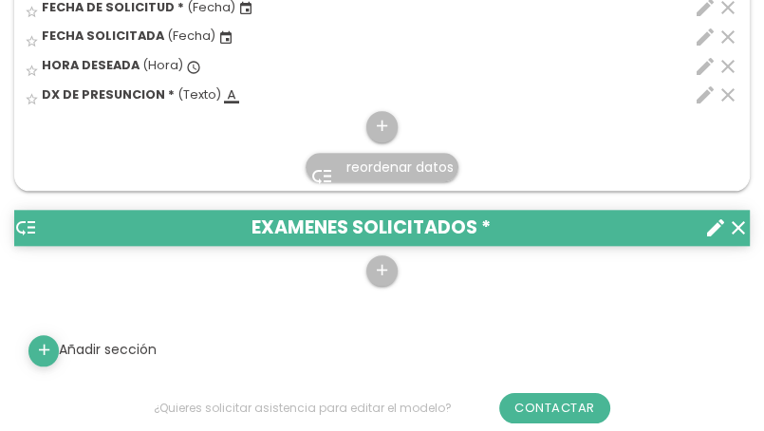
scroll to position [1138, 0]
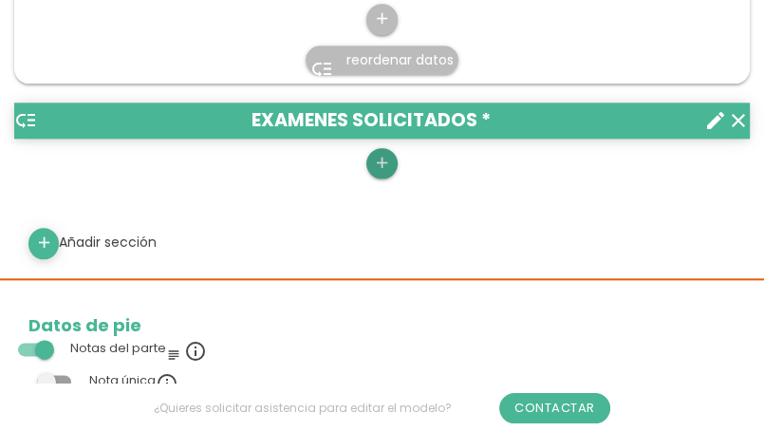
click at [385, 170] on icon "add" at bounding box center [382, 163] width 18 height 30
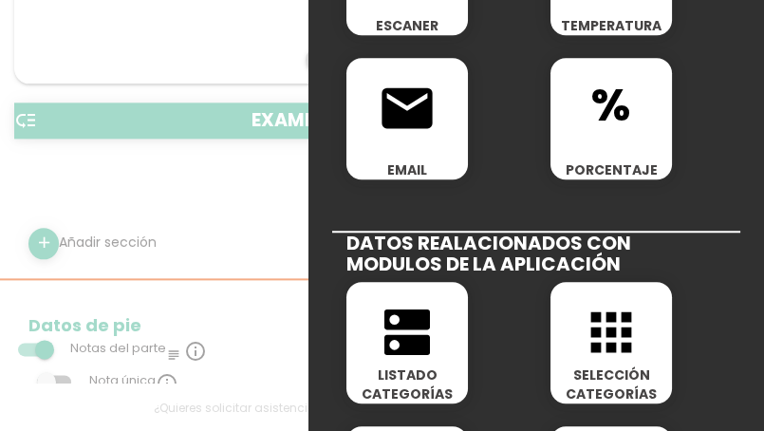
scroll to position [759, 0]
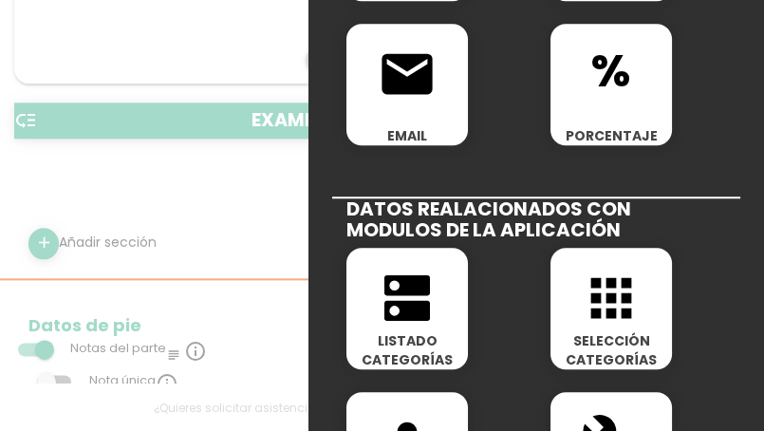
click at [370, 297] on span "dns" at bounding box center [406, 288] width 121 height 81
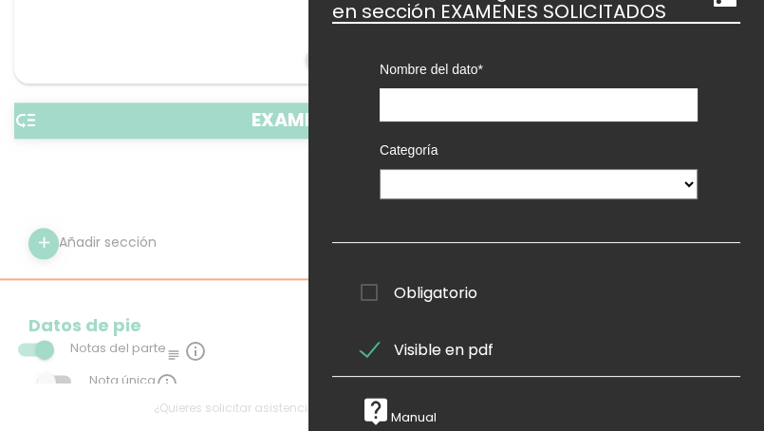
scroll to position [0, 0]
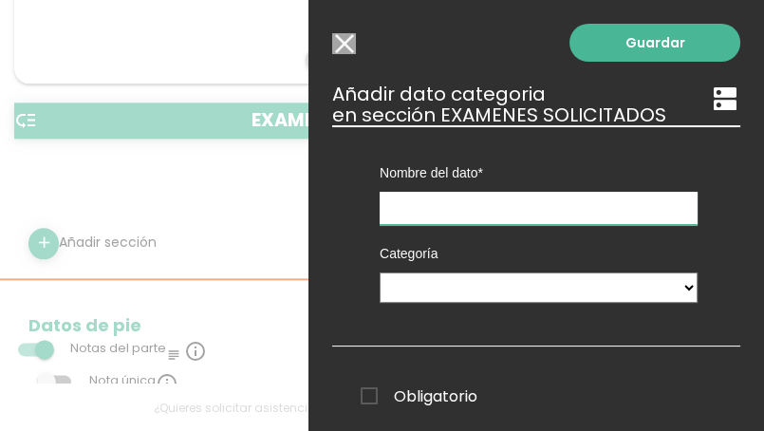
click at [521, 212] on input "text" at bounding box center [538, 208] width 318 height 33
type input "LABORATORIOS SOLICITADOS"
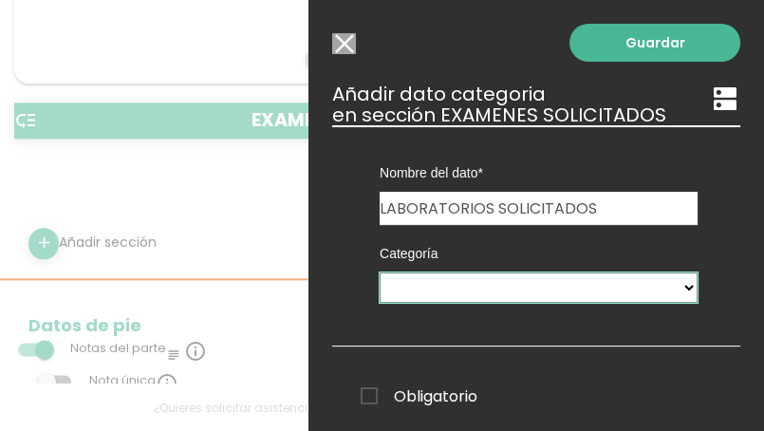
click at [672, 289] on select "Ticket PX Tipos De Gastos Paramedicos Riesgos Ambulancias Delegacoines Especial…" at bounding box center [538, 287] width 318 height 30
select select "677"
click at [379, 272] on select "Ticket PX Tipos De Gastos Paramedicos Riesgos Ambulancias Delegacoines Especial…" at bounding box center [538, 287] width 318 height 30
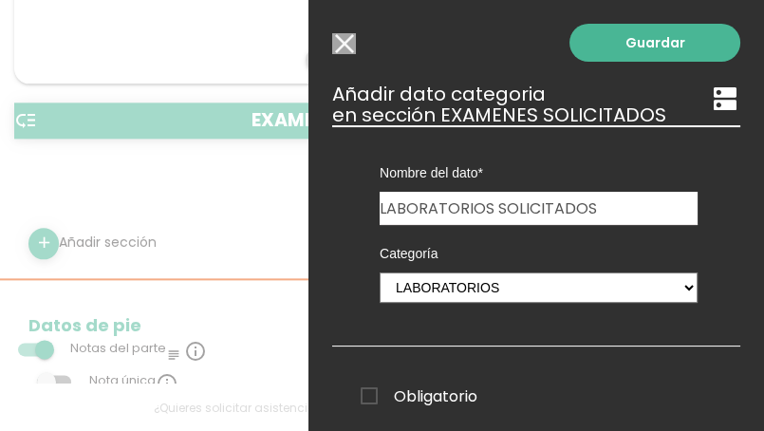
click at [371, 398] on span "Obligatorio" at bounding box center [418, 396] width 117 height 24
click at [0, 0] on input "Obligatorio" at bounding box center [0, 0] width 0 height 0
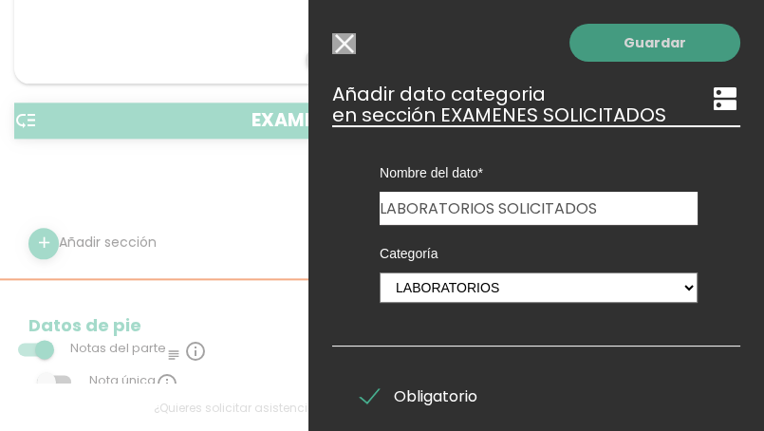
click at [621, 49] on link "Guardar" at bounding box center [654, 43] width 171 height 38
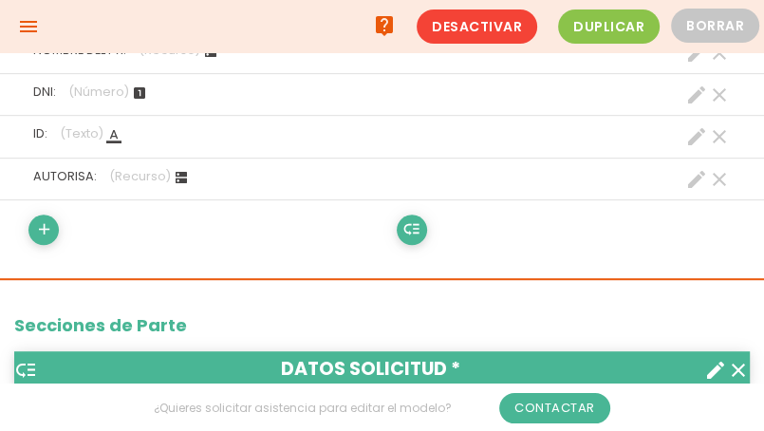
scroll to position [474, 0]
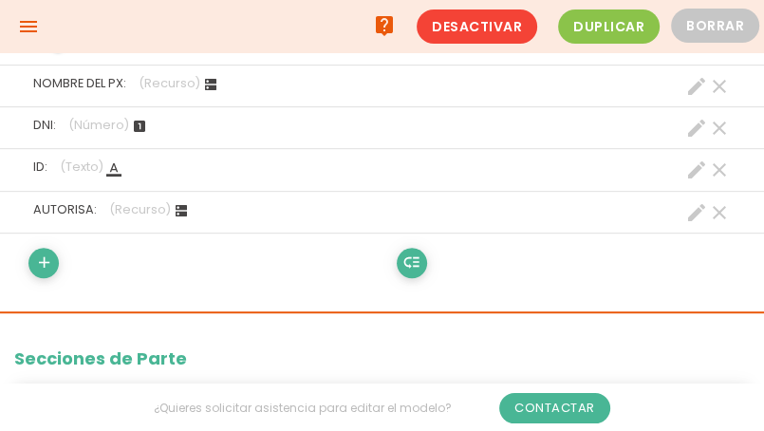
click at [690, 214] on icon "create" at bounding box center [696, 212] width 23 height 23
select select "585"
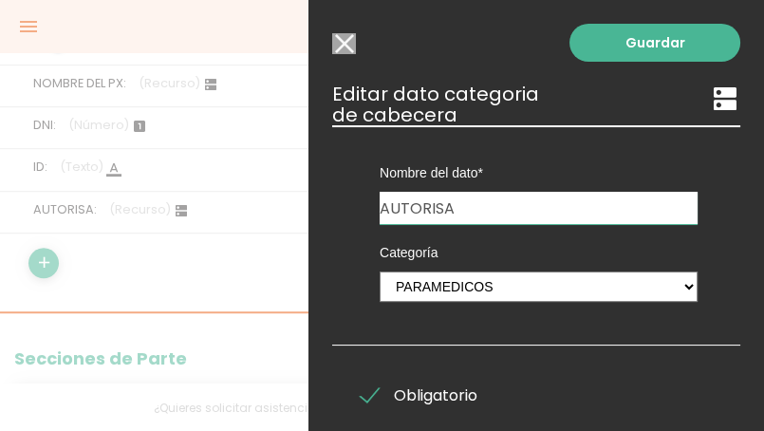
click at [459, 213] on input "AUTORISA" at bounding box center [538, 208] width 318 height 32
type input "A"
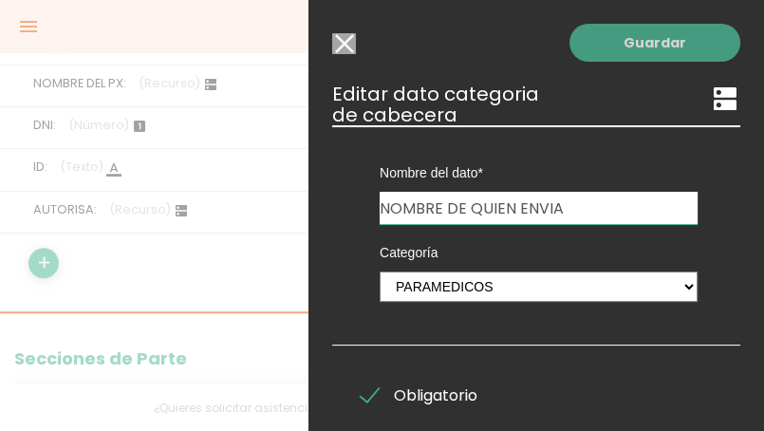
type input "NOMBRE DE QUIEN ENVIA"
click at [583, 44] on link "Guardar" at bounding box center [654, 43] width 171 height 38
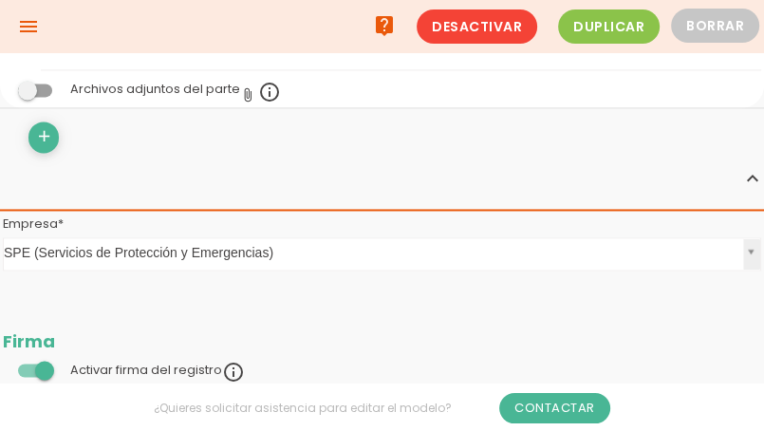
scroll to position [1233, 0]
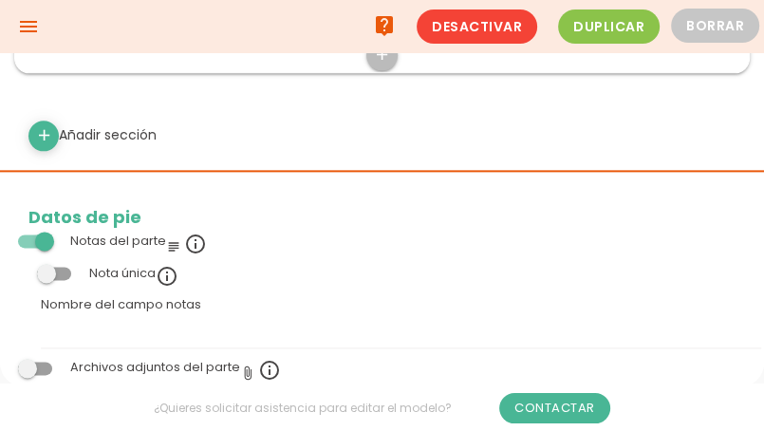
click at [50, 237] on span at bounding box center [35, 240] width 34 height 13
click at [3, 236] on input "checkbox" at bounding box center [3, 236] width 0 height 0
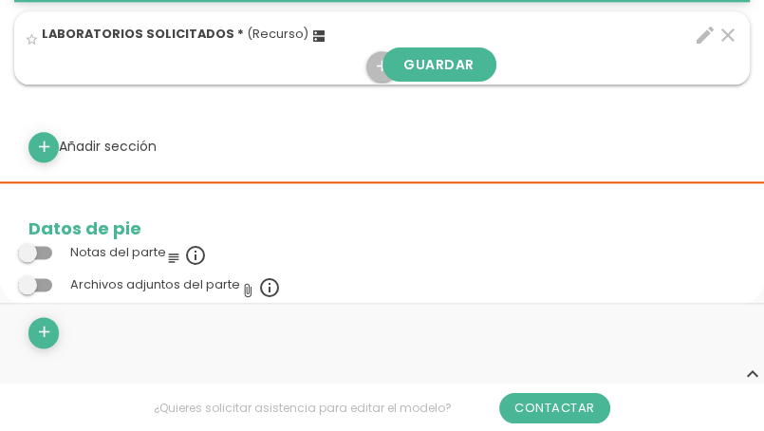
scroll to position [1328, 0]
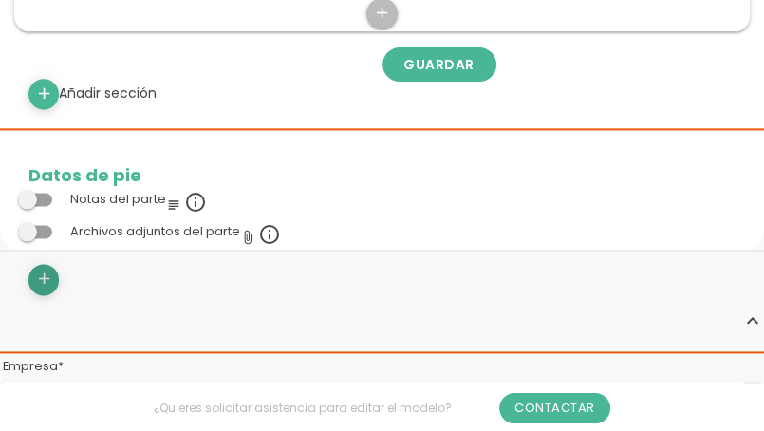
click at [53, 273] on link "add" at bounding box center [43, 279] width 30 height 30
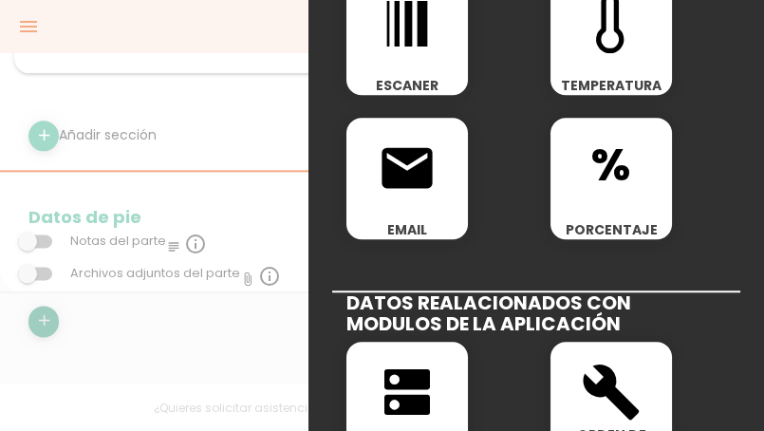
scroll to position [759, 0]
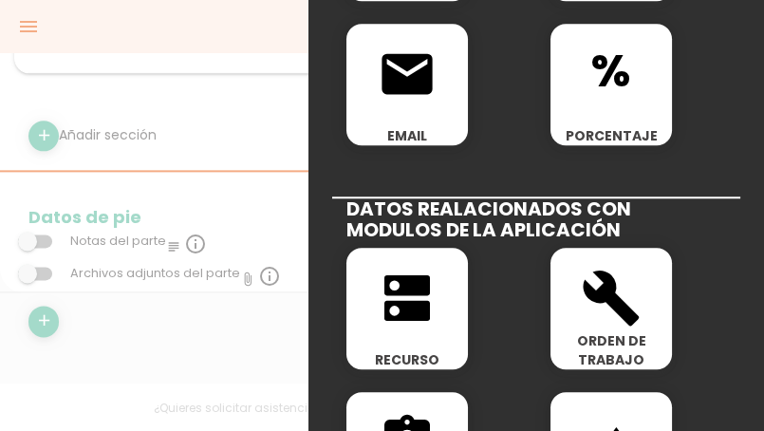
click at [372, 276] on span "dns" at bounding box center [406, 288] width 121 height 81
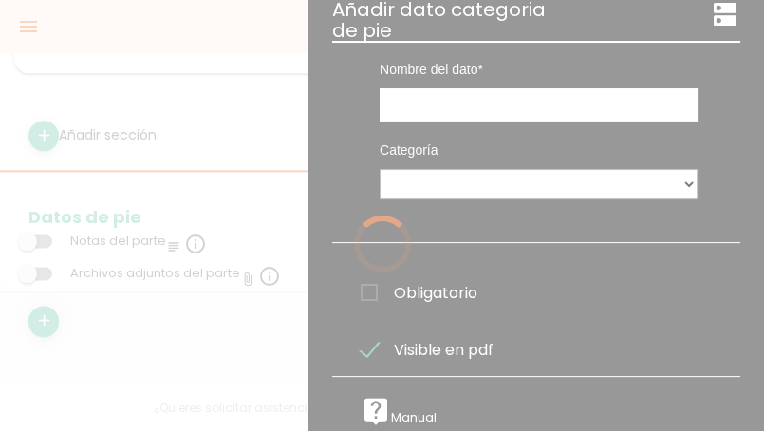
scroll to position [0, 0]
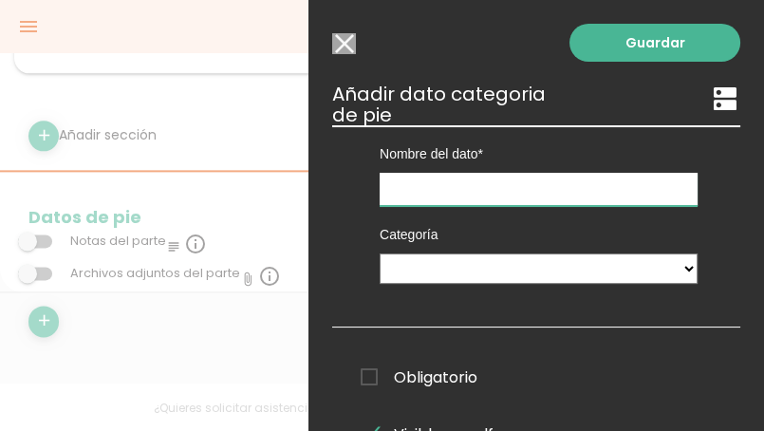
click at [448, 196] on input "text" at bounding box center [538, 189] width 318 height 33
type input "N"
type input "AUTORISA"
click at [367, 377] on span "Obligatorio" at bounding box center [418, 377] width 117 height 24
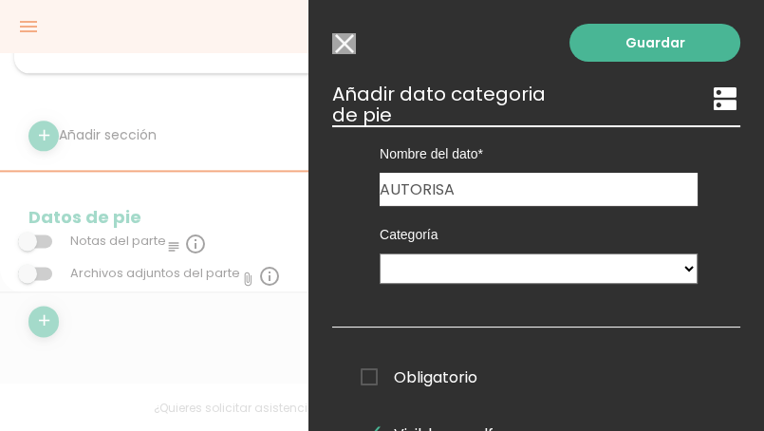
click at [0, 0] on input "Obligatorio" at bounding box center [0, 0] width 0 height 0
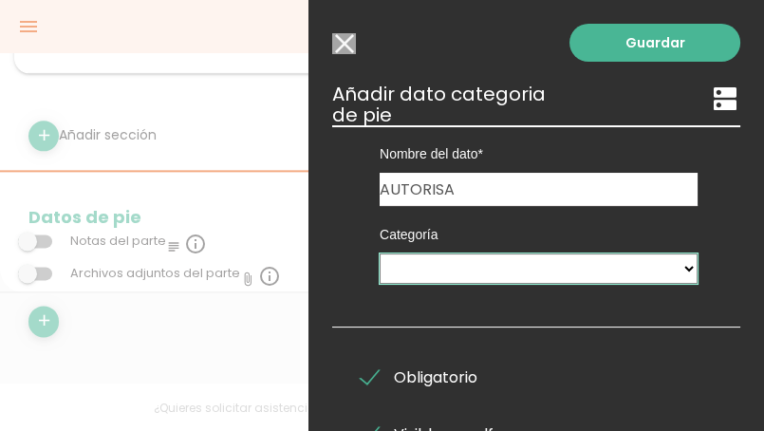
click at [679, 273] on select "Ticket PX Tipos De Gastos Paramedicos Riesgos Ambulancias Delegacoines Especial…" at bounding box center [538, 268] width 318 height 30
select select "585"
click at [379, 253] on select "Ticket PX Tipos De Gastos Paramedicos Riesgos Ambulancias Delegacoines Especial…" at bounding box center [538, 268] width 318 height 30
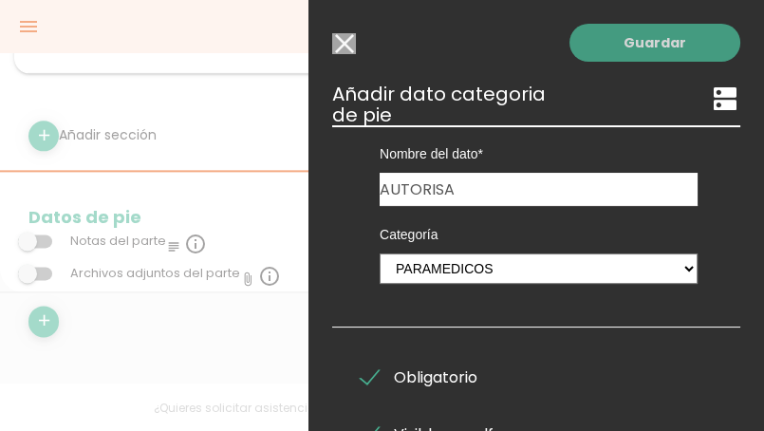
click at [607, 47] on link "Guardar" at bounding box center [654, 43] width 171 height 38
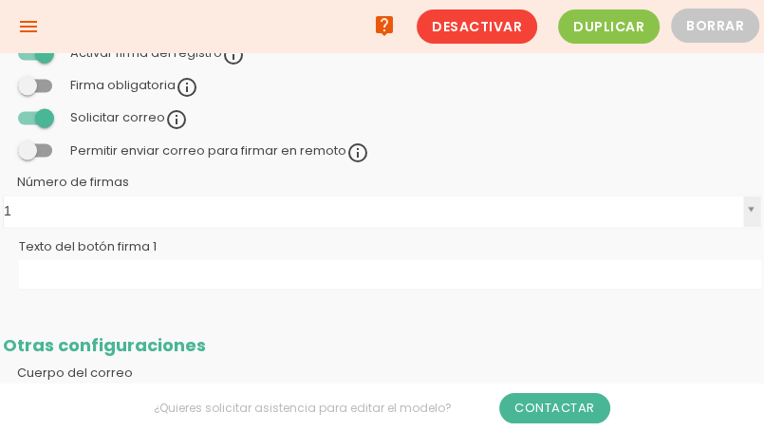
scroll to position [1760, 0]
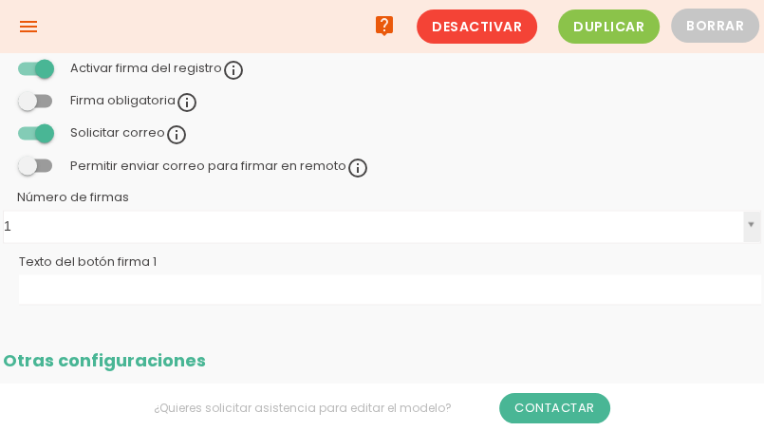
click at [39, 65] on span at bounding box center [35, 68] width 34 height 13
click at [3, 64] on input "checkbox" at bounding box center [3, 64] width 0 height 0
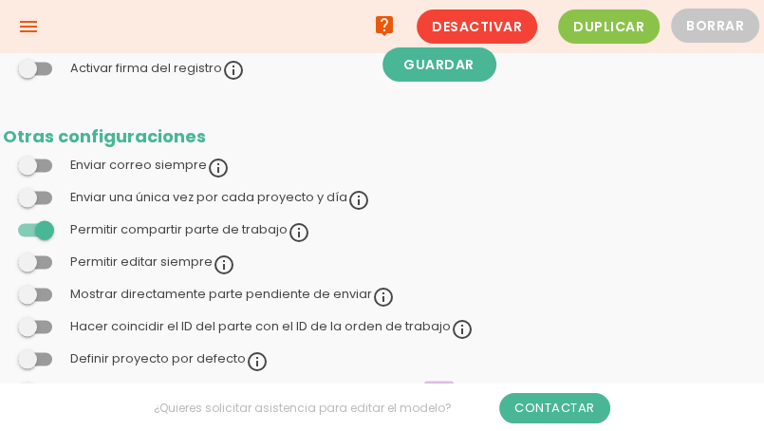
click at [28, 70] on span at bounding box center [35, 68] width 34 height 13
click at [3, 64] on input "checkbox" at bounding box center [3, 64] width 0 height 0
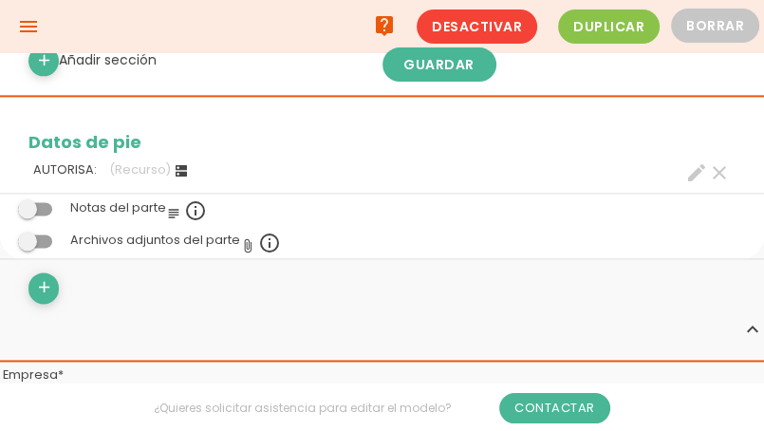
scroll to position [1286, 0]
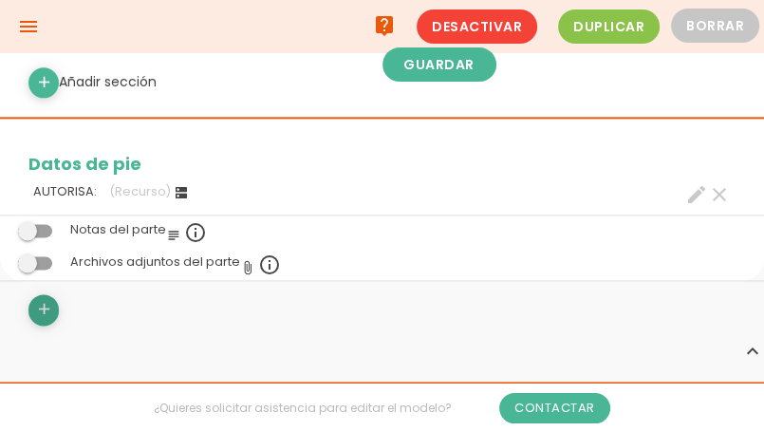
click at [42, 308] on icon "add" at bounding box center [44, 309] width 18 height 30
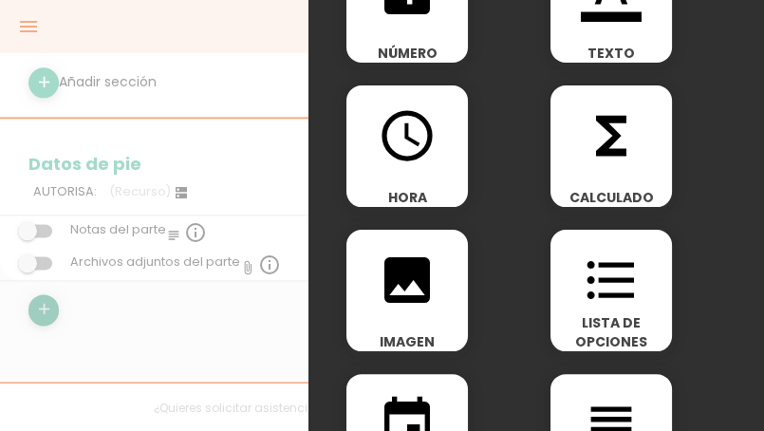
scroll to position [95, 0]
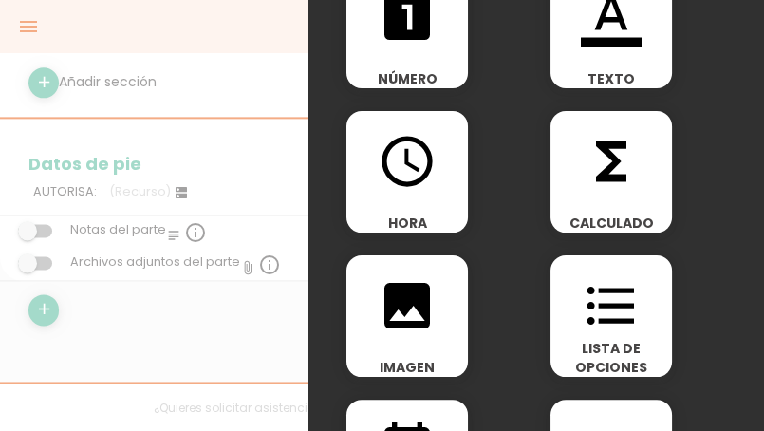
click at [635, 64] on div "format_color_text TEXTO" at bounding box center [610, 27] width 121 height 121
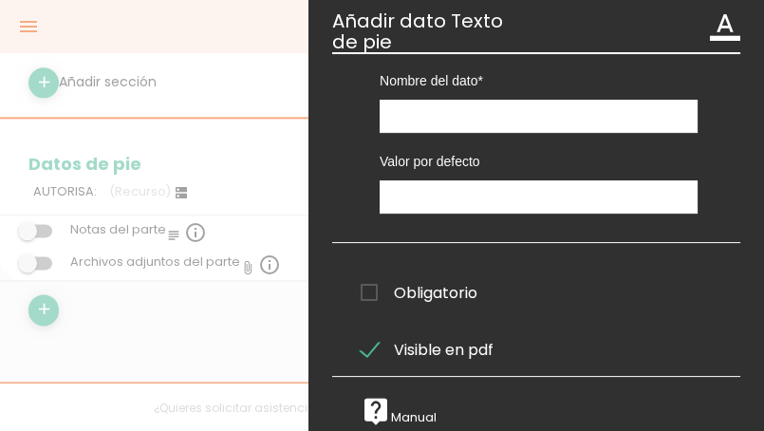
scroll to position [0, 0]
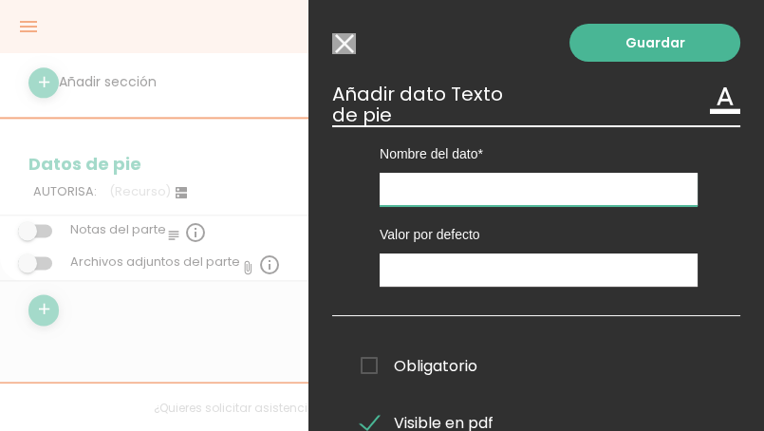
click at [401, 190] on input "text" at bounding box center [538, 189] width 318 height 33
type input "SELLO Y FIRMA QUIEN AUTORISA"
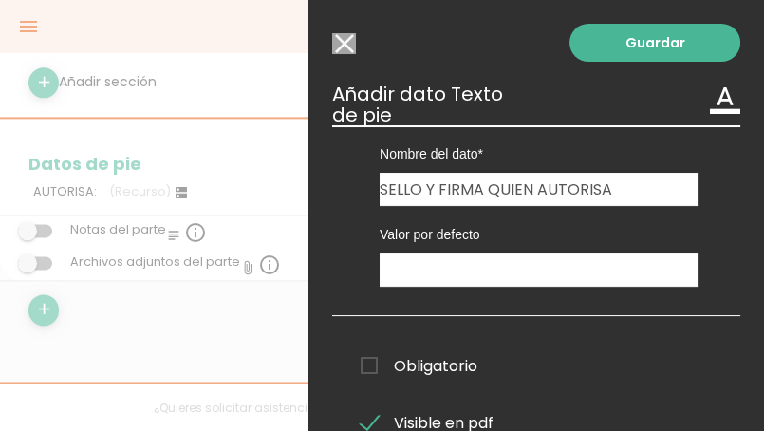
click at [359, 276] on div "Valor por defecto" at bounding box center [538, 246] width 375 height 81
click at [631, 44] on link "Guardar" at bounding box center [654, 43] width 171 height 38
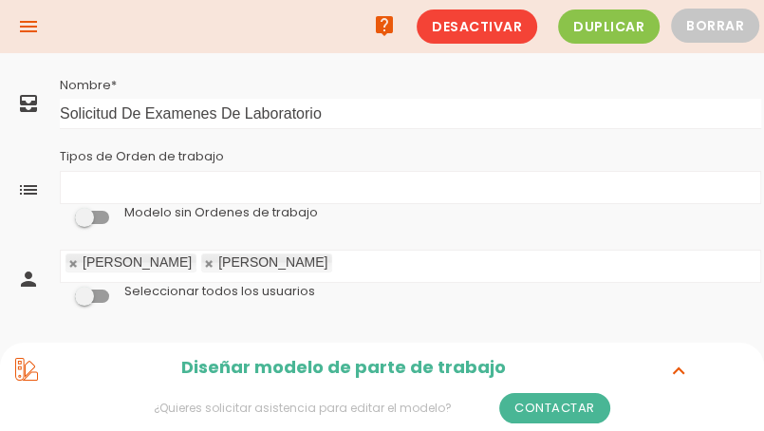
click at [34, 30] on icon "menu" at bounding box center [28, 26] width 23 height 53
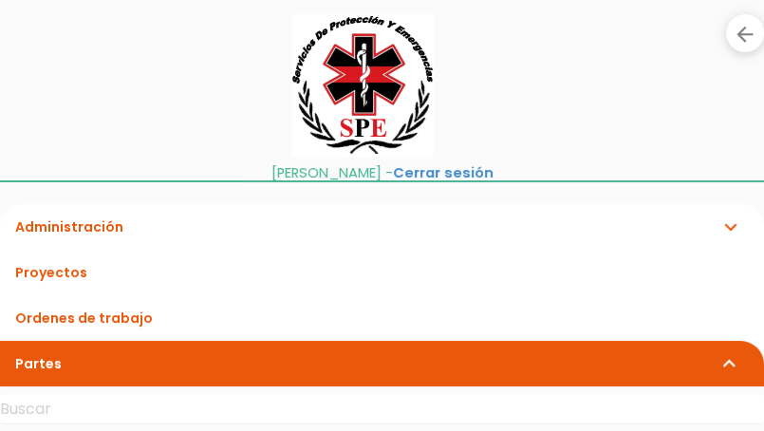
click at [97, 227] on link "Administración expand_more" at bounding box center [382, 227] width 764 height 46
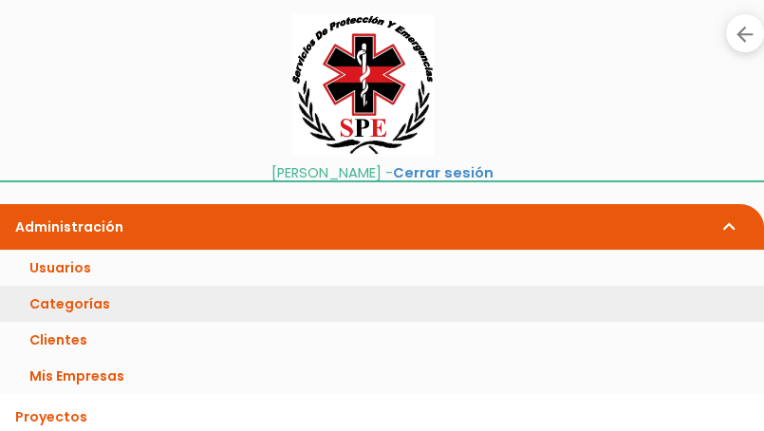
scroll to position [95, 0]
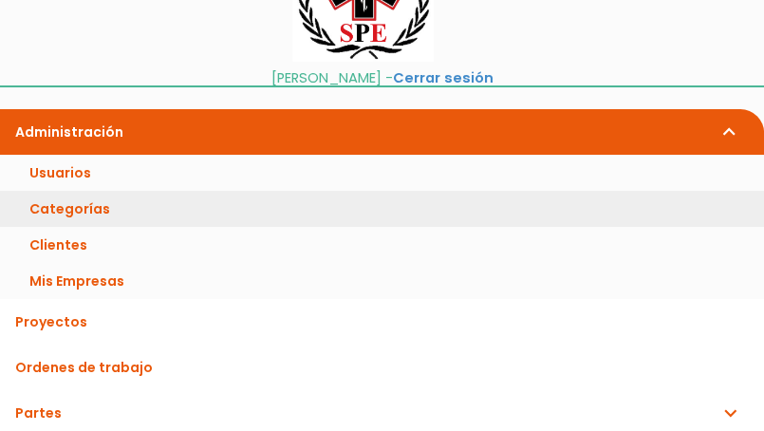
click at [99, 205] on link "Categorías" at bounding box center [382, 209] width 764 height 36
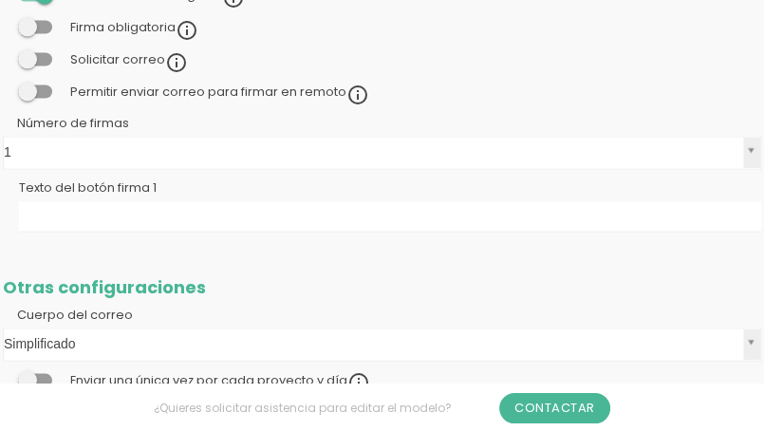
scroll to position [1936, 0]
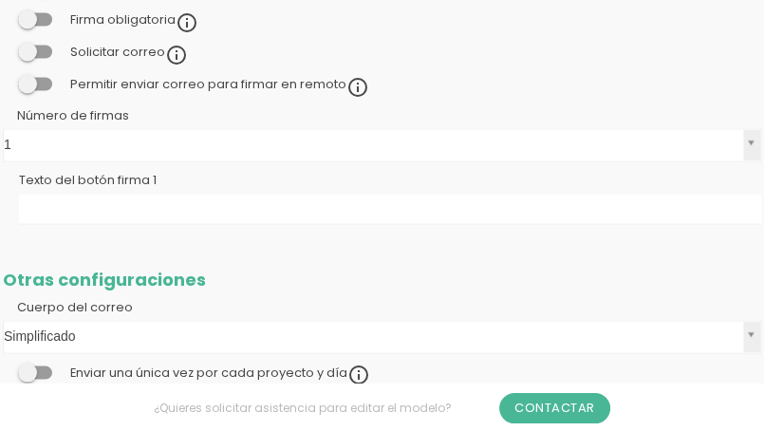
click at [171, 299] on label "Cuerpo del correo" at bounding box center [98, 307] width 190 height 17
click at [0, 0] on select "Simplificado Completo" at bounding box center [0, 0] width 0 height 0
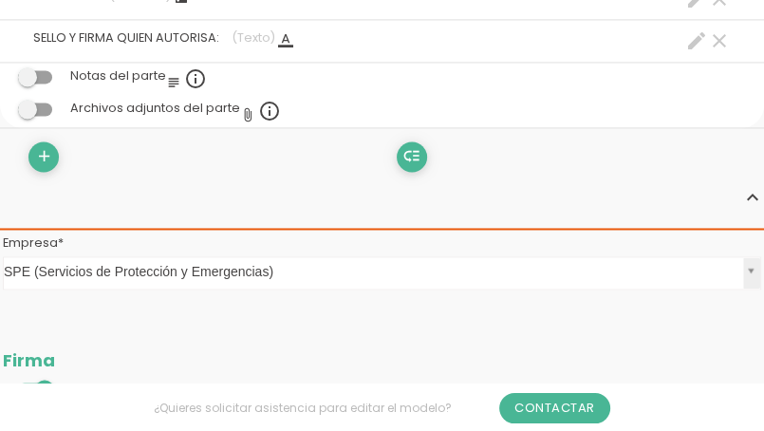
scroll to position [1440, 0]
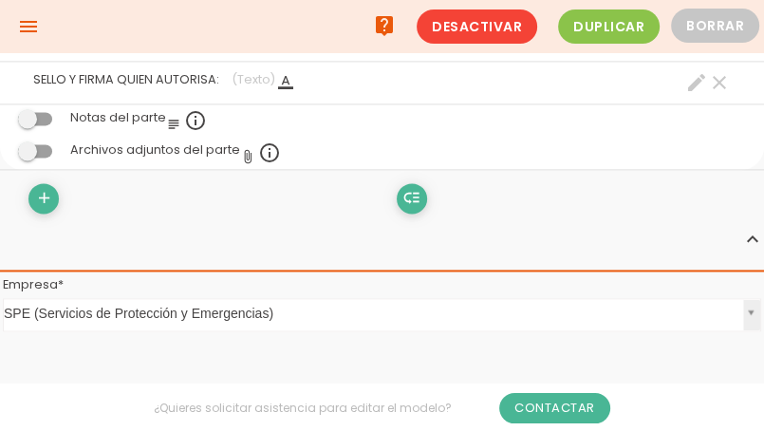
click at [26, 154] on span at bounding box center [35, 150] width 34 height 13
click at [3, 145] on input "checkbox" at bounding box center [3, 145] width 0 height 0
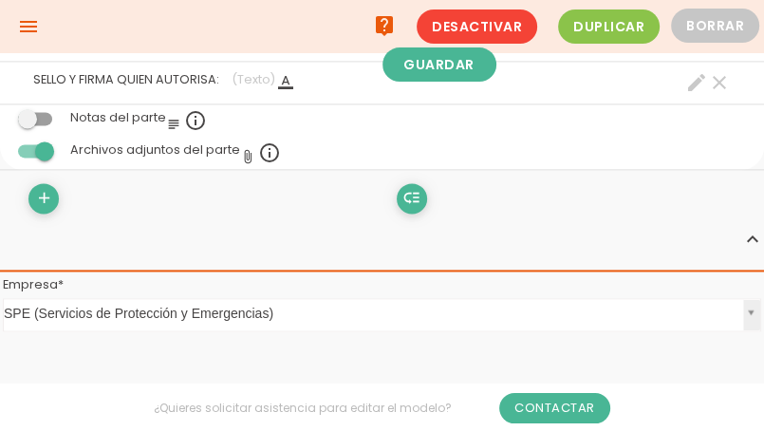
click at [47, 148] on span at bounding box center [35, 150] width 34 height 13
click at [3, 145] on input "checkbox" at bounding box center [3, 145] width 0 height 0
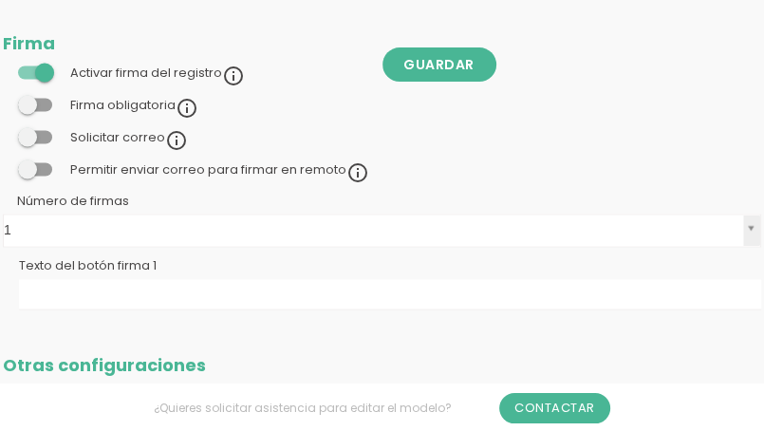
scroll to position [1914, 0]
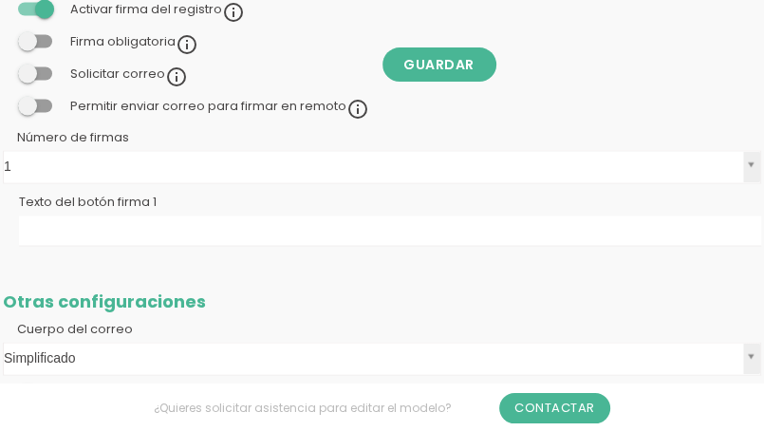
click at [101, 251] on td "Otras configuraciones" at bounding box center [382, 283] width 764 height 64
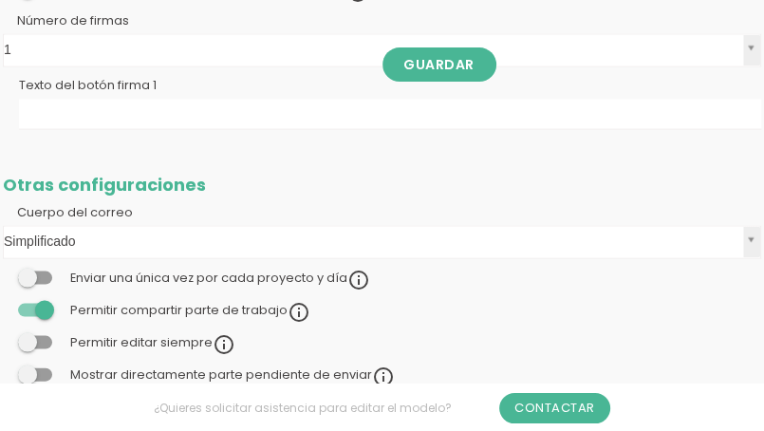
scroll to position [2125, 0]
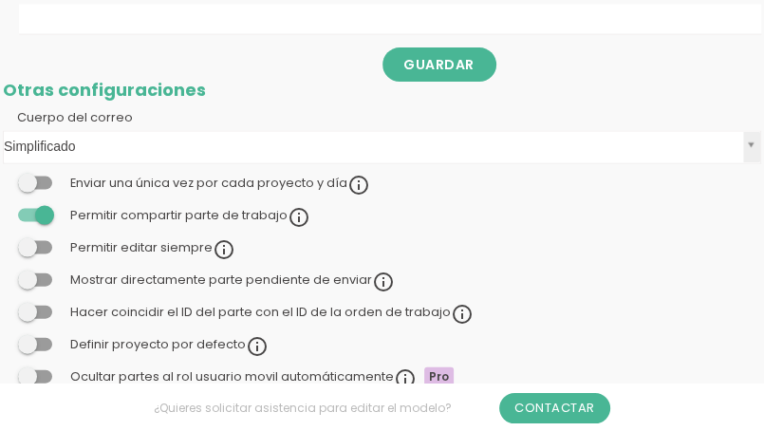
drag, startPoint x: 31, startPoint y: 245, endPoint x: 113, endPoint y: 266, distance: 84.2
click at [34, 247] on span at bounding box center [35, 247] width 34 height 13
click at [3, 243] on input "checkbox" at bounding box center [3, 243] width 0 height 0
click at [27, 273] on span at bounding box center [35, 279] width 34 height 13
click at [3, 275] on input "checkbox" at bounding box center [3, 275] width 0 height 0
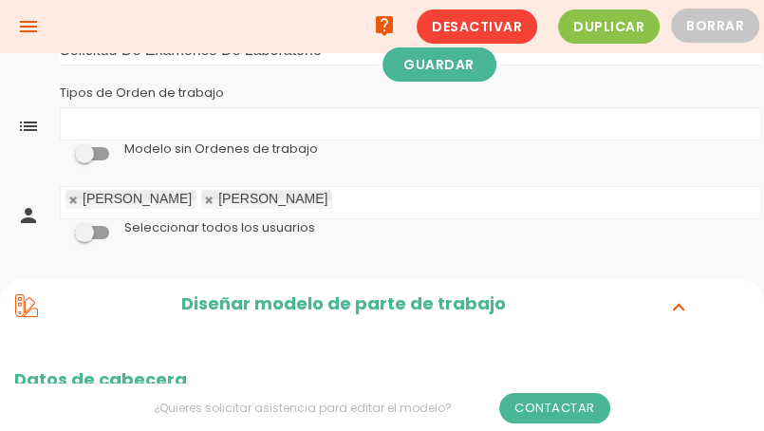
scroll to position [0, 0]
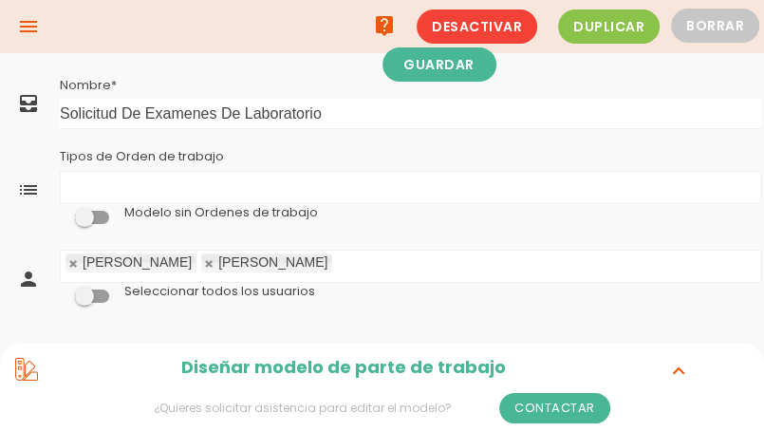
click at [235, 154] on div "Tipos de Orden de trabajo Tipos de Orden de trabajo No se encontraron resultado…" at bounding box center [410, 175] width 701 height 55
click at [193, 155] on label "Tipos de Orden de trabajo" at bounding box center [142, 156] width 164 height 17
click at [0, 0] on select "Actuación correctivo Actuación preventivo" at bounding box center [0, 0] width 0 height 0
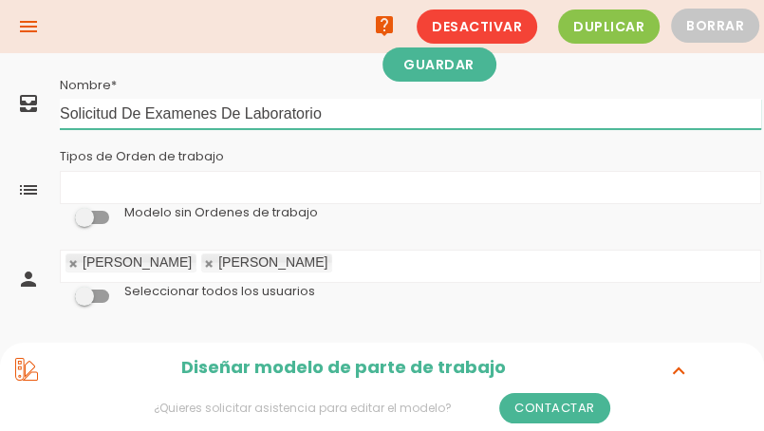
click at [171, 114] on input "Solicitud De Examenes De Laboratorio" at bounding box center [410, 114] width 701 height 30
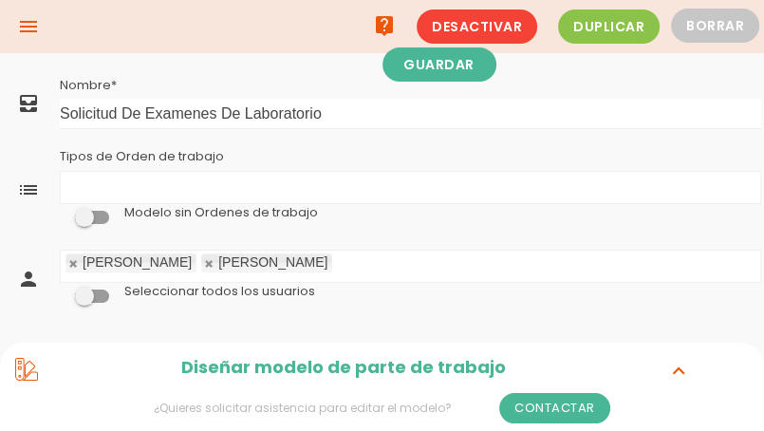
click at [197, 151] on label "Tipos de Orden de trabajo" at bounding box center [142, 156] width 164 height 17
click at [0, 0] on select "Actuación correctivo Actuación preventivo" at bounding box center [0, 0] width 0 height 0
click at [85, 214] on span at bounding box center [92, 217] width 34 height 13
click at [60, 212] on input "checkbox" at bounding box center [60, 212] width 0 height 0
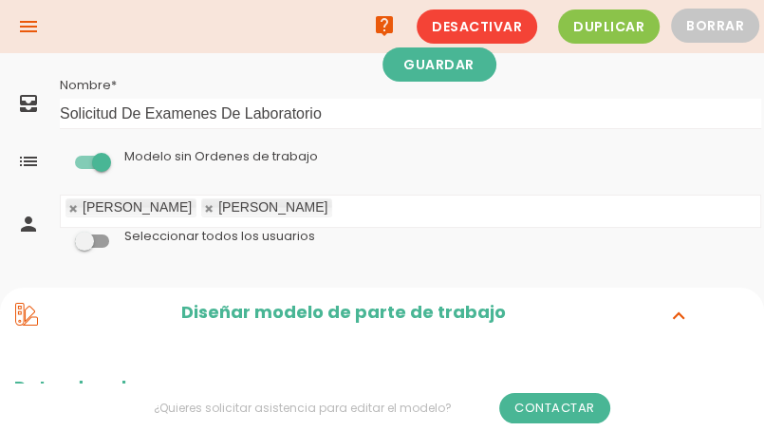
click at [109, 157] on span at bounding box center [92, 162] width 34 height 13
click at [60, 156] on input "checkbox" at bounding box center [60, 156] width 0 height 0
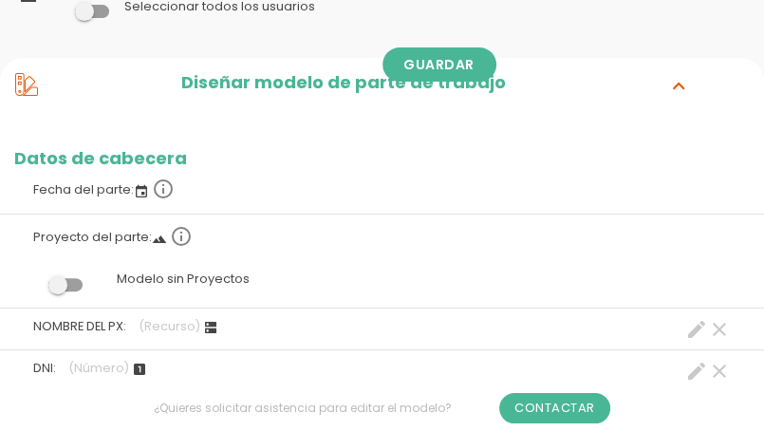
scroll to position [379, 0]
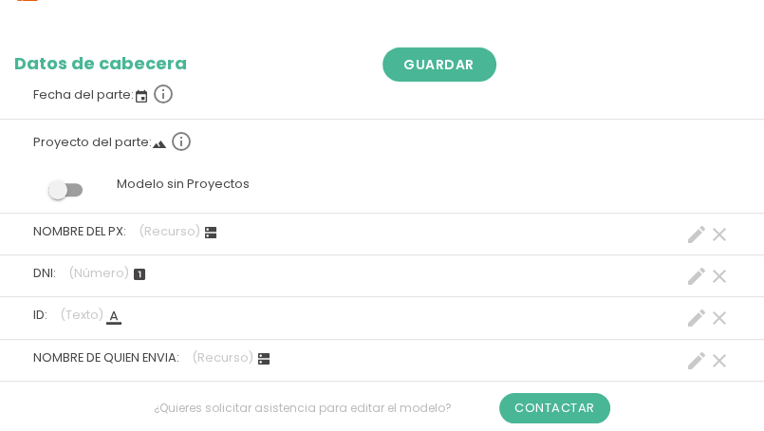
click at [121, 144] on label "Proyecto del parte: landscape info_outline" at bounding box center [381, 141] width 735 height 42
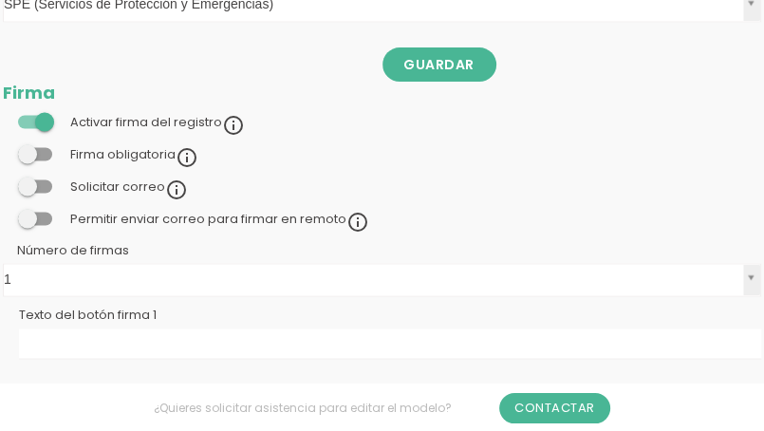
scroll to position [1897, 0]
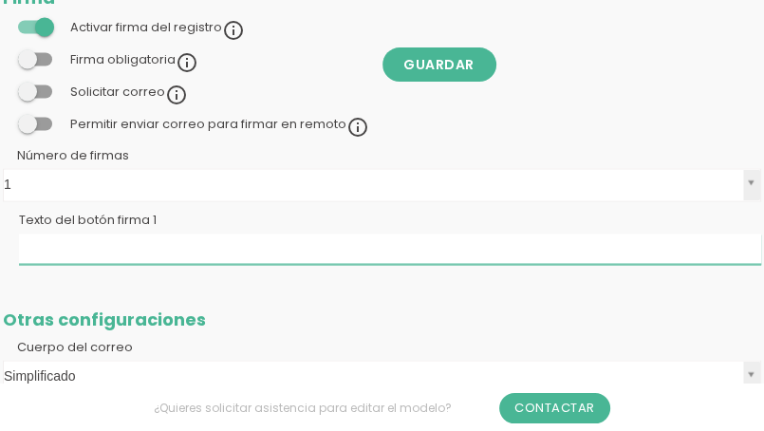
click at [172, 258] on td "Texto del botón firma 1" at bounding box center [382, 237] width 764 height 62
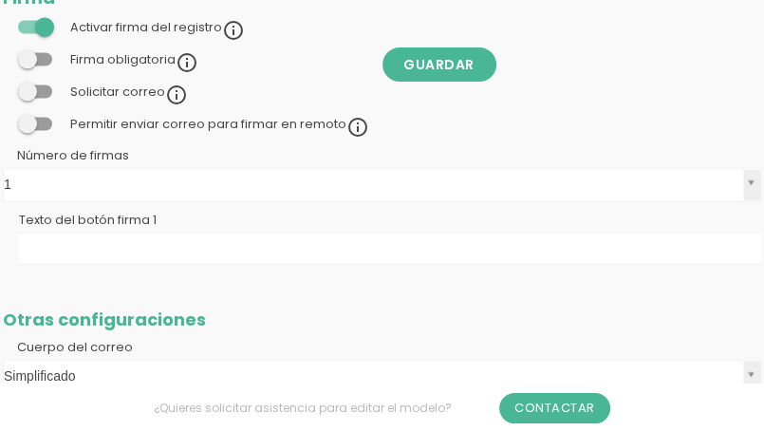
click at [163, 286] on td "Otras configuraciones" at bounding box center [382, 300] width 764 height 64
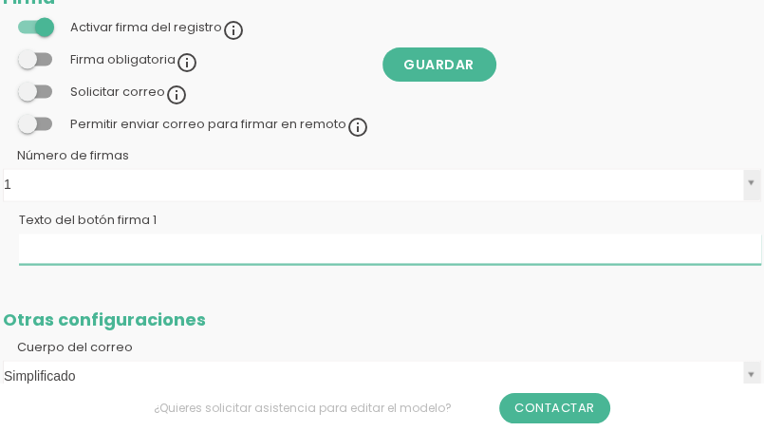
click at [184, 256] on input "Texto del botón firma 1" at bounding box center [390, 248] width 742 height 30
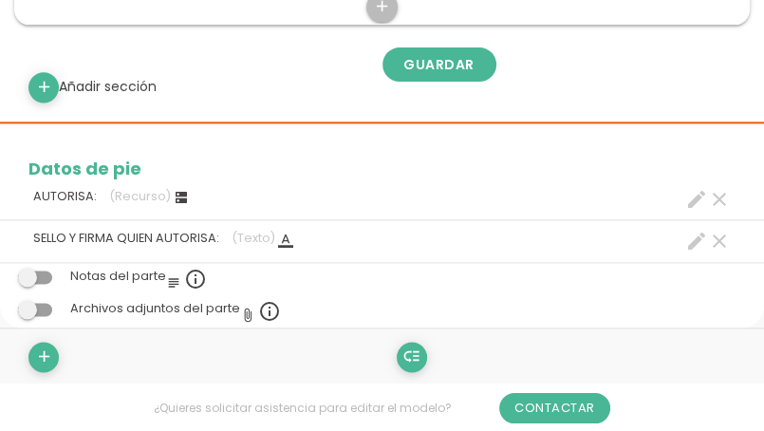
scroll to position [1351, 0]
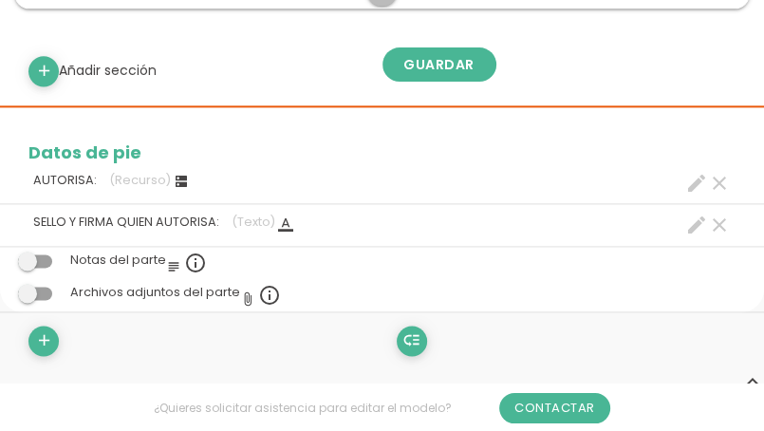
click at [27, 256] on span at bounding box center [35, 260] width 34 height 13
click at [3, 255] on input "checkbox" at bounding box center [3, 255] width 0 height 0
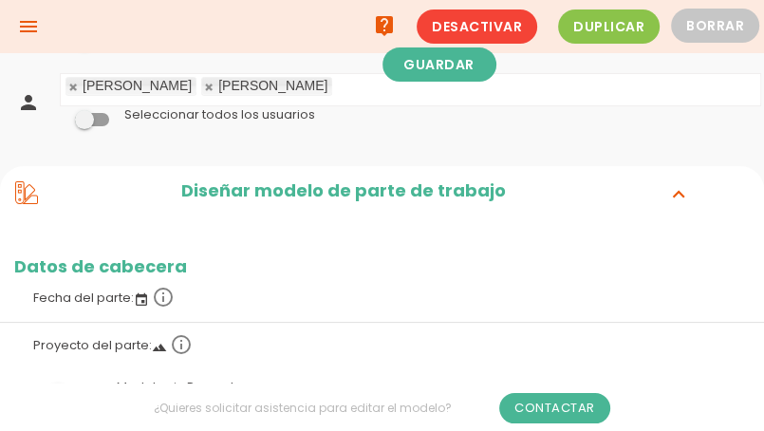
scroll to position [0, 0]
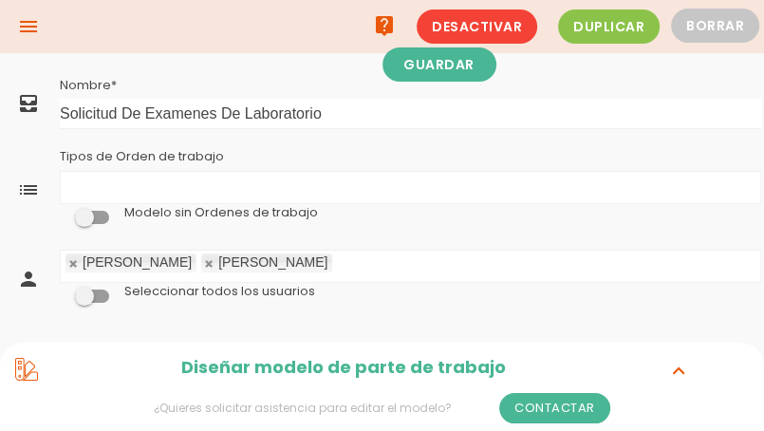
click at [167, 153] on label "Tipos de Orden de trabajo" at bounding box center [142, 156] width 164 height 17
click at [0, 0] on select "Actuación correctivo Actuación preventivo" at bounding box center [0, 0] width 0 height 0
click at [243, 151] on div "Tipos de Orden de trabajo Tipos de Orden de trabajo No se encontraron resultado…" at bounding box center [410, 175] width 701 height 55
click at [95, 216] on span at bounding box center [92, 217] width 34 height 13
click at [60, 212] on input "checkbox" at bounding box center [60, 212] width 0 height 0
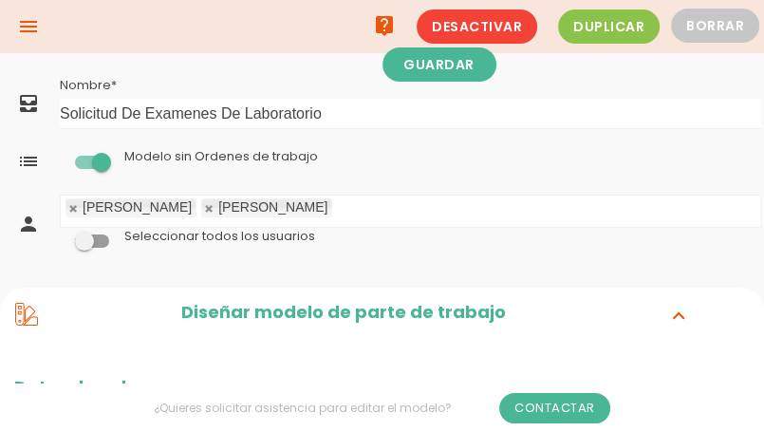
click at [97, 158] on span at bounding box center [92, 162] width 34 height 13
click at [60, 156] on input "checkbox" at bounding box center [60, 156] width 0 height 0
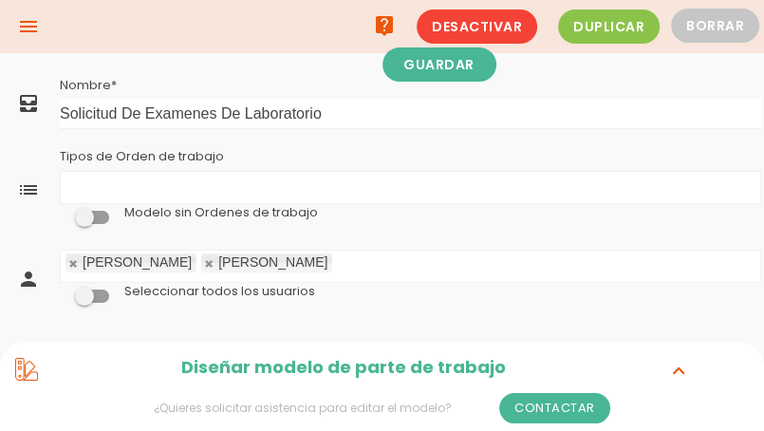
click at [33, 23] on icon "menu" at bounding box center [28, 26] width 23 height 53
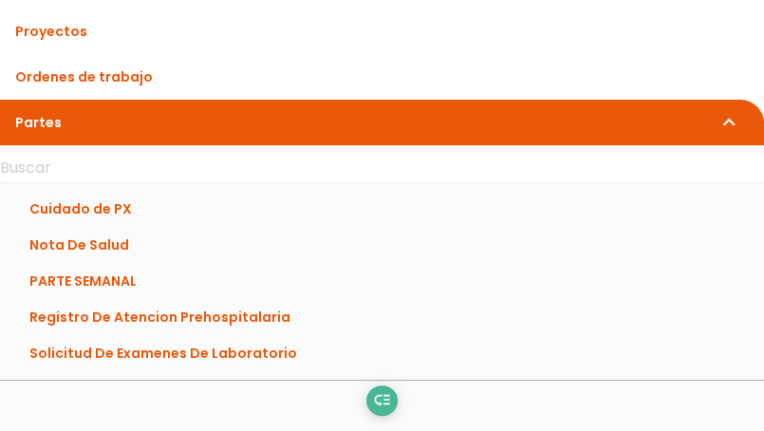
scroll to position [285, 0]
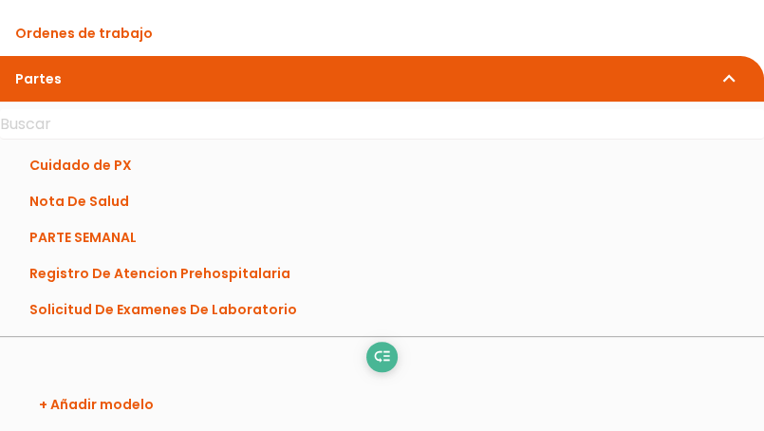
click at [165, 308] on link "Solicitud De Examenes De Laboratorio" at bounding box center [382, 309] width 764 height 36
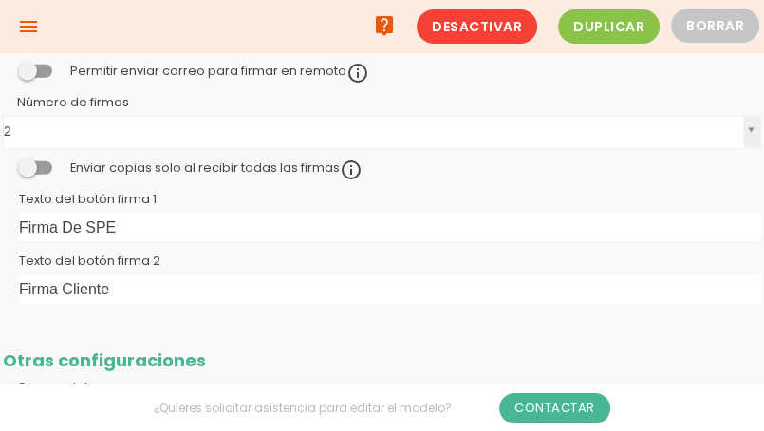
scroll to position [2620, 0]
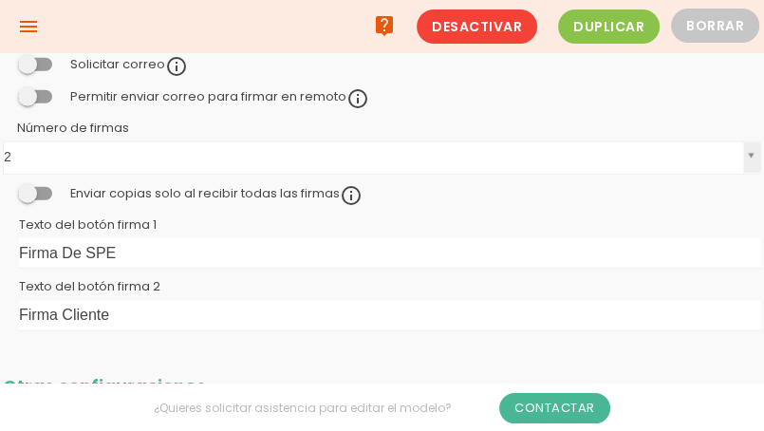
click at [27, 27] on icon "menu" at bounding box center [28, 26] width 23 height 53
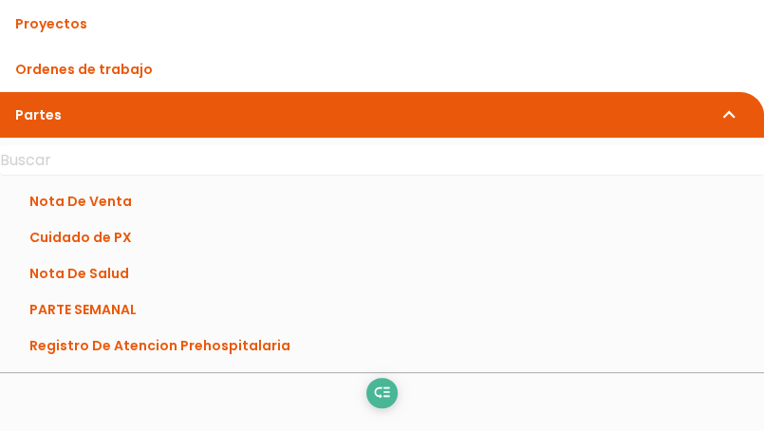
scroll to position [285, 0]
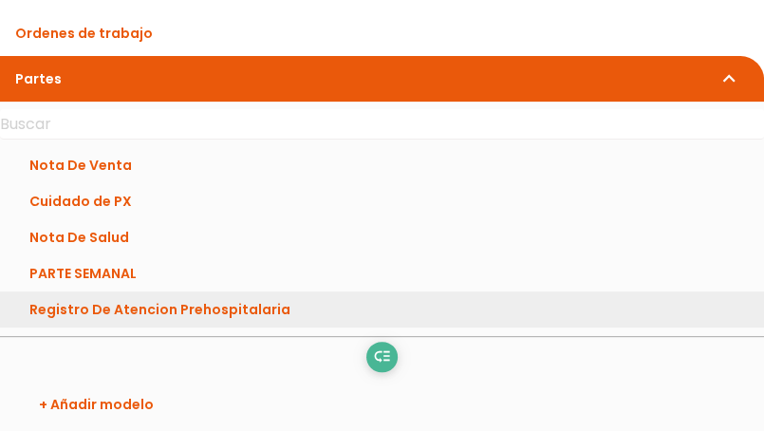
click at [104, 309] on link "Registro De Atencion Prehospitalaria" at bounding box center [382, 309] width 764 height 36
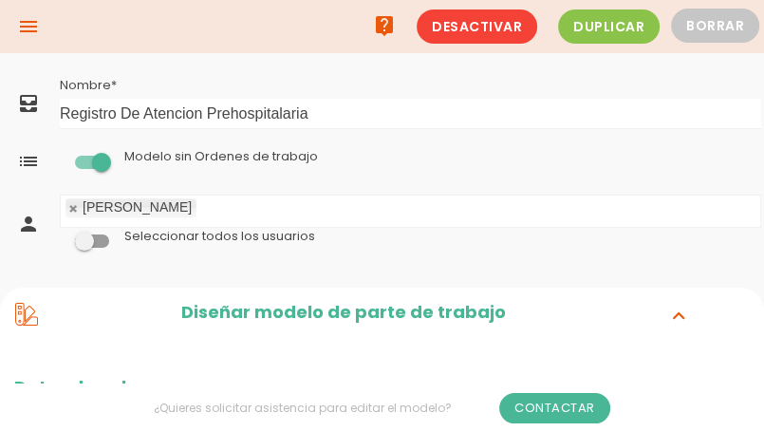
click at [25, 29] on icon "menu" at bounding box center [28, 26] width 23 height 53
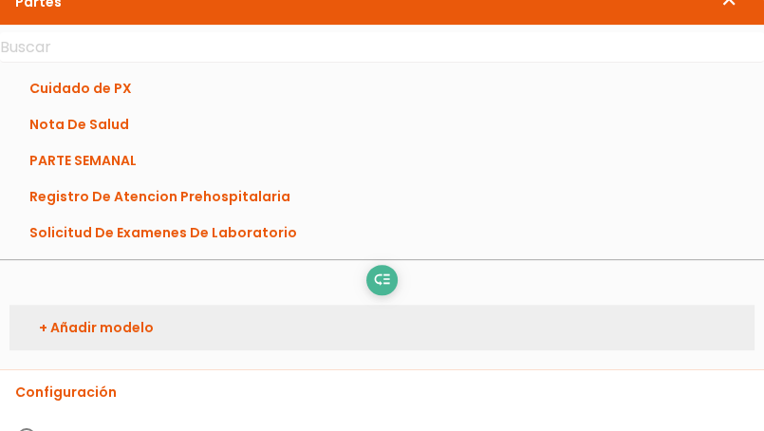
scroll to position [379, 0]
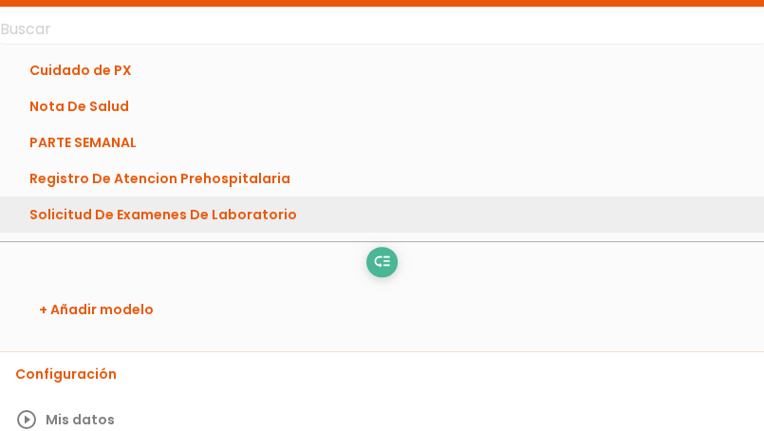
click at [137, 207] on link "Solicitud De Examenes De Laboratorio" at bounding box center [382, 214] width 764 height 36
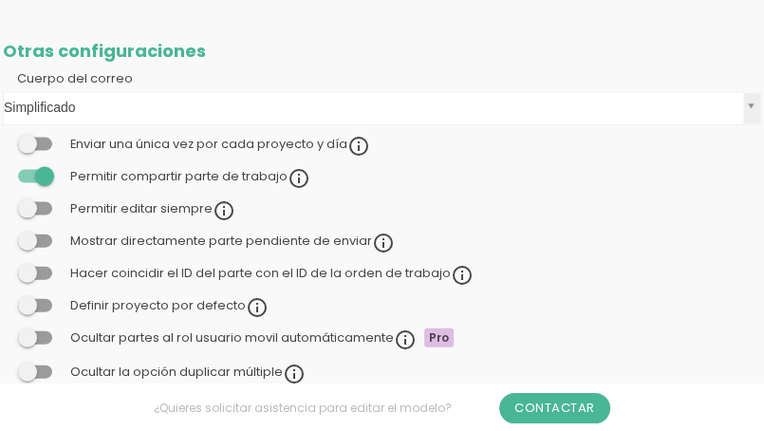
scroll to position [2220, 0]
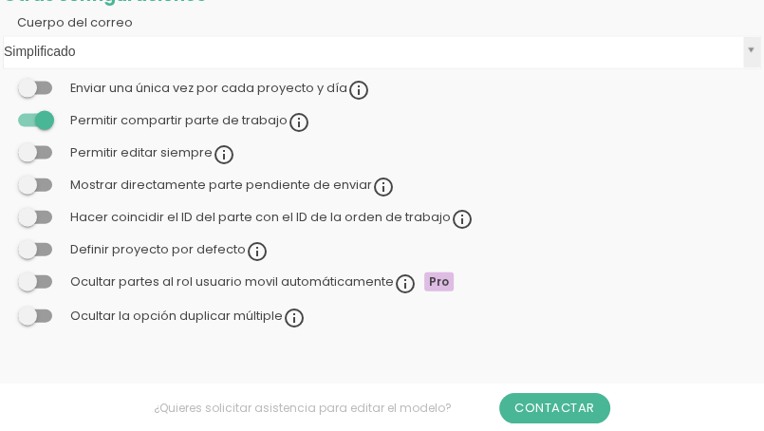
click at [33, 246] on span at bounding box center [35, 249] width 34 height 13
click at [3, 245] on input "checkbox" at bounding box center [3, 245] width 0 height 0
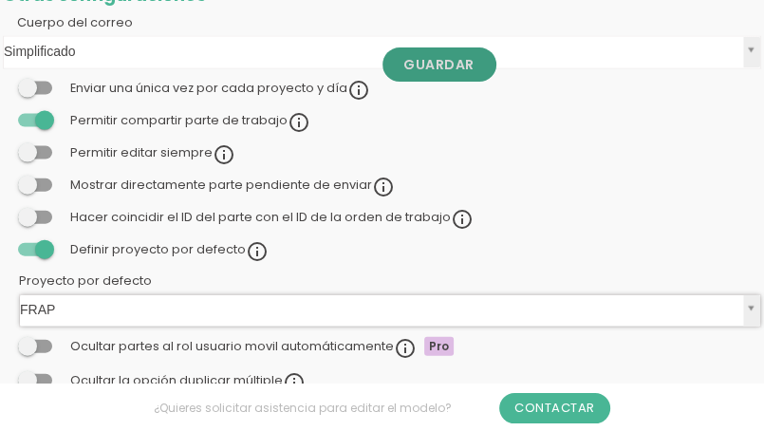
click at [440, 78] on link "Guardar" at bounding box center [439, 64] width 114 height 34
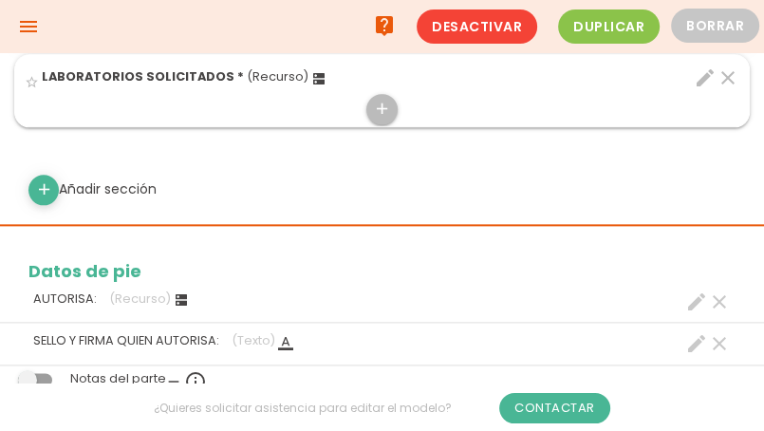
scroll to position [990, 0]
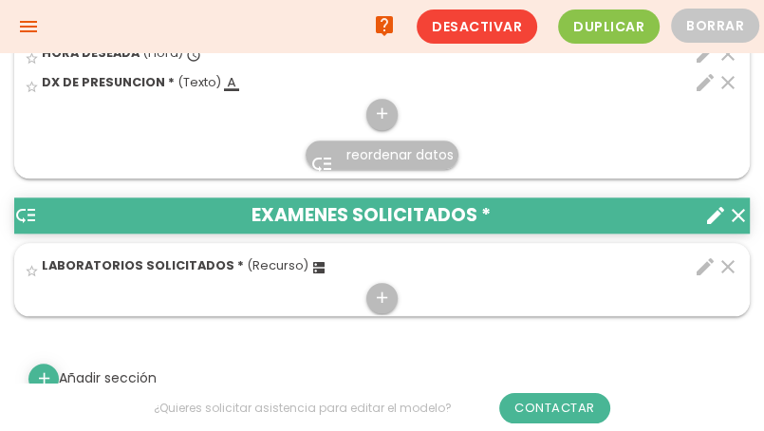
click at [30, 31] on icon "menu" at bounding box center [28, 26] width 23 height 53
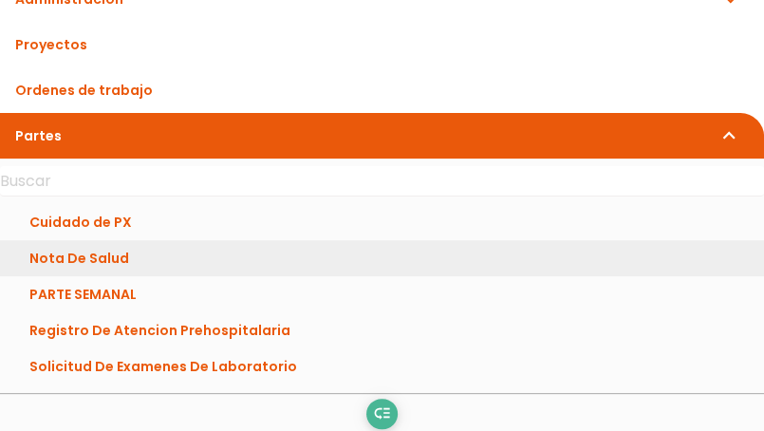
scroll to position [285, 0]
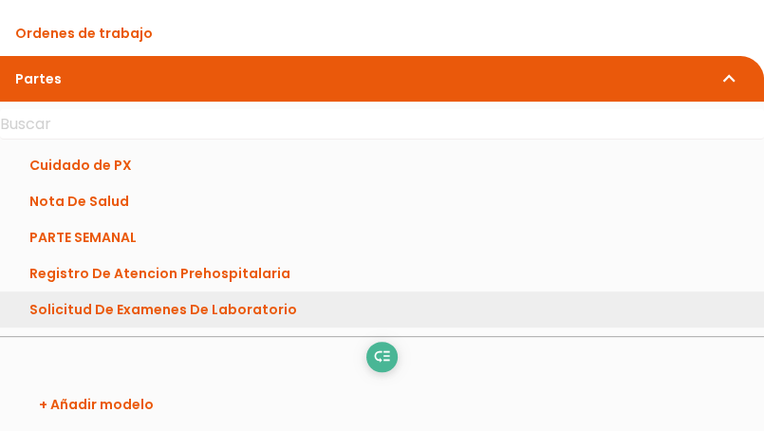
click at [115, 308] on link "Solicitud De Examenes De Laboratorio" at bounding box center [382, 309] width 764 height 36
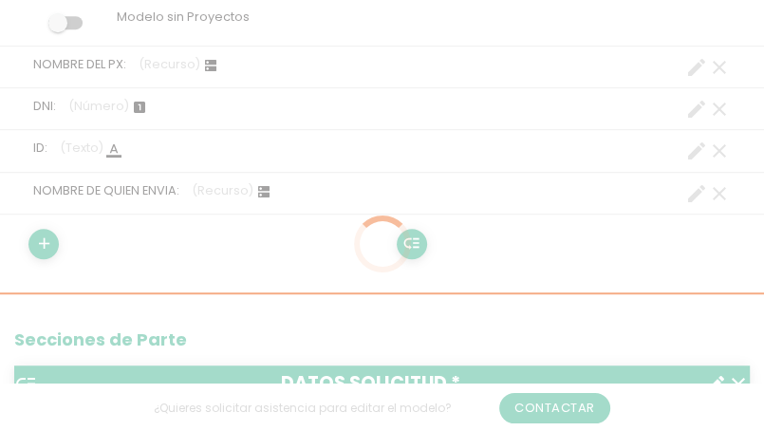
scroll to position [854, 0]
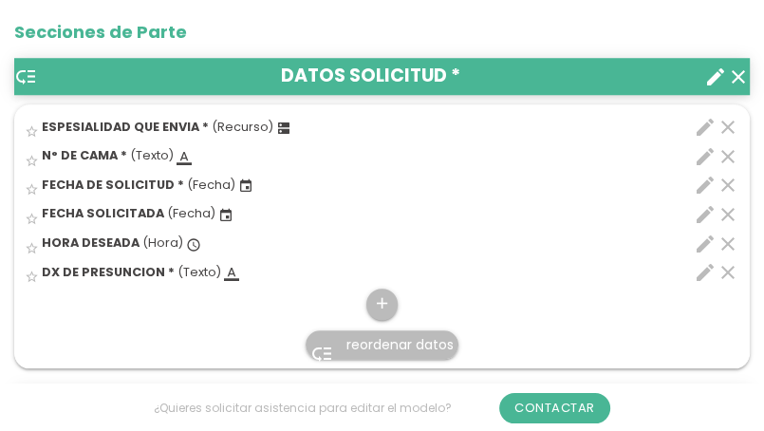
click at [704, 211] on icon "edit" at bounding box center [704, 214] width 23 height 23
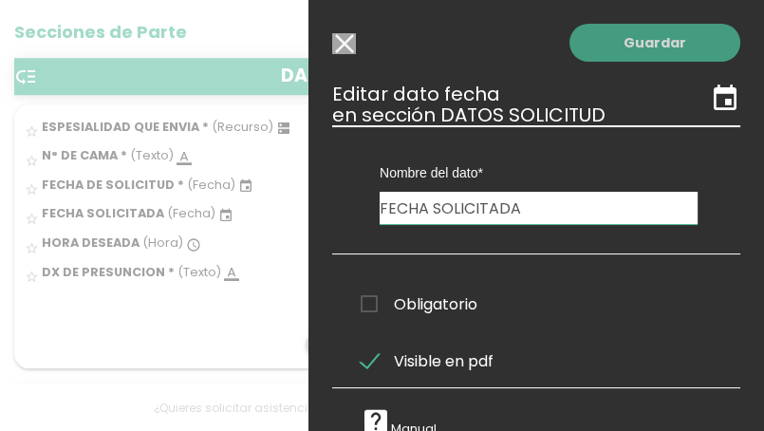
click at [653, 48] on link "Guardar" at bounding box center [654, 43] width 171 height 38
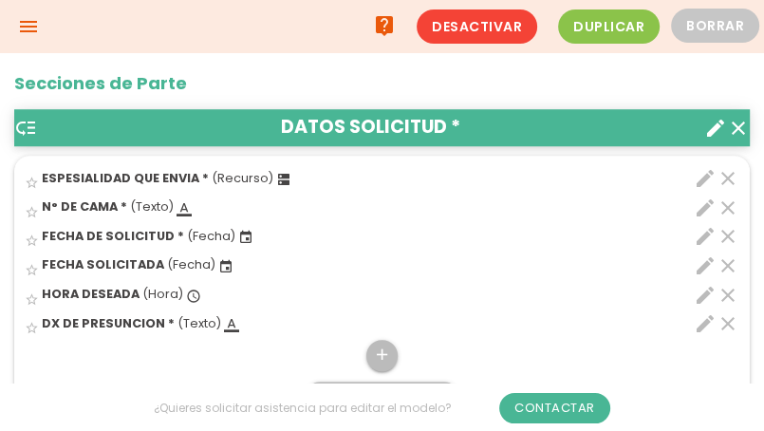
scroll to position [745, 0]
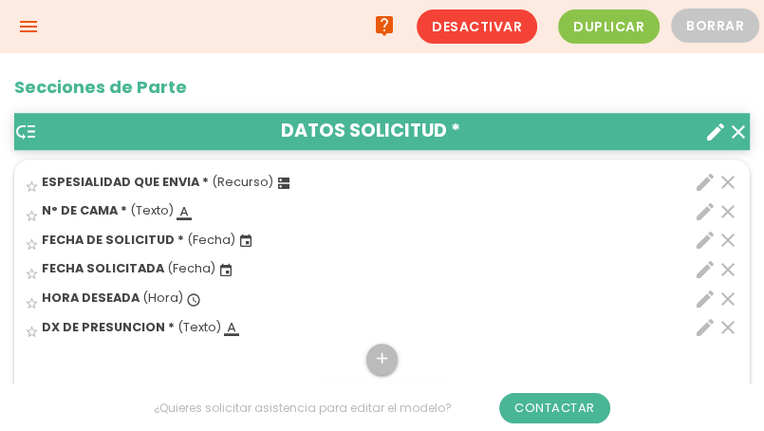
click at [700, 295] on icon "edit" at bounding box center [704, 298] width 23 height 23
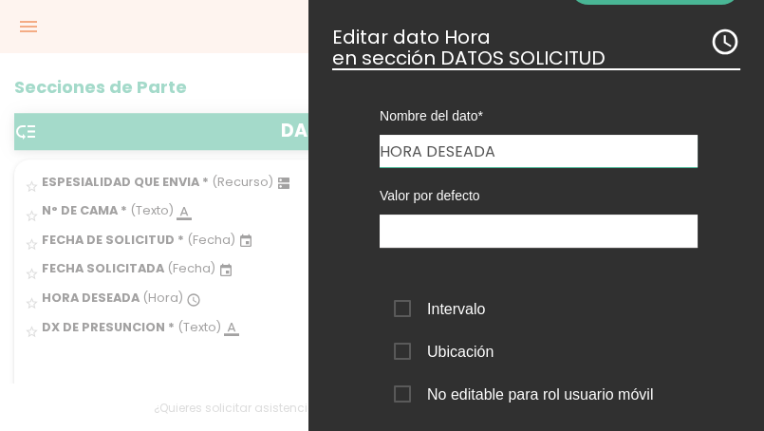
scroll to position [0, 0]
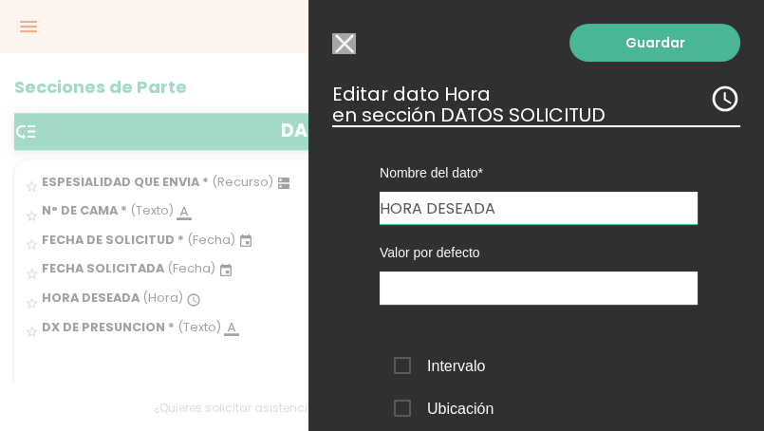
click at [400, 366] on span "Intervalo" at bounding box center [439, 366] width 91 height 24
click at [0, 0] on input "Intervalo" at bounding box center [0, 0] width 0 height 0
click at [638, 48] on link "Guardar" at bounding box center [654, 43] width 171 height 38
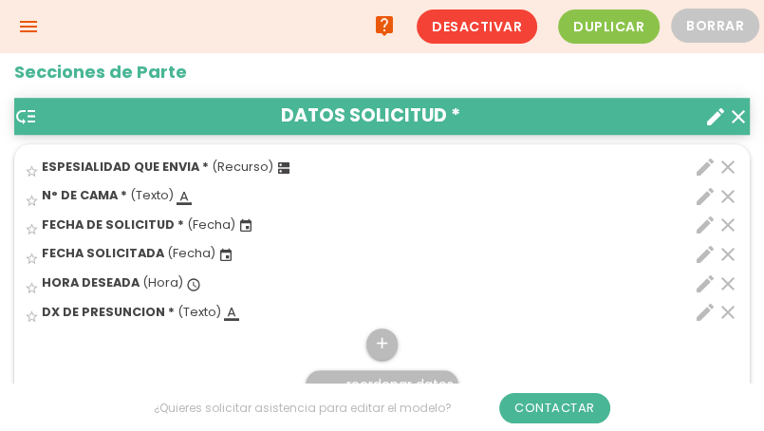
scroll to position [745, 0]
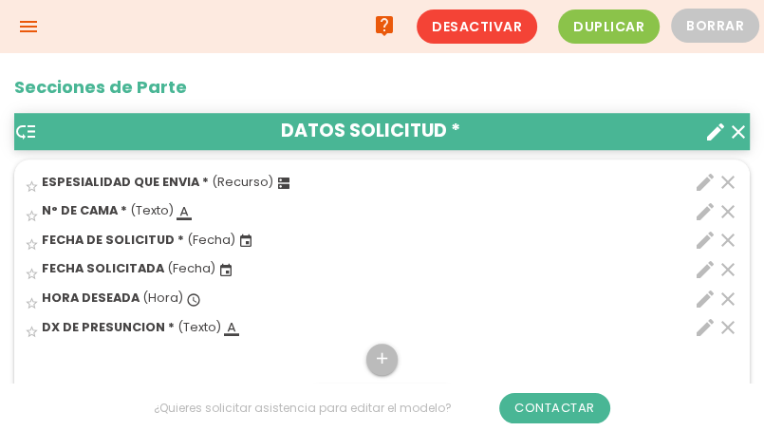
click at [34, 25] on icon "menu" at bounding box center [28, 26] width 23 height 53
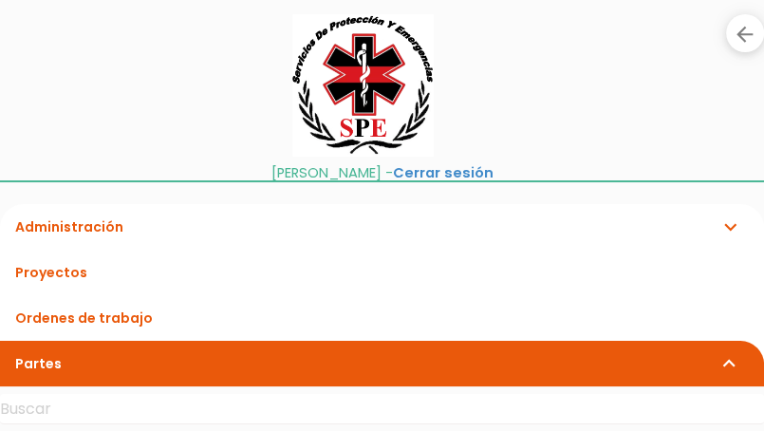
click at [49, 366] on link "Partes expand_more" at bounding box center [382, 363] width 764 height 46
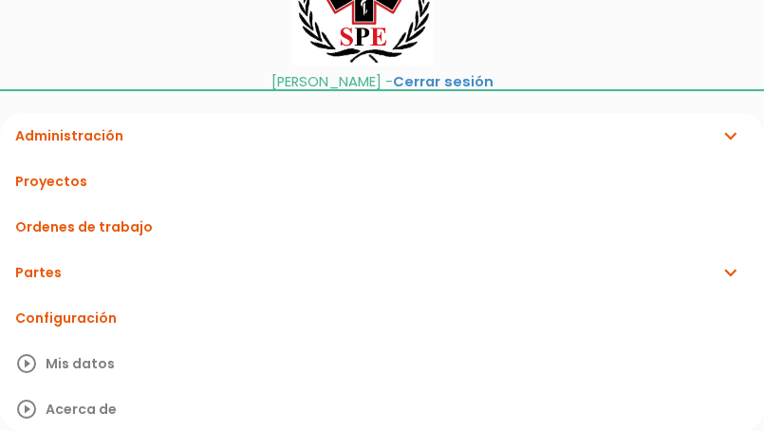
scroll to position [840, 0]
click at [46, 271] on link "Partes expand_more" at bounding box center [382, 272] width 764 height 46
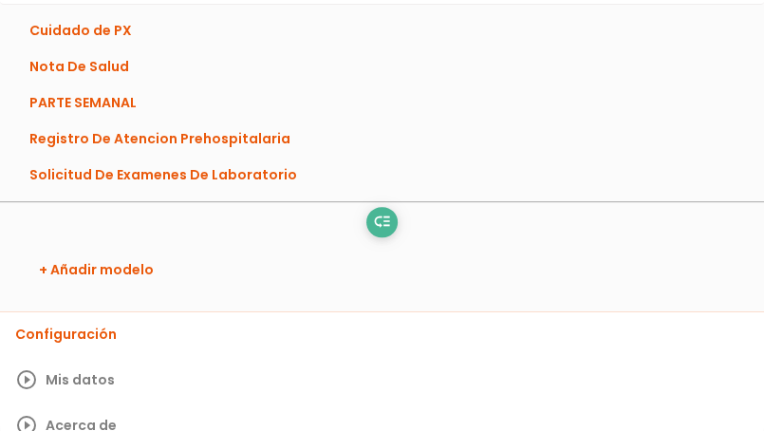
scroll to position [435, 0]
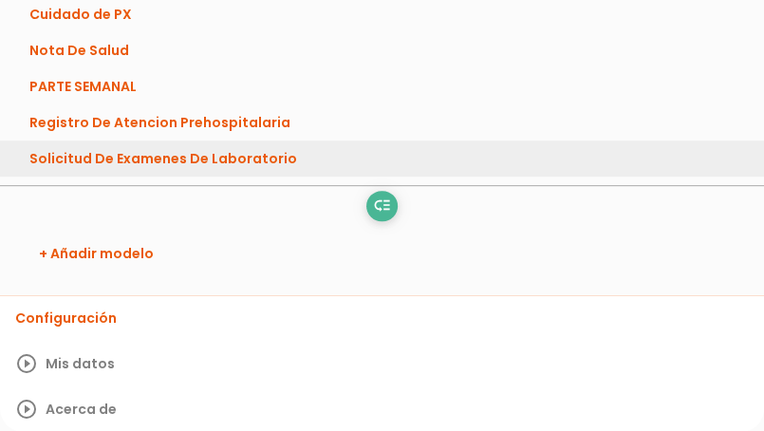
click at [178, 151] on link "Solicitud De Examenes De Laboratorio" at bounding box center [382, 158] width 764 height 36
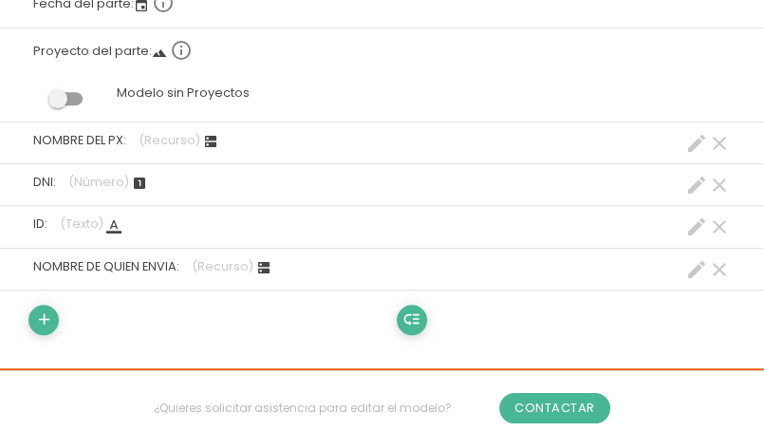
scroll to position [474, 0]
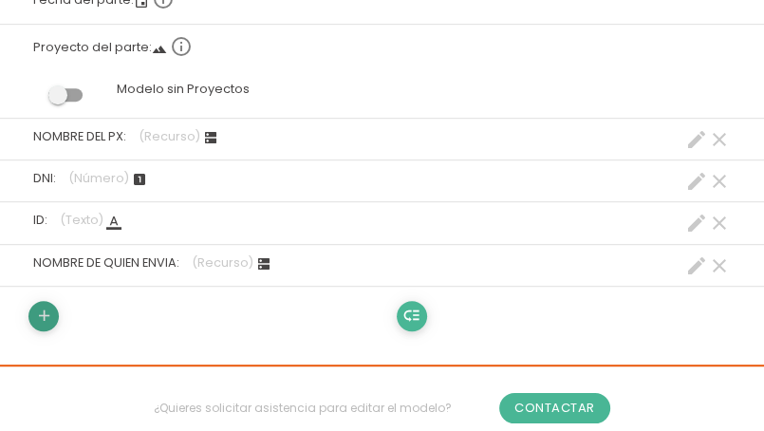
click at [51, 319] on icon "add" at bounding box center [44, 316] width 18 height 30
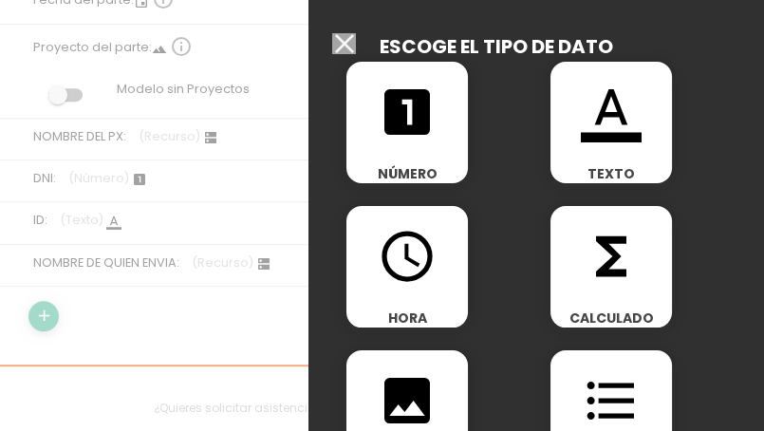
click at [580, 157] on div "format_color_text TEXTO" at bounding box center [610, 122] width 121 height 121
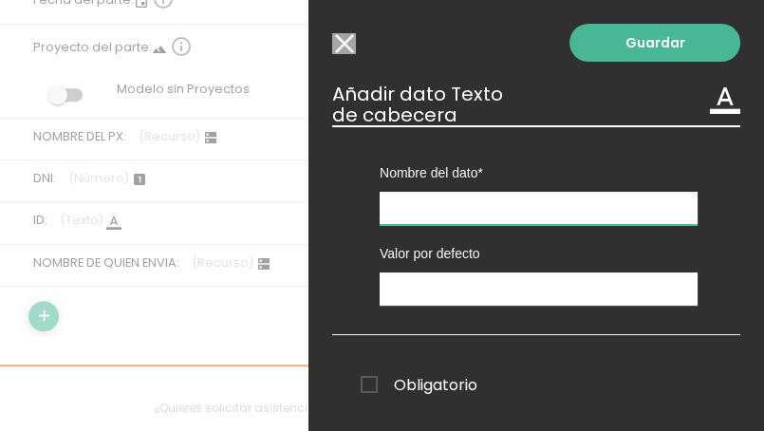
click at [404, 201] on input "text" at bounding box center [538, 208] width 318 height 33
type input "DNI"
click at [367, 380] on span "Obligatorio" at bounding box center [418, 385] width 117 height 24
click at [0, 0] on input "Obligatorio" at bounding box center [0, 0] width 0 height 0
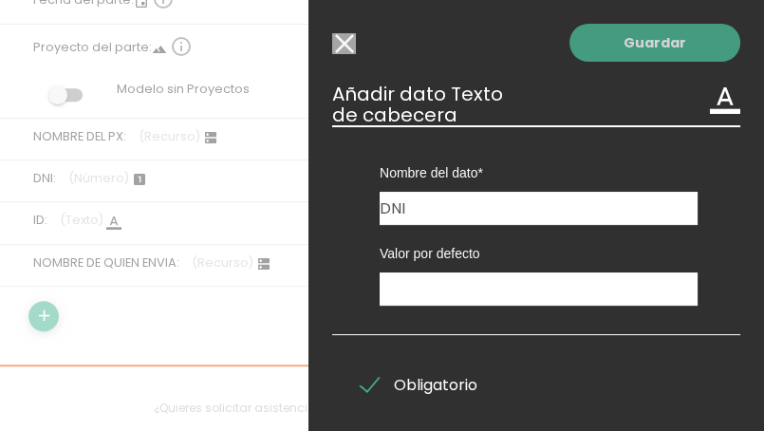
click at [583, 45] on link "Guardar" at bounding box center [654, 43] width 171 height 38
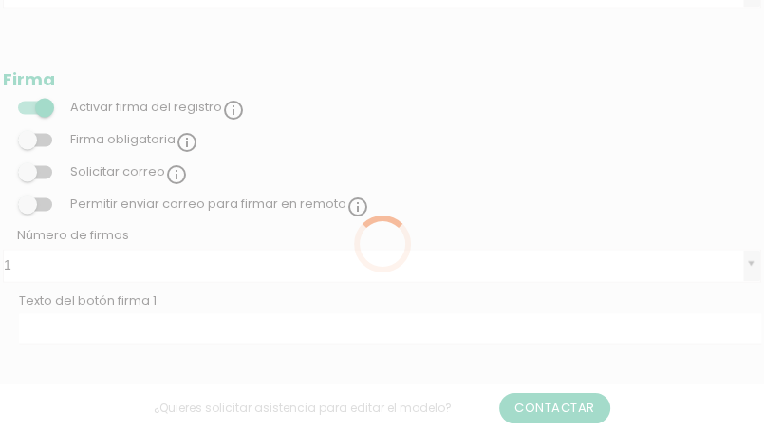
scroll to position [474, 0]
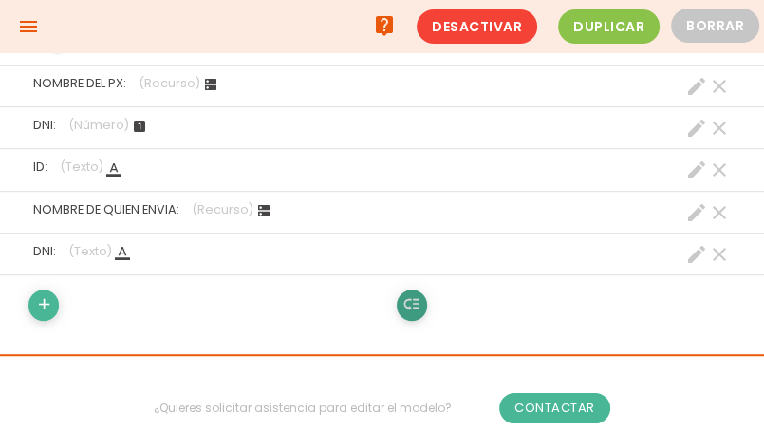
click at [401, 301] on link "low_priority" at bounding box center [411, 304] width 30 height 30
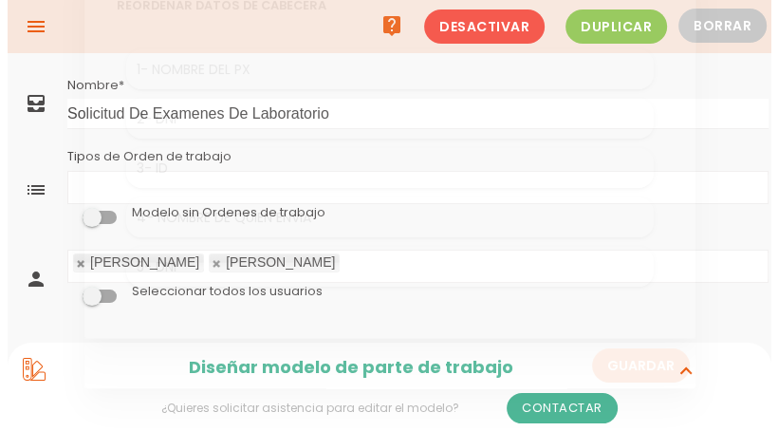
scroll to position [0, 0]
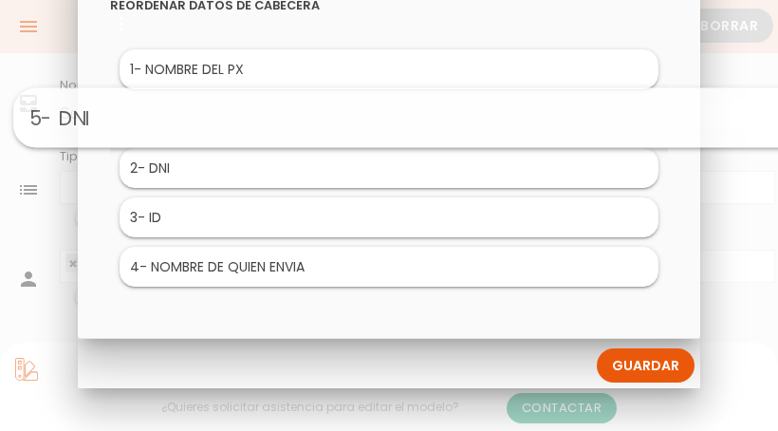
drag, startPoint x: 365, startPoint y: 261, endPoint x: 396, endPoint y: 109, distance: 154.8
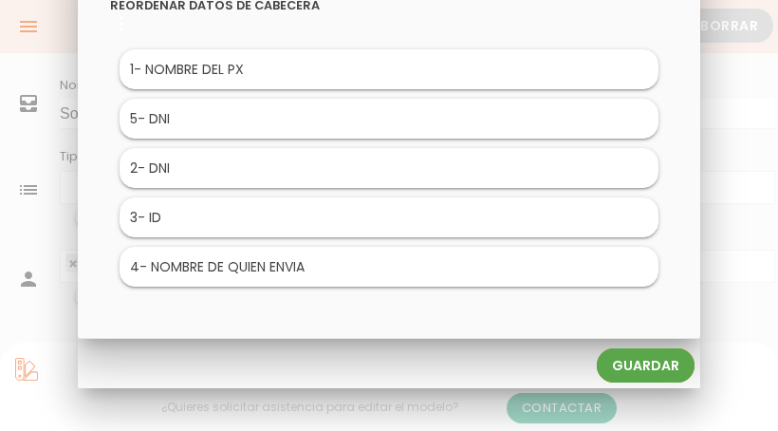
click at [622, 356] on link "Guardar" at bounding box center [646, 365] width 98 height 34
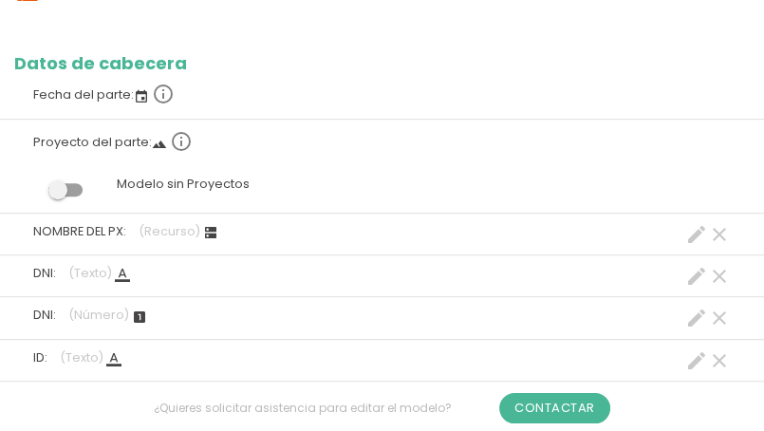
scroll to position [474, 0]
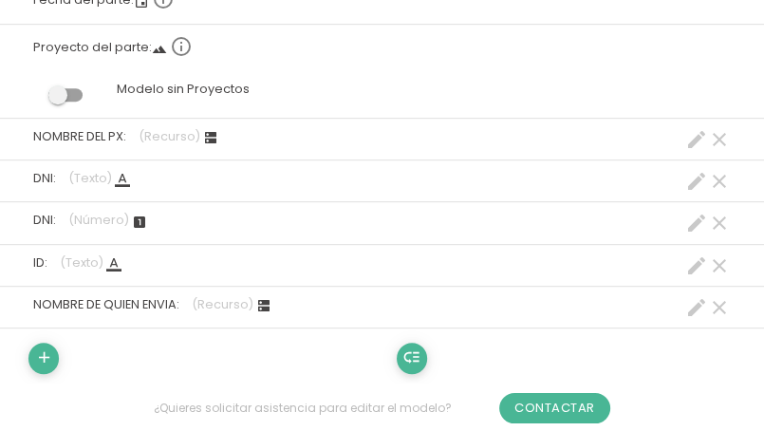
click at [720, 226] on icon "clear" at bounding box center [719, 223] width 23 height 23
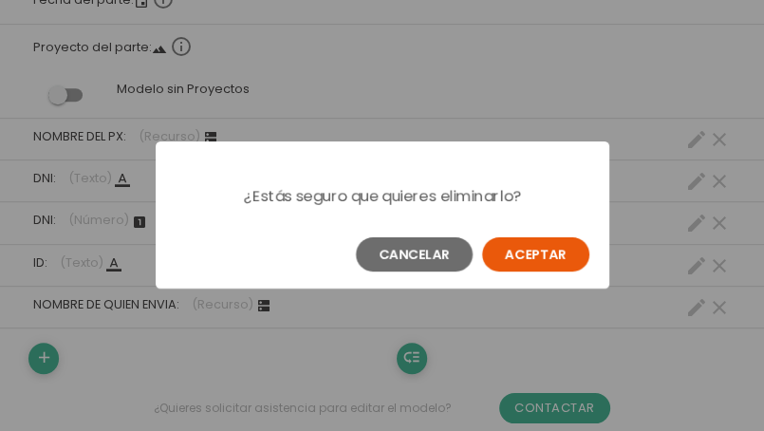
scroll to position [0, 0]
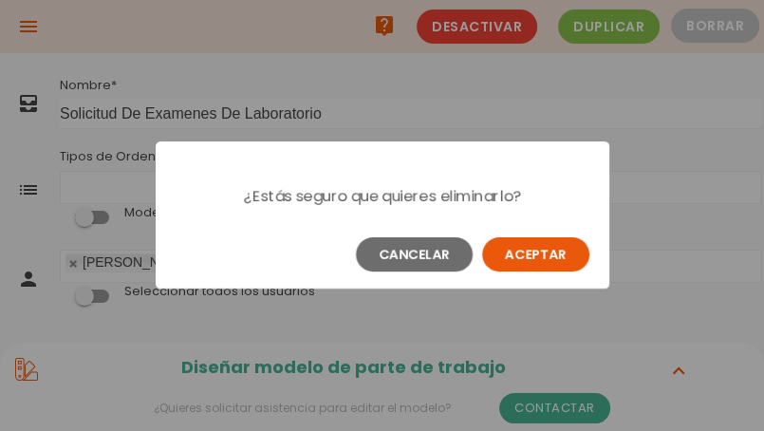
click at [517, 260] on button "Aceptar" at bounding box center [535, 254] width 107 height 34
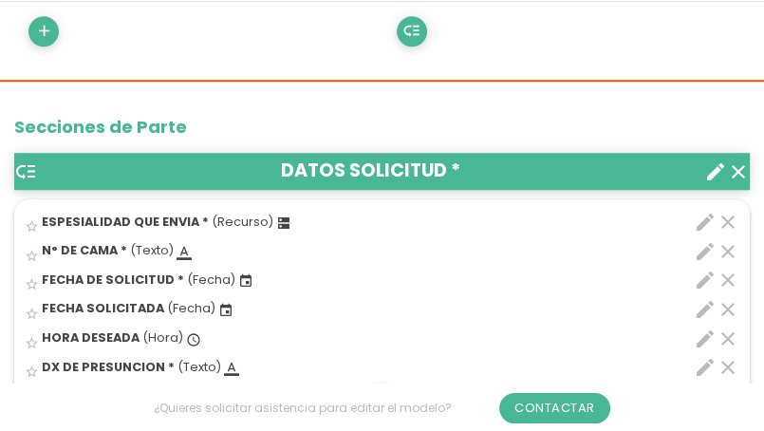
scroll to position [854, 0]
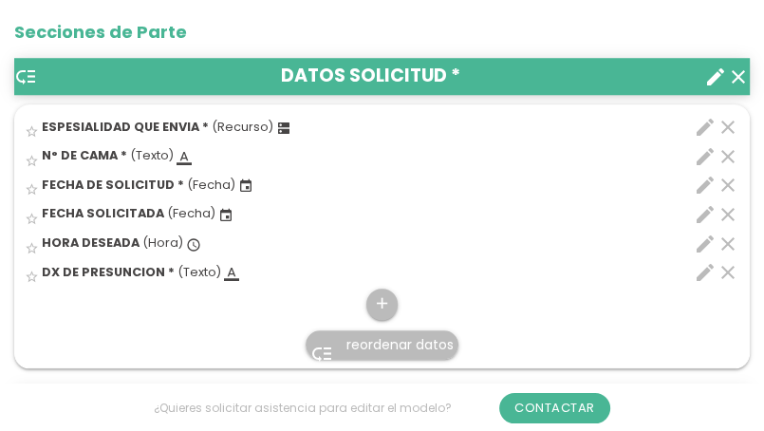
click at [703, 212] on icon "edit" at bounding box center [704, 214] width 23 height 23
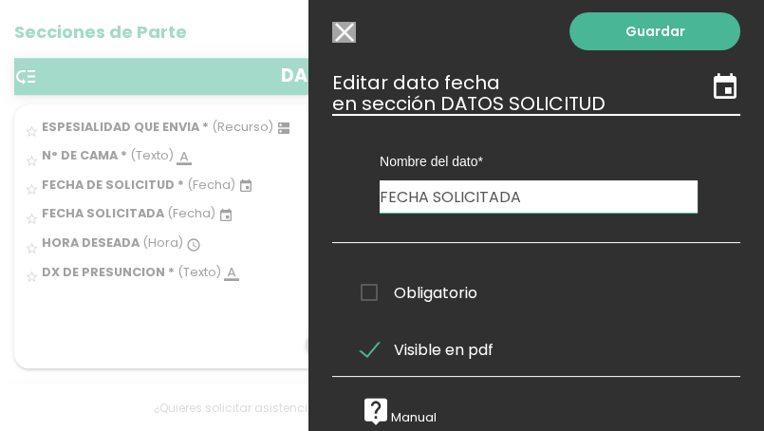
scroll to position [0, 0]
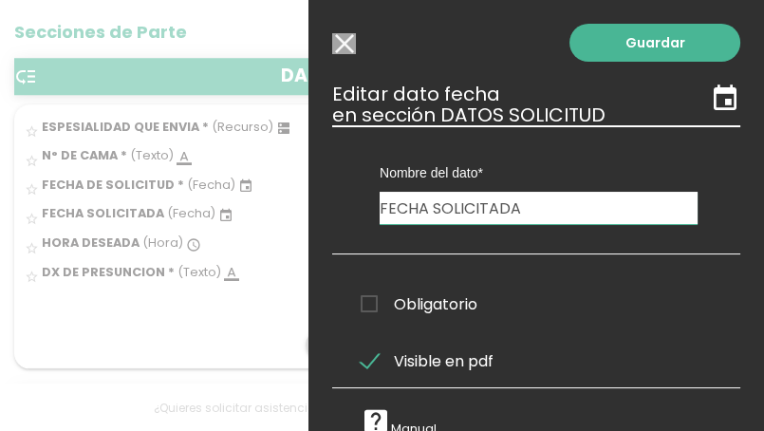
click at [364, 304] on span "Obligatorio" at bounding box center [418, 304] width 117 height 24
click at [0, 0] on input "Obligatorio" at bounding box center [0, 0] width 0 height 0
click at [364, 304] on span "Obligatorio" at bounding box center [418, 304] width 117 height 24
click at [0, 0] on input "Obligatorio" at bounding box center [0, 0] width 0 height 0
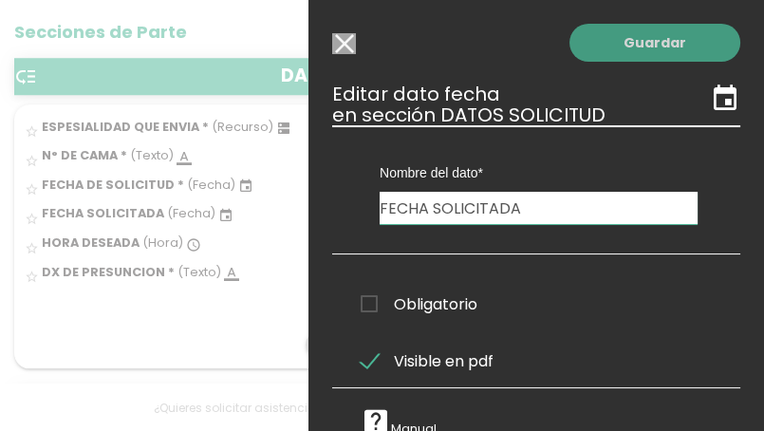
click at [612, 52] on link "Guardar" at bounding box center [654, 43] width 171 height 38
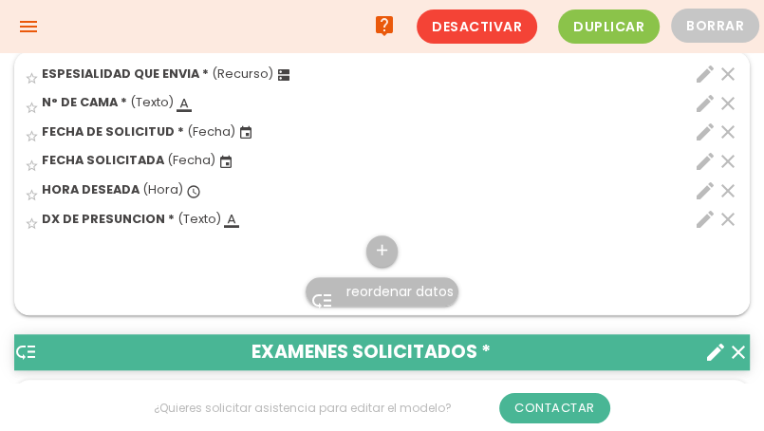
click at [704, 189] on icon "edit" at bounding box center [704, 190] width 23 height 23
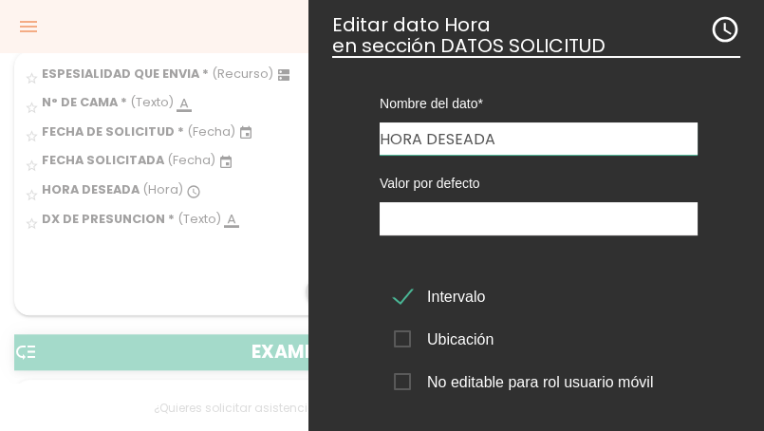
scroll to position [190, 0]
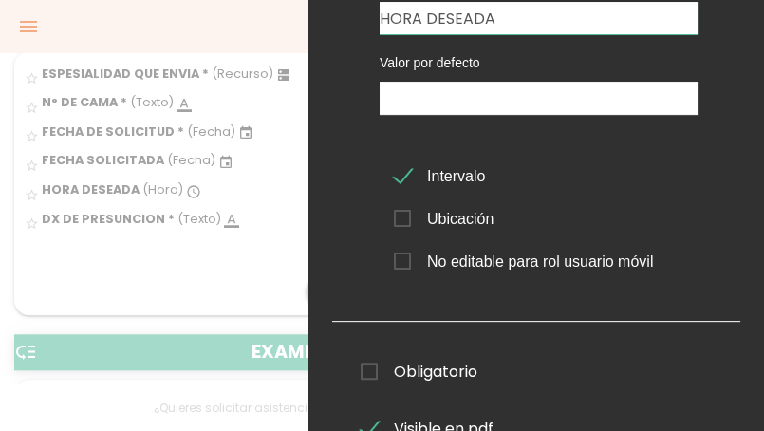
click at [401, 175] on span "Intervalo" at bounding box center [439, 176] width 91 height 24
click at [0, 0] on input "Intervalo" at bounding box center [0, 0] width 0 height 0
click at [399, 176] on span "Intervalo" at bounding box center [439, 176] width 91 height 24
click at [0, 0] on input "Intervalo" at bounding box center [0, 0] width 0 height 0
click at [406, 218] on span "Ubicación" at bounding box center [444, 219] width 100 height 24
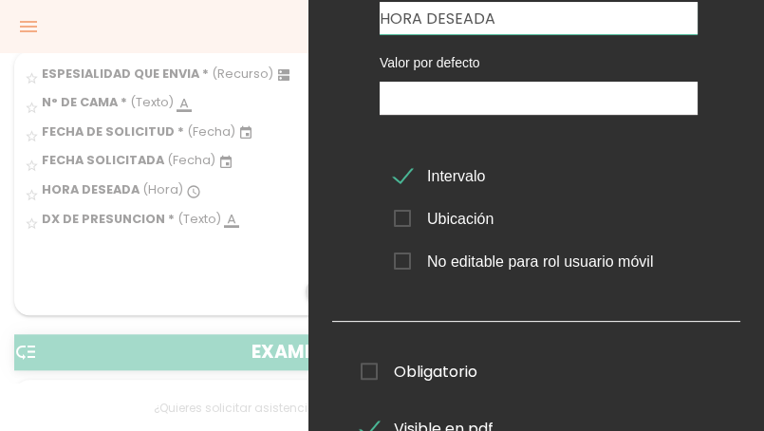
click at [0, 0] on input "Ubicación" at bounding box center [0, 0] width 0 height 0
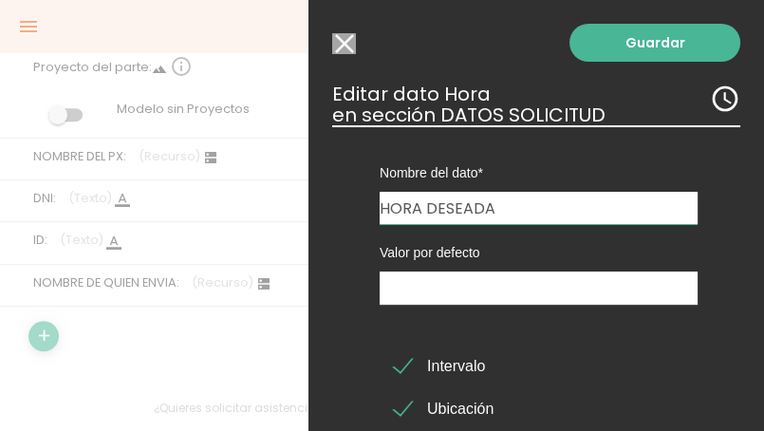
scroll to position [379, 0]
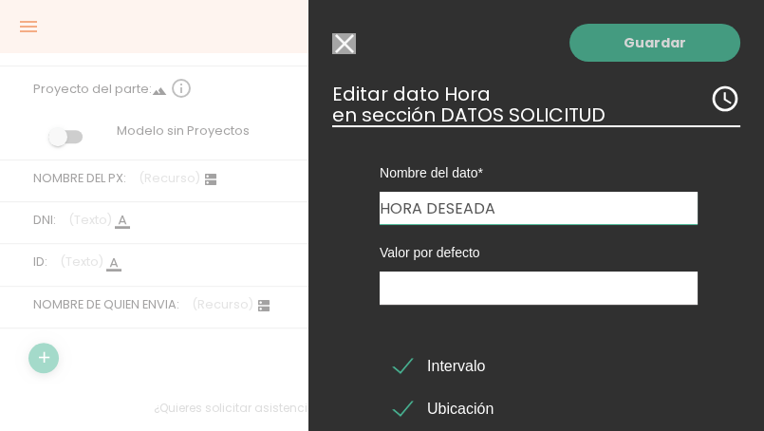
click at [660, 52] on link "Guardar" at bounding box center [654, 43] width 171 height 38
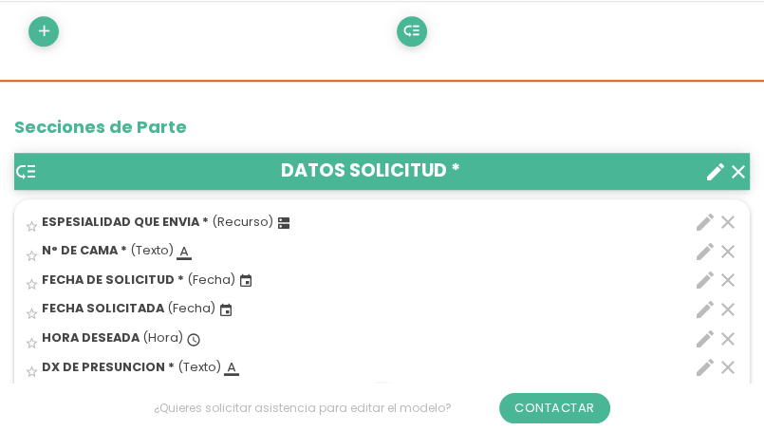
scroll to position [854, 0]
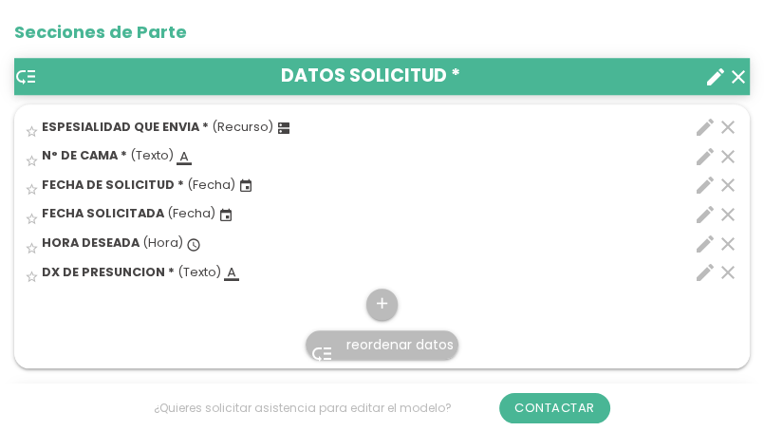
click at [698, 212] on icon "edit" at bounding box center [704, 214] width 23 height 23
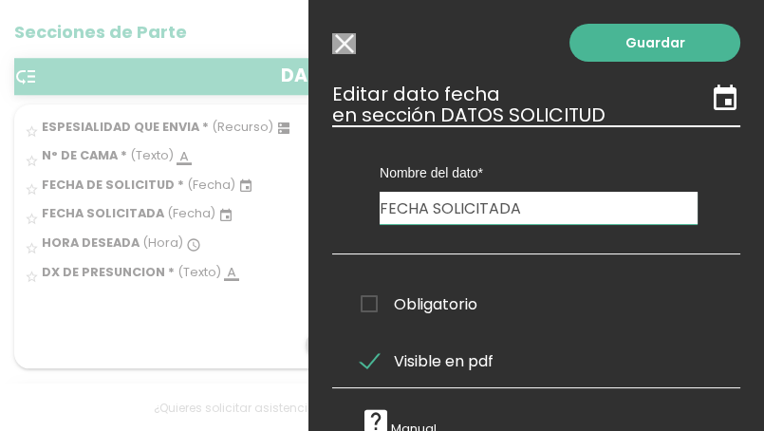
click at [338, 47] on input "Modelo sin Ordenes de trabajo" at bounding box center [344, 43] width 24 height 21
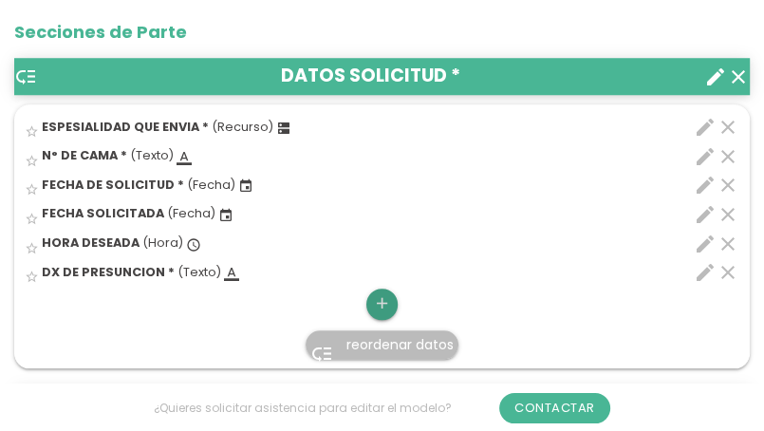
click at [375, 300] on icon "add" at bounding box center [382, 303] width 18 height 30
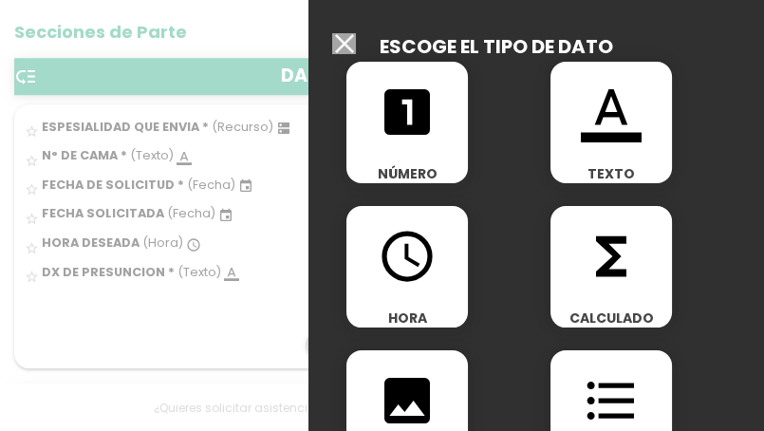
click at [593, 167] on span "TEXTO" at bounding box center [610, 173] width 121 height 19
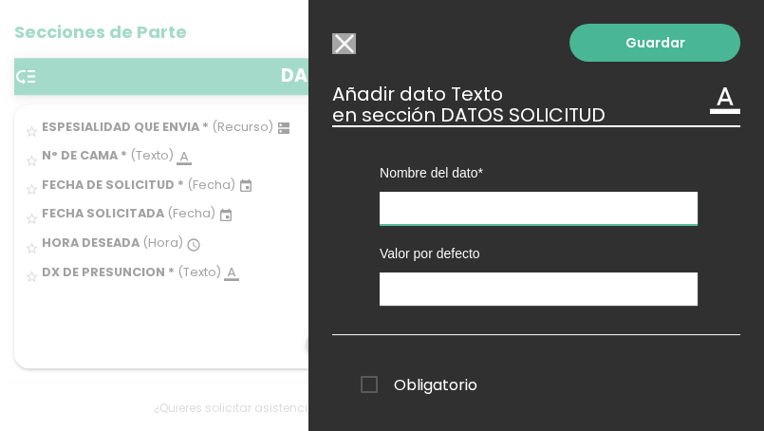
click at [396, 204] on input "text" at bounding box center [538, 208] width 318 height 33
type input "FECHA SOLICITADA"
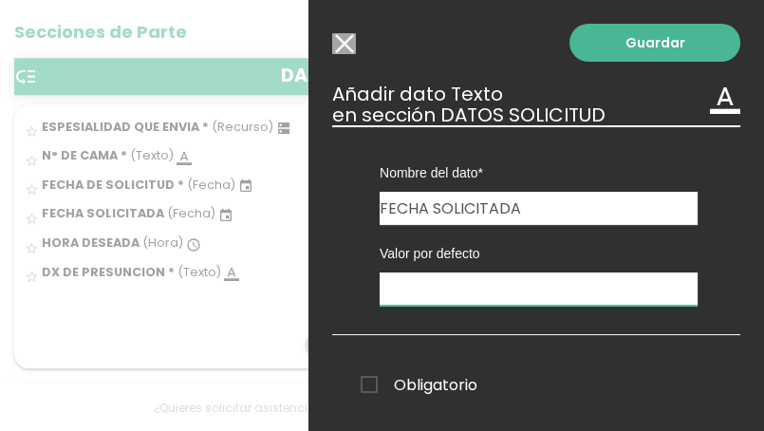
click at [398, 291] on input "text" at bounding box center [538, 288] width 318 height 33
type input "N/A"
click at [373, 378] on span "Obligatorio" at bounding box center [418, 385] width 117 height 24
click at [0, 0] on input "Obligatorio" at bounding box center [0, 0] width 0 height 0
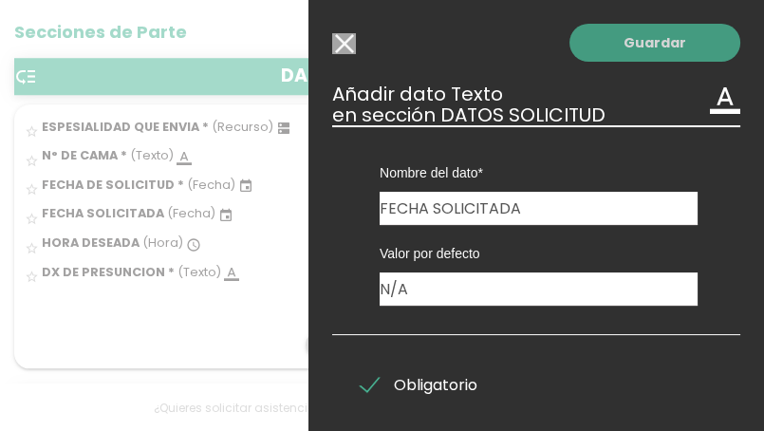
click at [661, 37] on link "Guardar" at bounding box center [654, 43] width 171 height 38
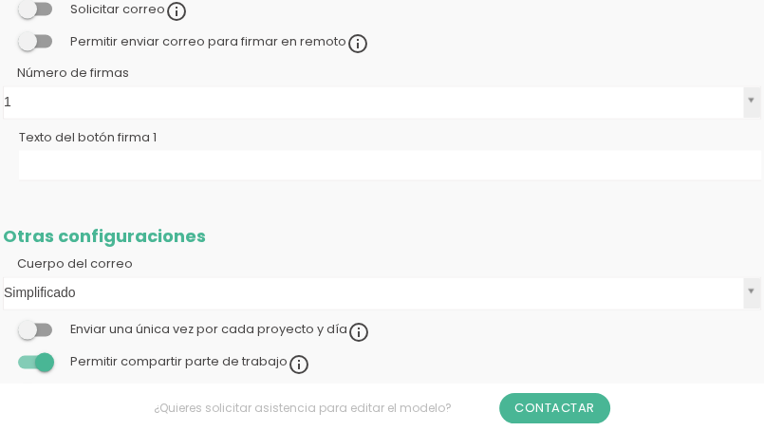
scroll to position [854, 0]
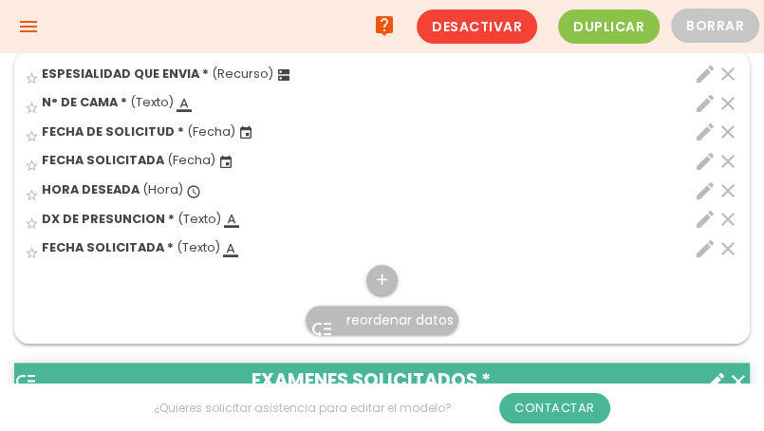
click at [722, 158] on icon "clear" at bounding box center [727, 161] width 23 height 23
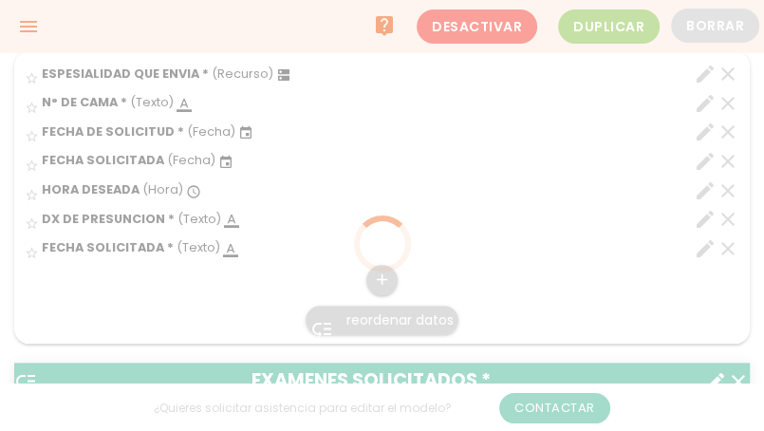
scroll to position [0, 0]
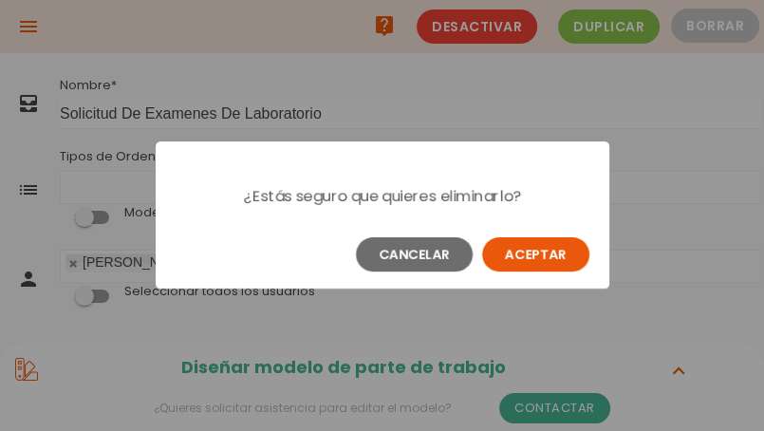
click at [558, 260] on button "Aceptar" at bounding box center [535, 254] width 107 height 34
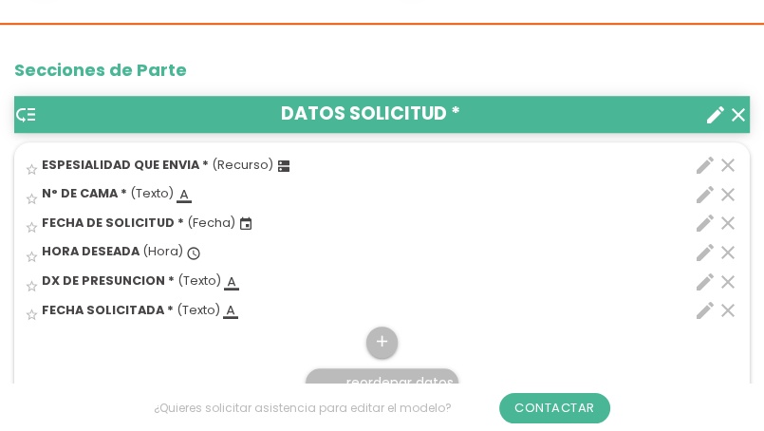
scroll to position [854, 0]
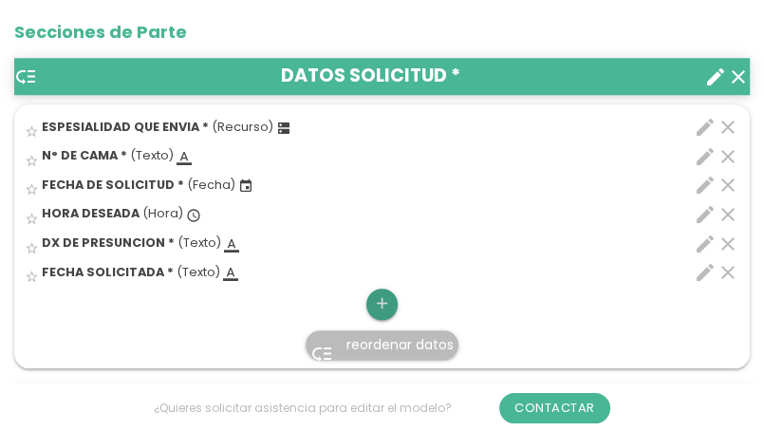
click at [379, 300] on icon "add" at bounding box center [382, 303] width 18 height 30
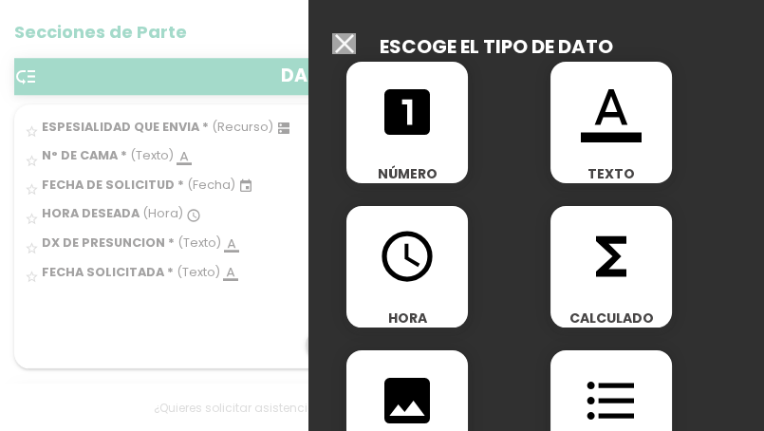
click at [580, 152] on div "format_color_text TEXTO" at bounding box center [610, 122] width 121 height 121
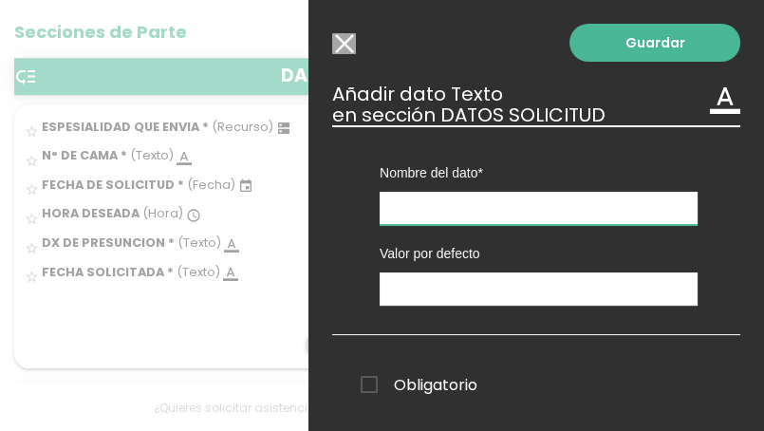
click at [425, 212] on input "text" at bounding box center [538, 208] width 318 height 33
type input "HORA DESEADA"
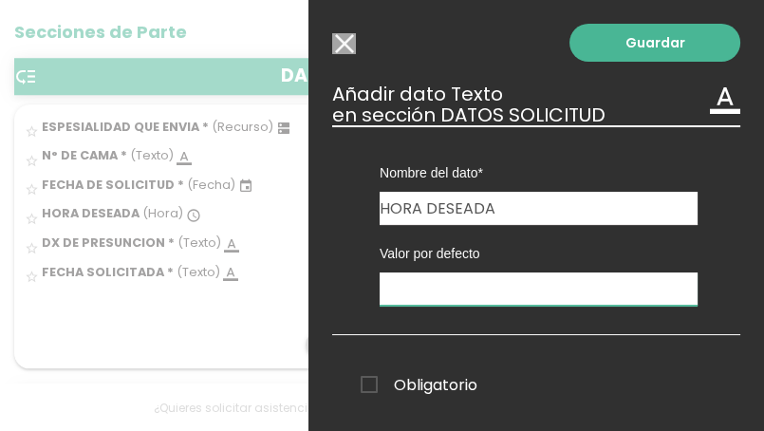
click at [442, 277] on input "text" at bounding box center [538, 288] width 318 height 33
type input "N/A"
click at [370, 380] on span "Obligatorio" at bounding box center [418, 385] width 117 height 24
click at [0, 0] on input "Obligatorio" at bounding box center [0, 0] width 0 height 0
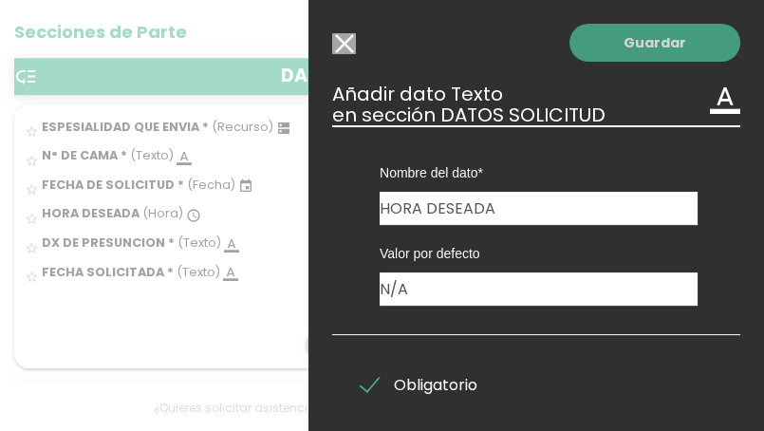
click at [575, 52] on link "Guardar" at bounding box center [654, 43] width 171 height 38
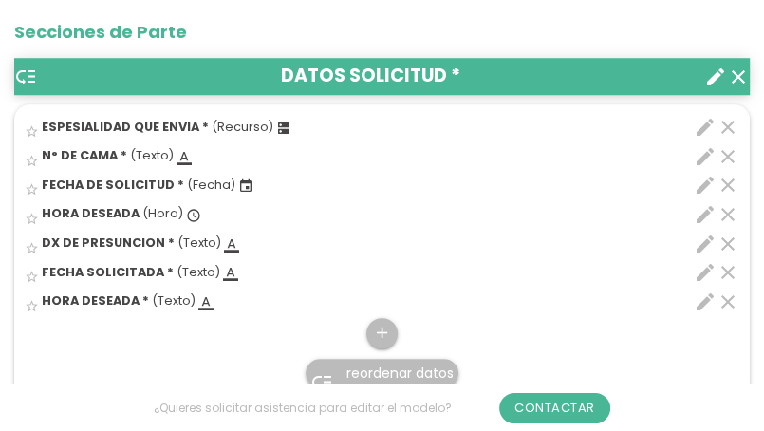
click at [724, 212] on icon "clear" at bounding box center [727, 214] width 23 height 23
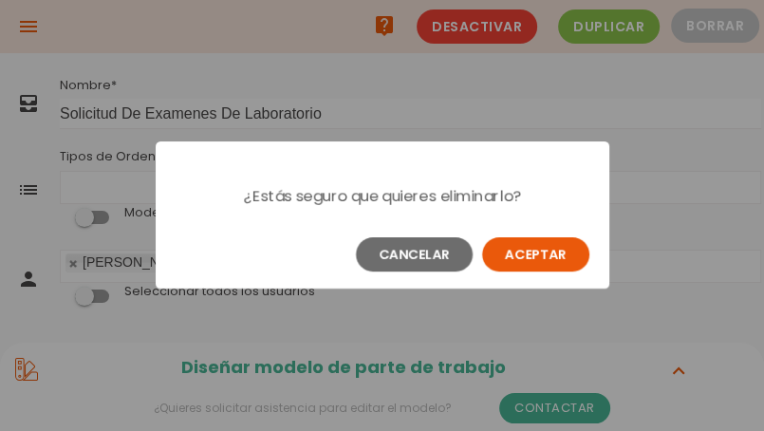
click at [565, 257] on button "Aceptar" at bounding box center [535, 254] width 107 height 34
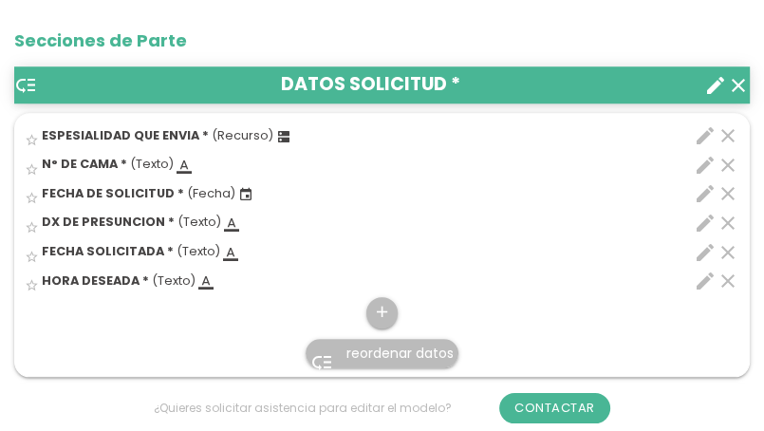
scroll to position [948, 0]
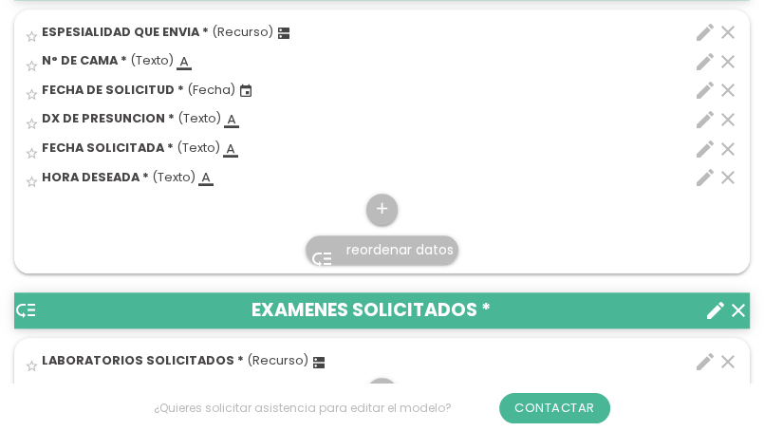
click at [361, 255] on link "low_priority reordenar datos" at bounding box center [381, 249] width 153 height 28
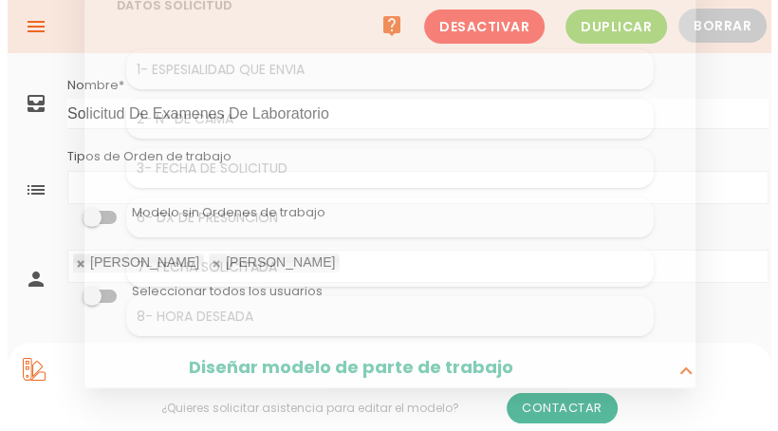
scroll to position [0, 0]
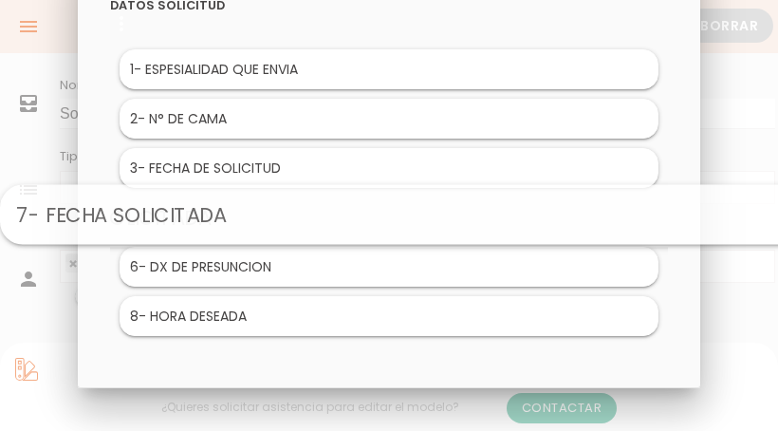
drag, startPoint x: 273, startPoint y: 264, endPoint x: 288, endPoint y: 212, distance: 54.3
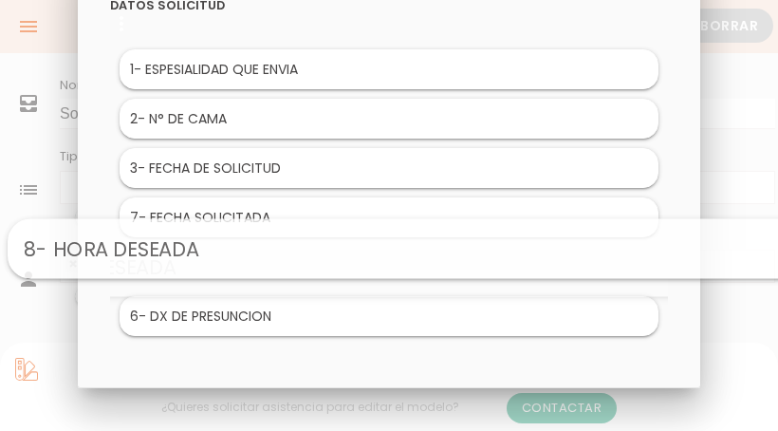
drag, startPoint x: 271, startPoint y: 306, endPoint x: 294, endPoint y: 240, distance: 70.2
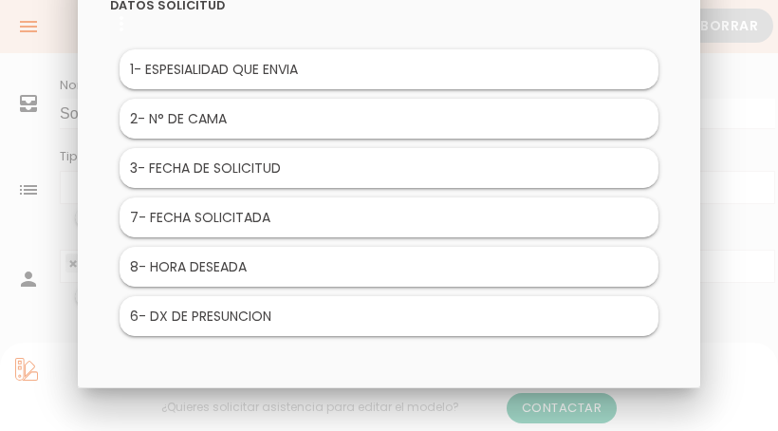
scroll to position [53, 0]
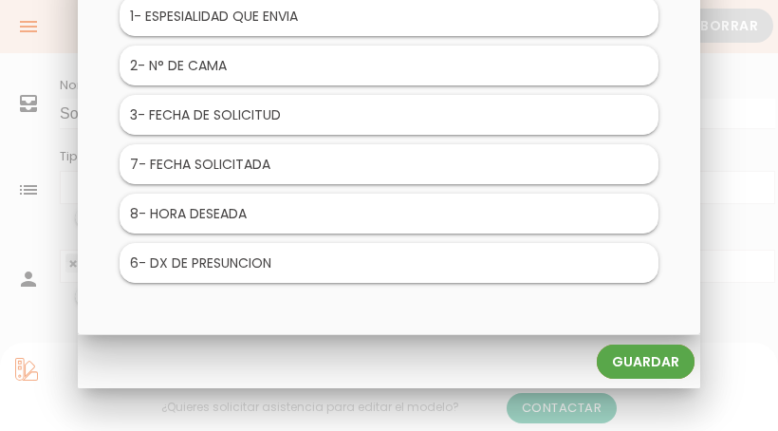
click at [603, 360] on link "Guardar" at bounding box center [646, 361] width 98 height 34
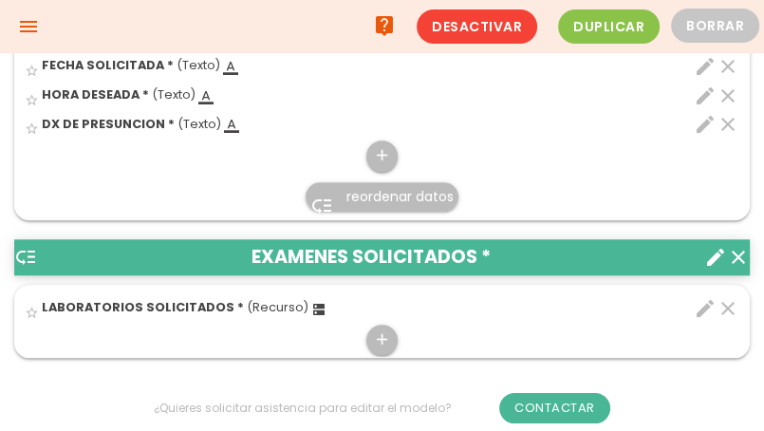
scroll to position [854, 0]
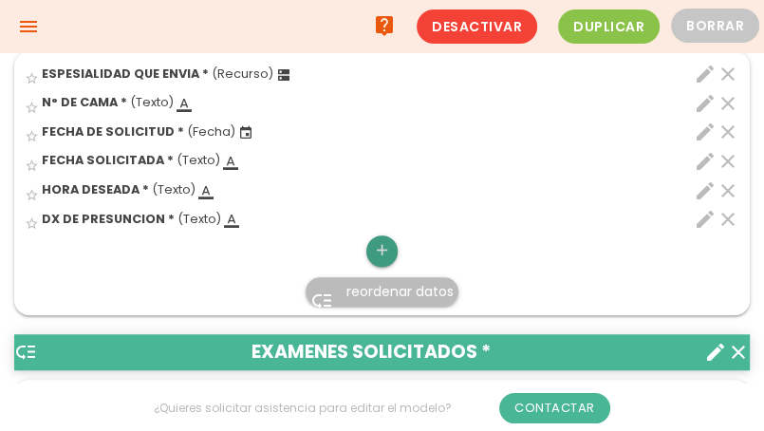
click at [374, 247] on icon "add" at bounding box center [382, 250] width 18 height 30
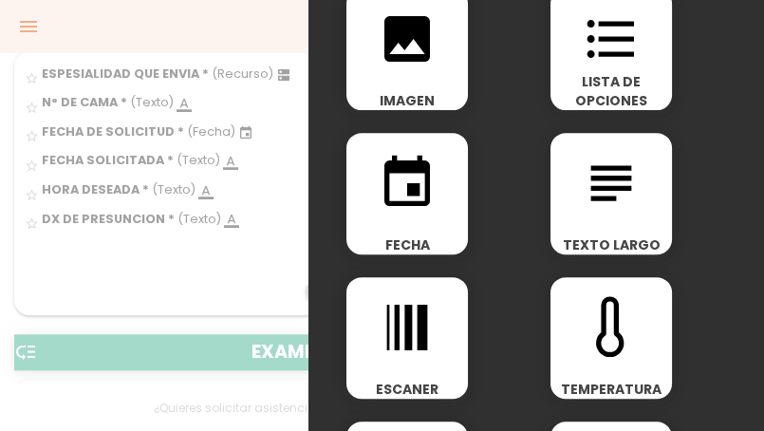
scroll to position [474, 0]
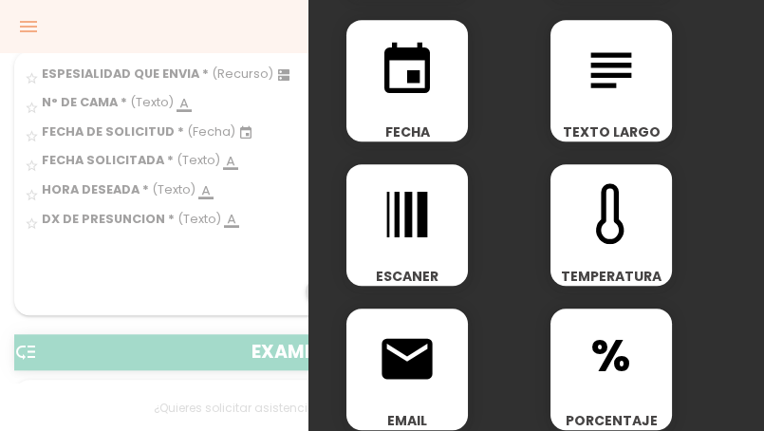
click at [625, 126] on span "TEXTO LARGO" at bounding box center [610, 131] width 121 height 19
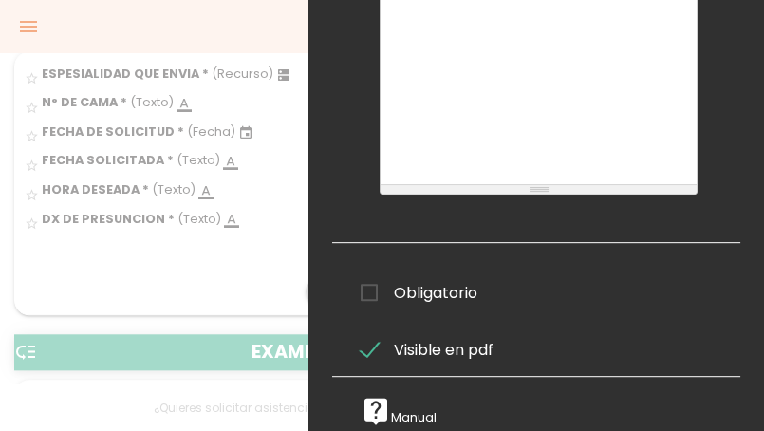
scroll to position [0, 0]
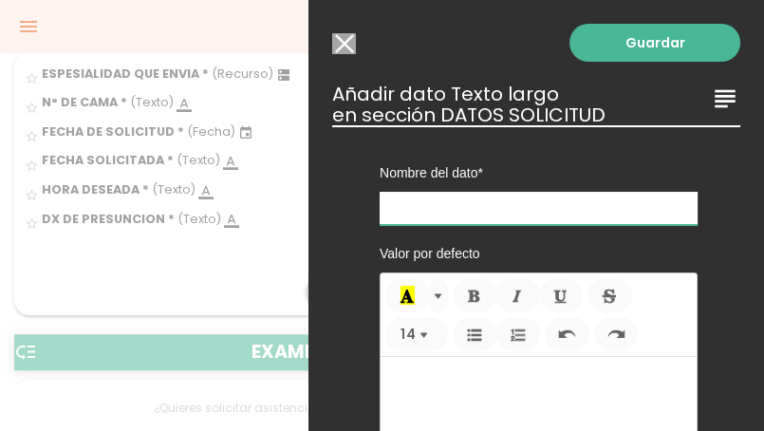
click at [436, 207] on input "text" at bounding box center [538, 208] width 318 height 33
type input "DX DE PRESUNCION"
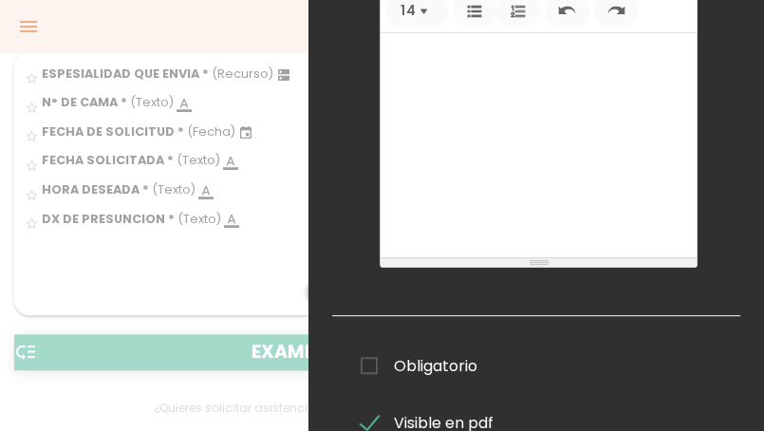
scroll to position [379, 0]
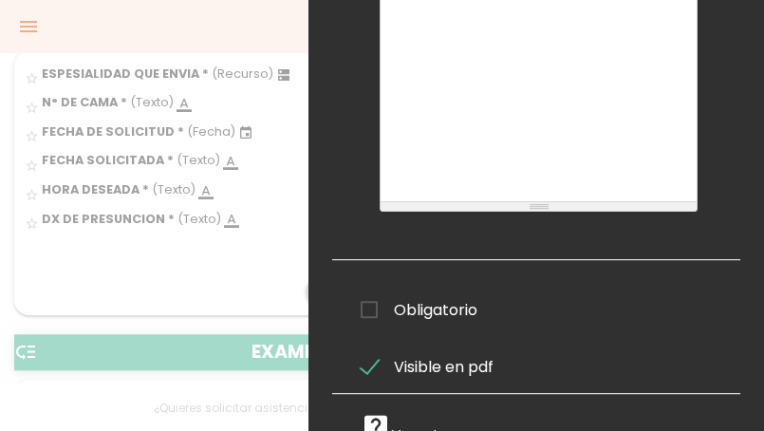
click at [362, 307] on span "Obligatorio" at bounding box center [418, 310] width 117 height 24
click at [0, 0] on input "Obligatorio" at bounding box center [0, 0] width 0 height 0
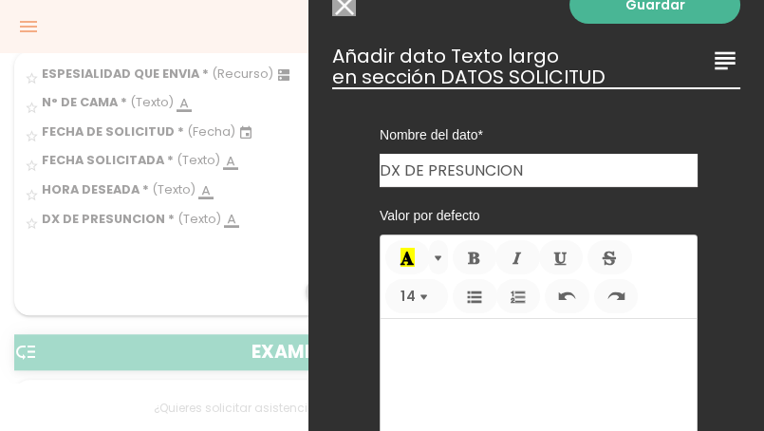
scroll to position [0, 0]
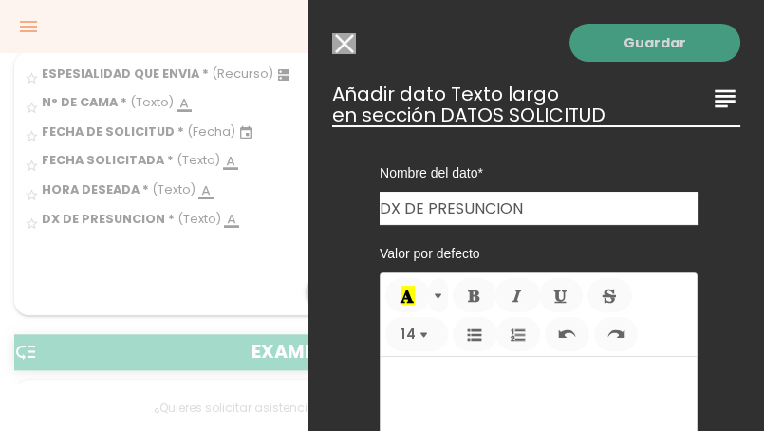
click at [627, 52] on link "Guardar" at bounding box center [654, 43] width 171 height 38
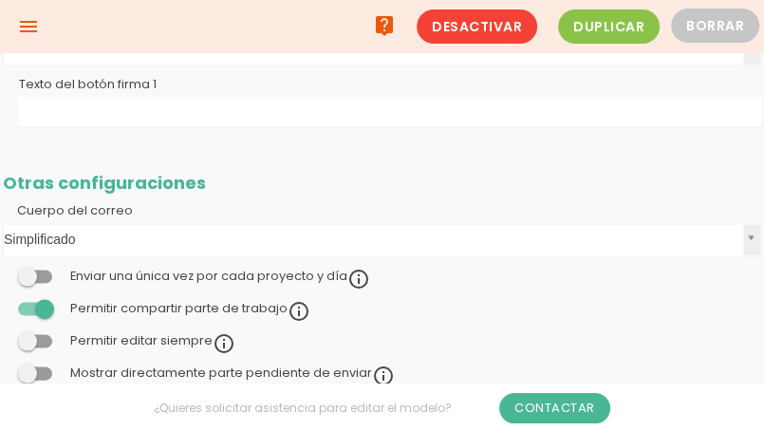
scroll to position [854, 0]
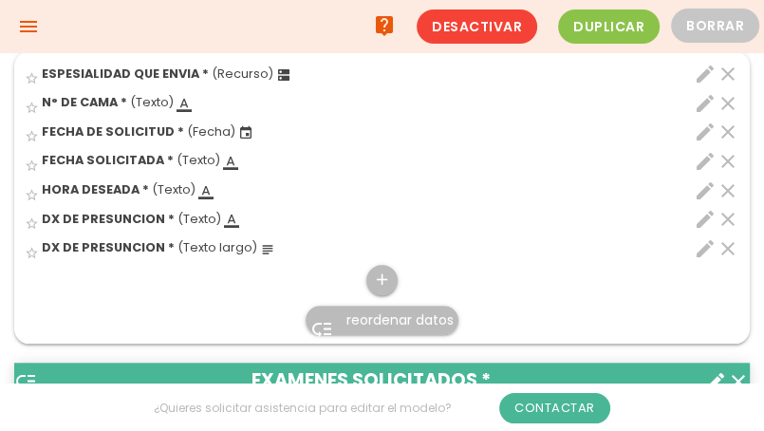
click at [728, 212] on icon "clear" at bounding box center [727, 219] width 23 height 23
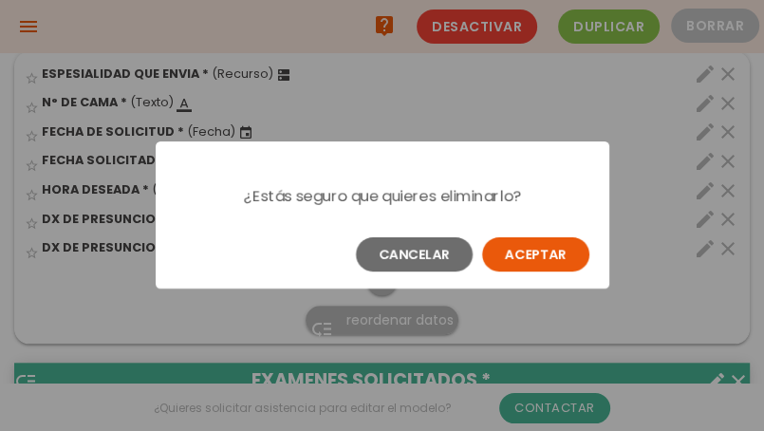
scroll to position [0, 0]
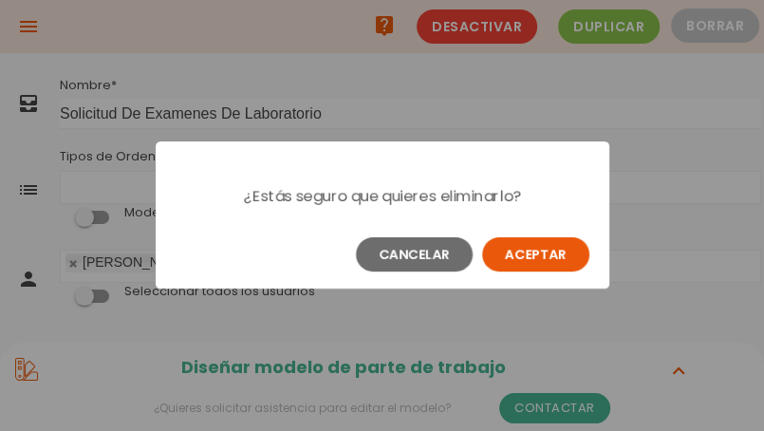
click at [547, 241] on button "Aceptar" at bounding box center [535, 254] width 107 height 34
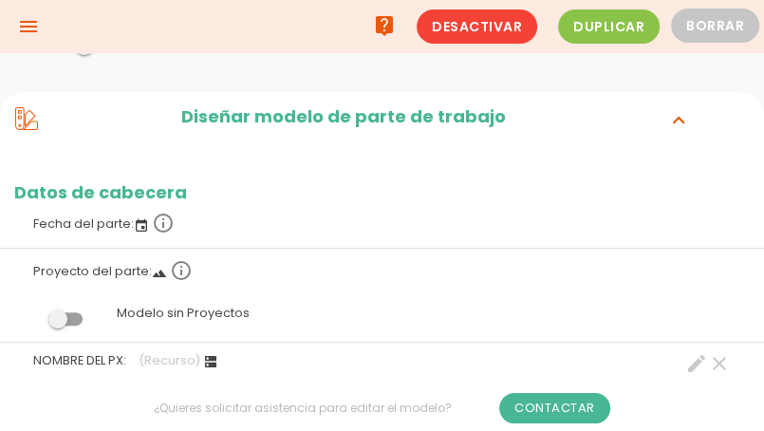
scroll to position [190, 0]
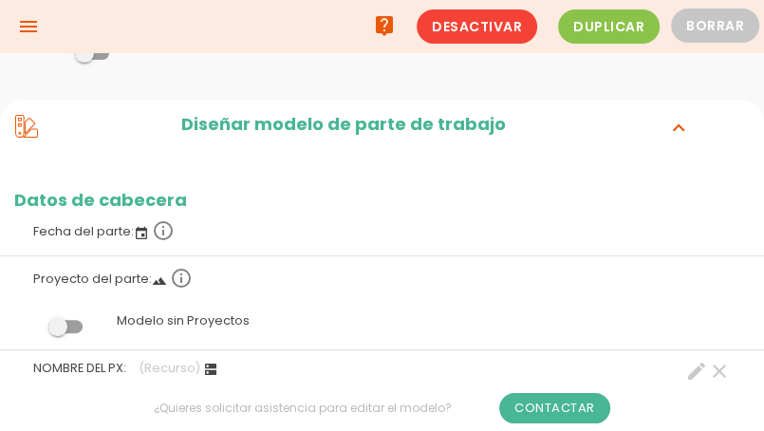
click at [32, 26] on icon "menu" at bounding box center [28, 26] width 23 height 53
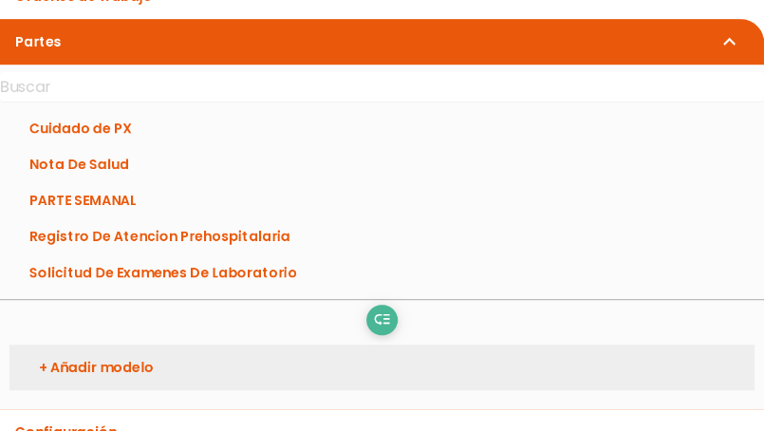
scroll to position [379, 0]
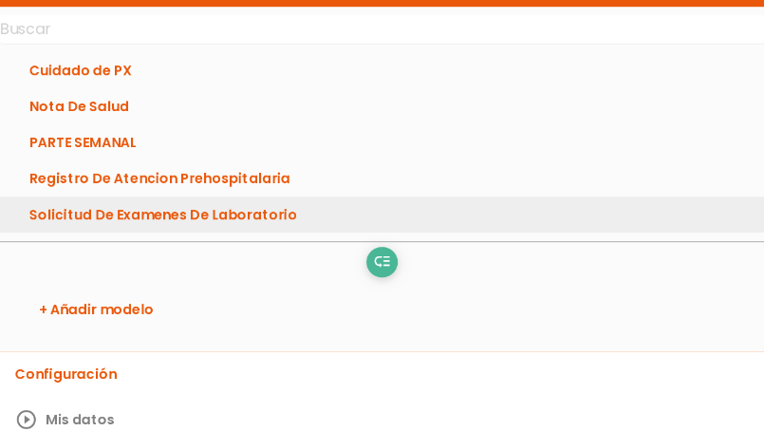
click at [190, 212] on link "Solicitud De Examenes De Laboratorio" at bounding box center [382, 214] width 764 height 36
